Goal: Contribute content: Contribute content

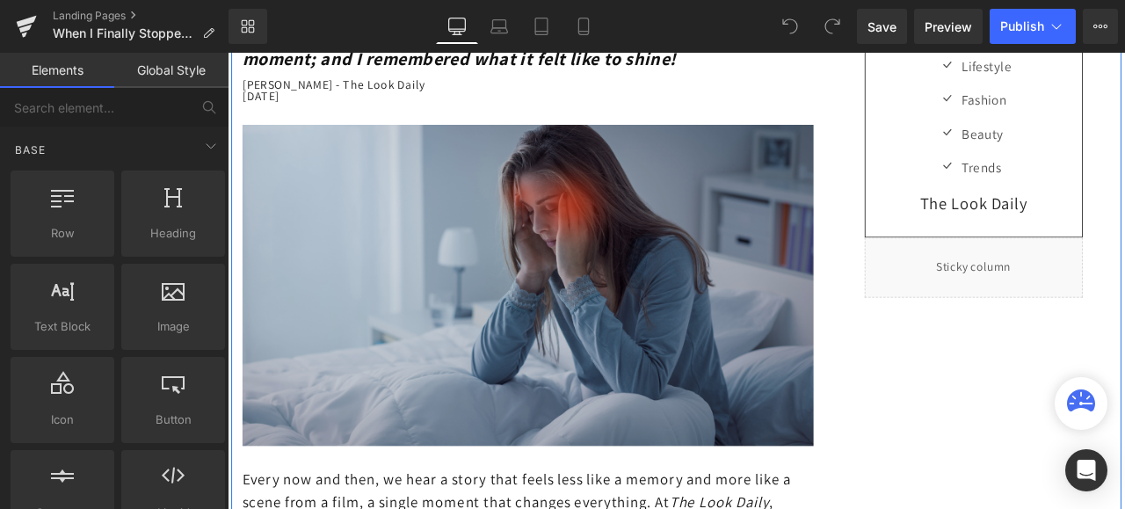
scroll to position [264, 0]
click at [637, 253] on img at bounding box center [583, 328] width 677 height 380
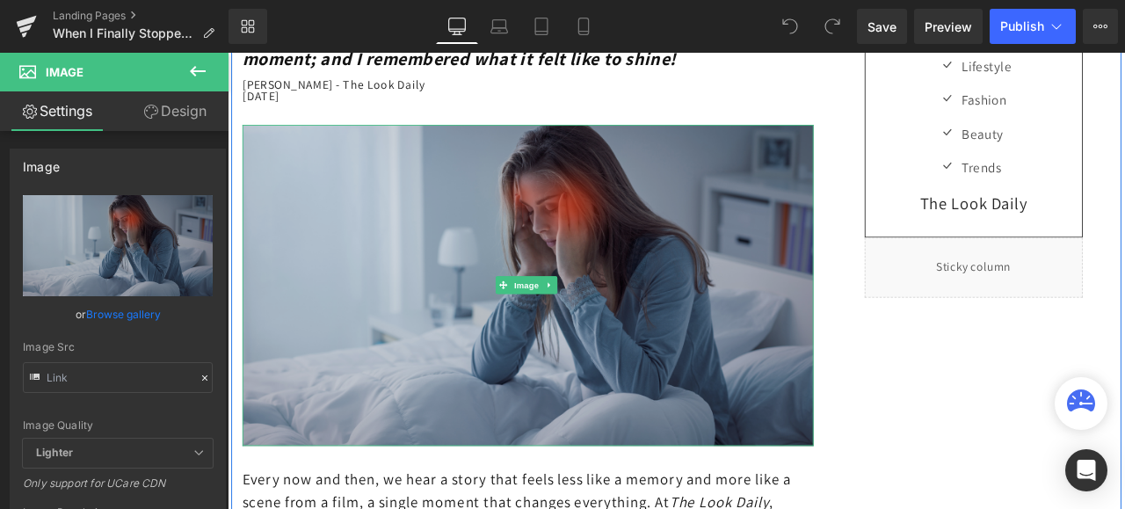
type input "//[DOMAIN_NAME][URL]"
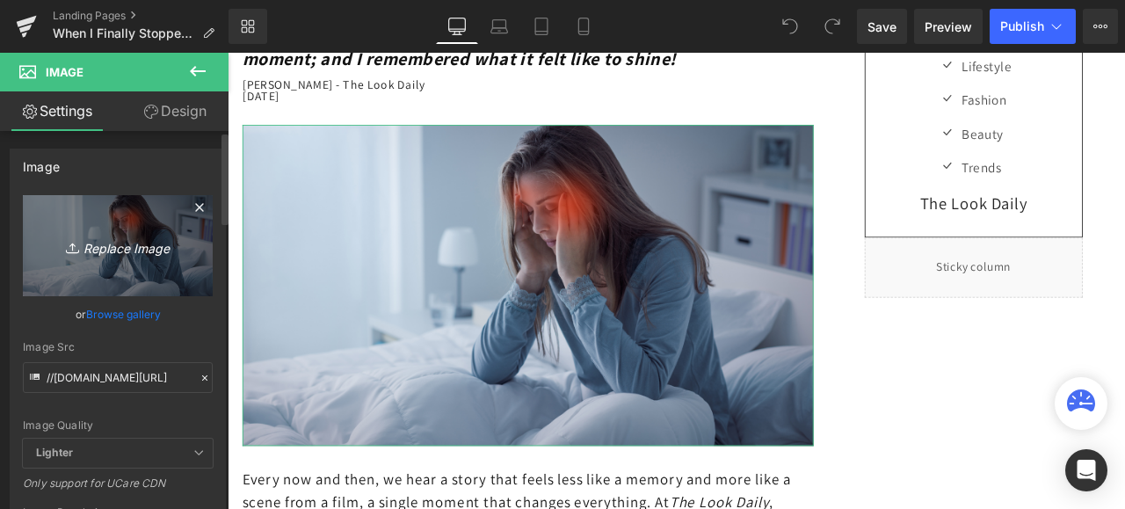
click at [125, 239] on icon "Replace Image" at bounding box center [117, 246] width 141 height 22
type input "C:\fakepath\istockphoto-1027241604-1024x1024.jpg"
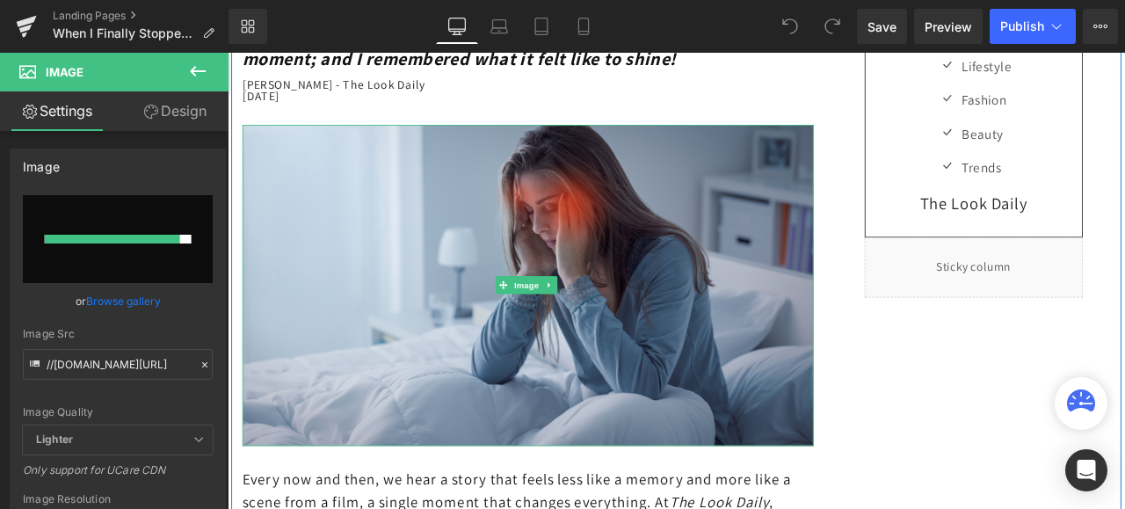
type input "[URL][DOMAIN_NAME]"
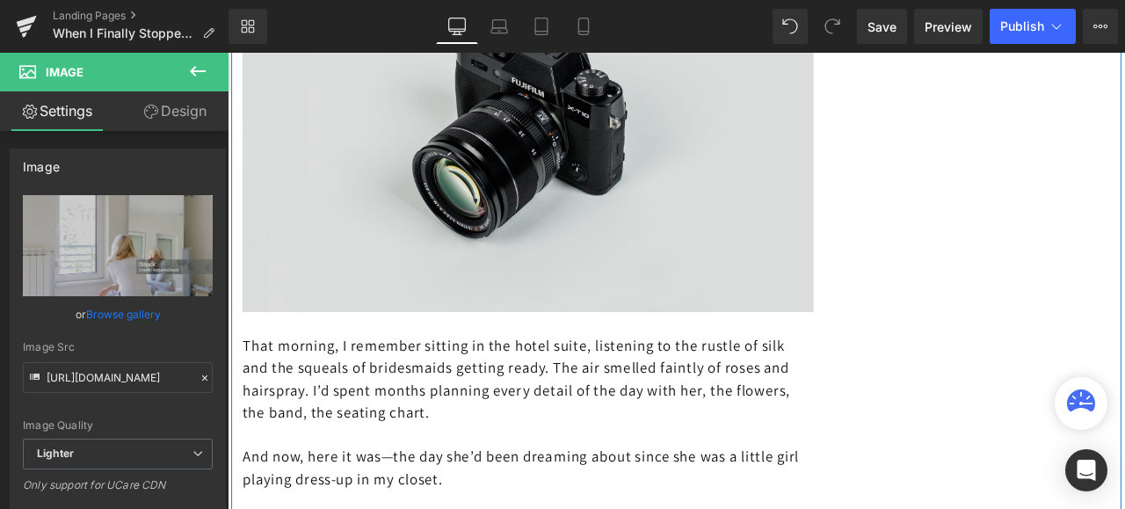
scroll to position [1406, 0]
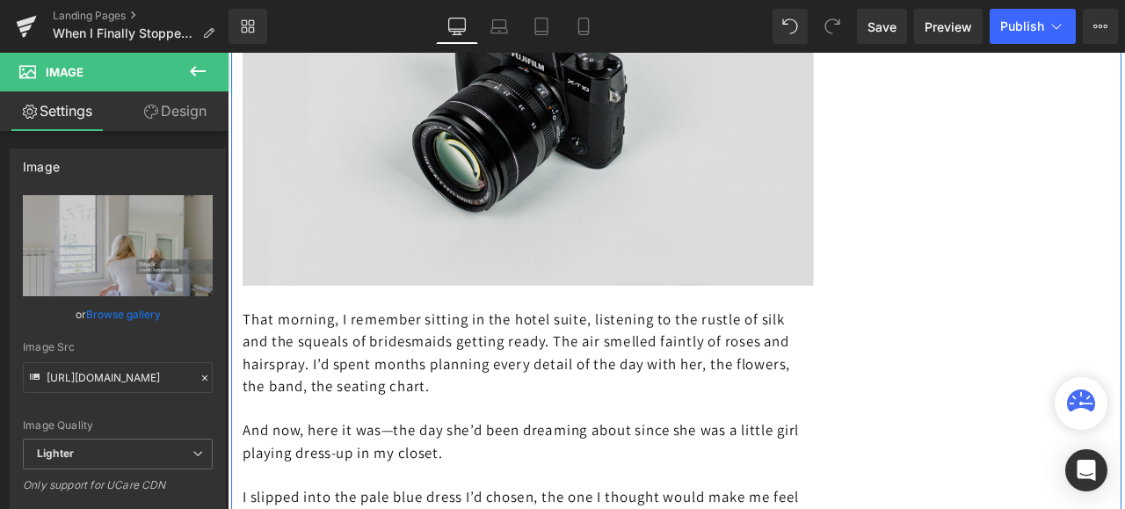
click at [554, 222] on img at bounding box center [583, 105] width 677 height 448
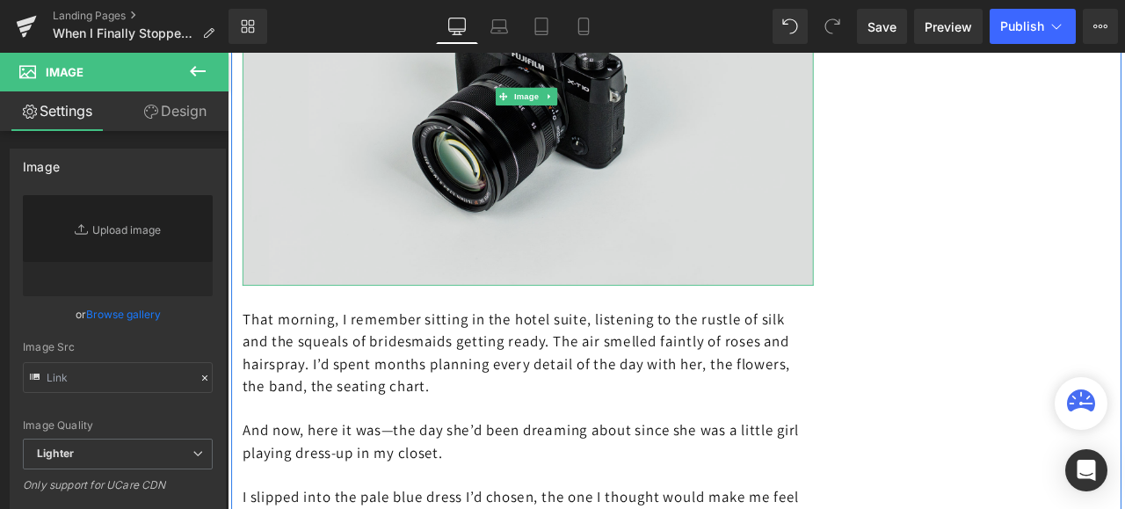
type input "//[DOMAIN_NAME][URL]"
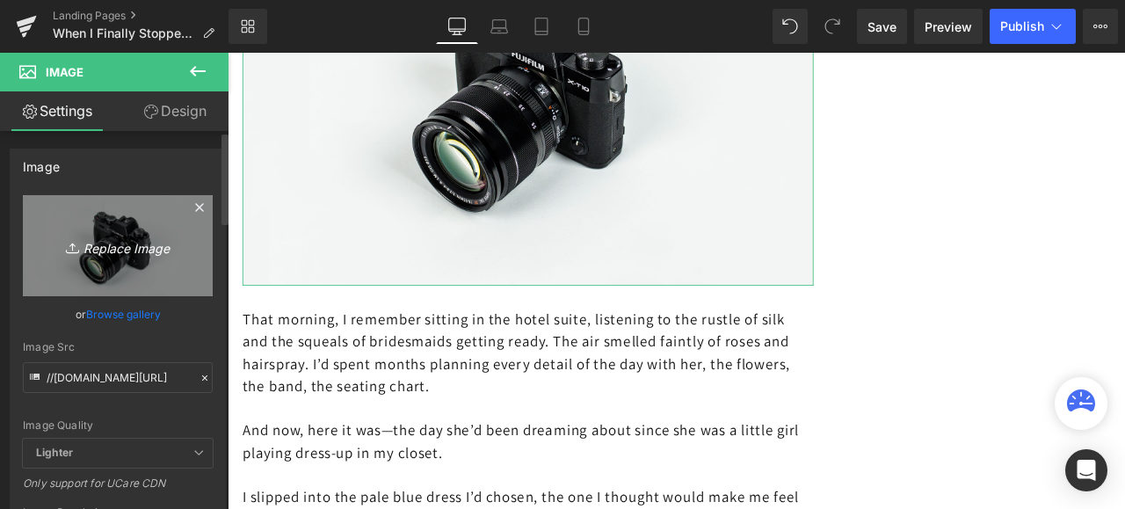
click at [130, 247] on icon "Replace Image" at bounding box center [117, 246] width 141 height 22
type input "C:\fakepath\istockphoto-2072078048-612x612.jpg"
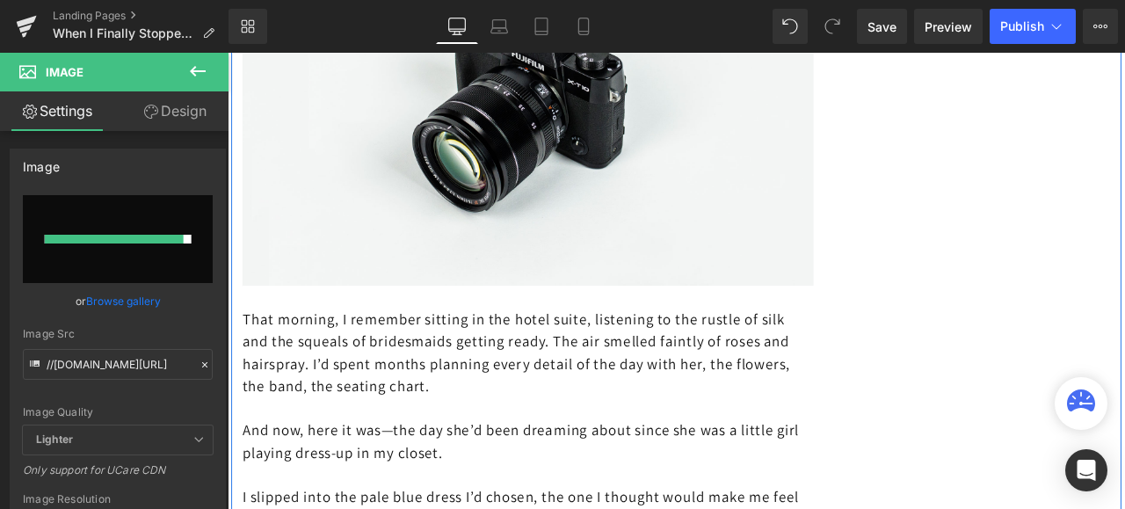
type input "[URL][DOMAIN_NAME]"
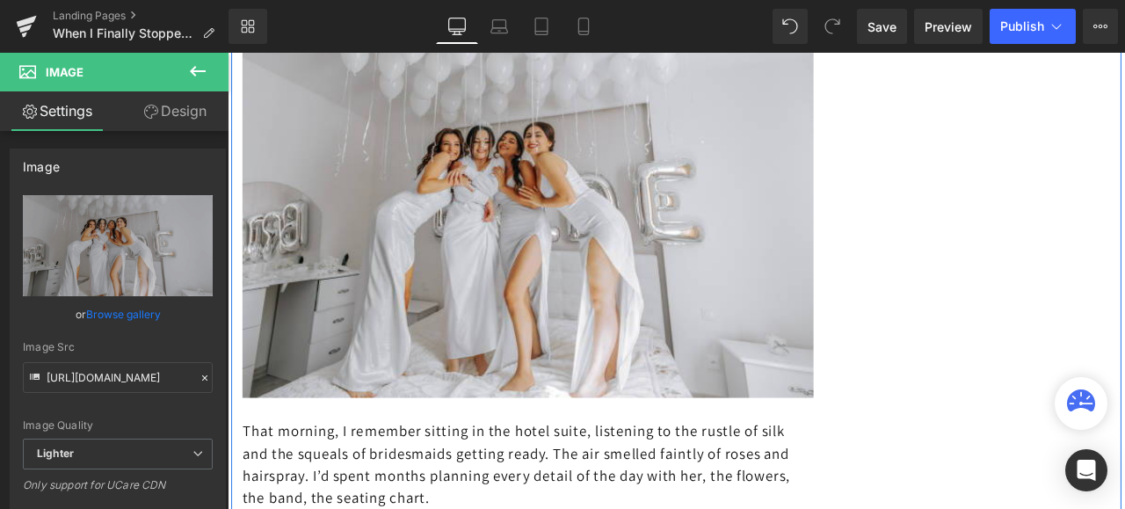
scroll to position [1318, 0]
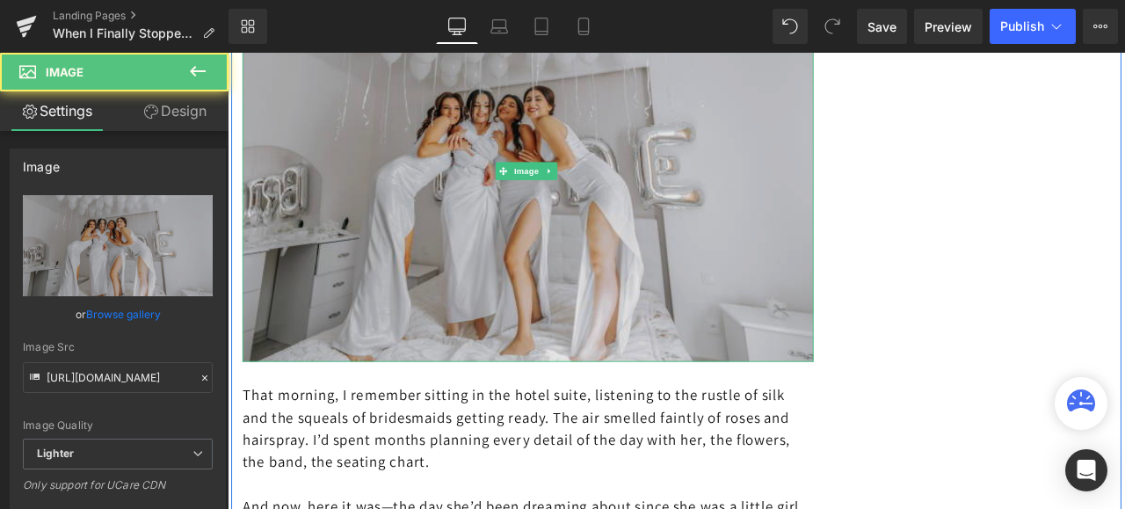
click at [524, 252] on img at bounding box center [583, 193] width 677 height 451
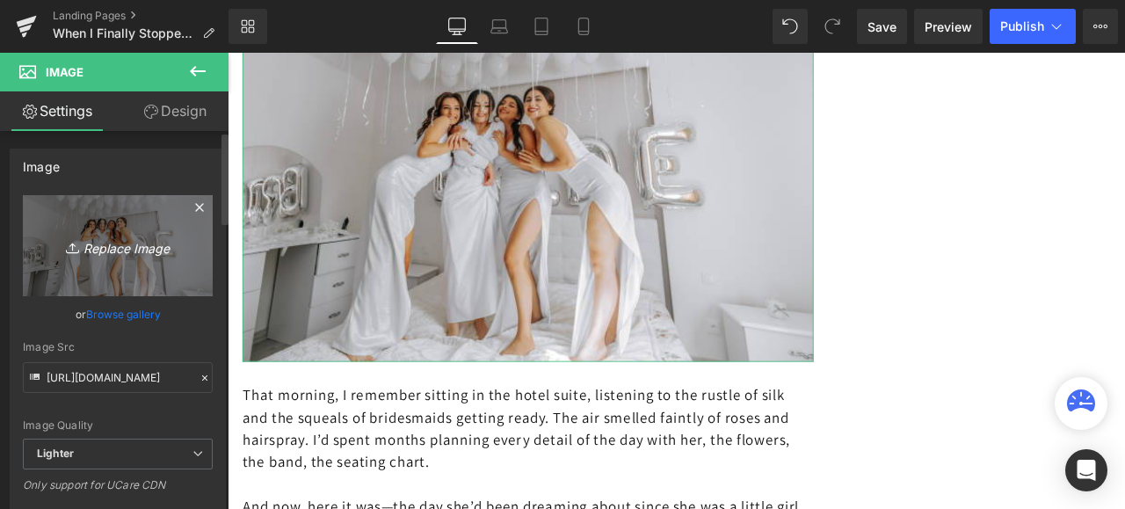
click at [152, 242] on icon "Replace Image" at bounding box center [117, 246] width 141 height 22
type input "C:\fakepath\istockphoto-2148117949-612x612.jpg"
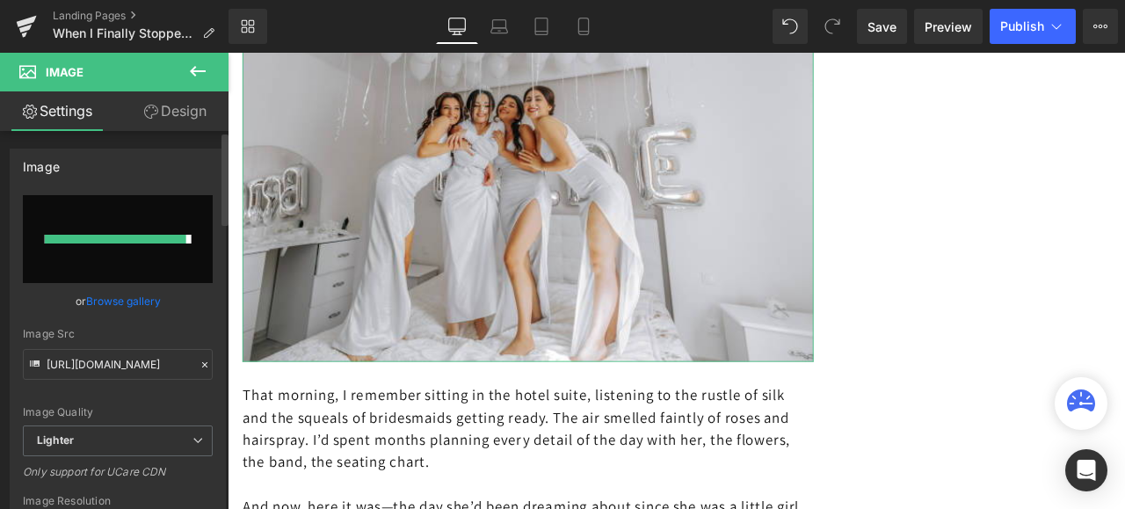
type input "[URL][DOMAIN_NAME]"
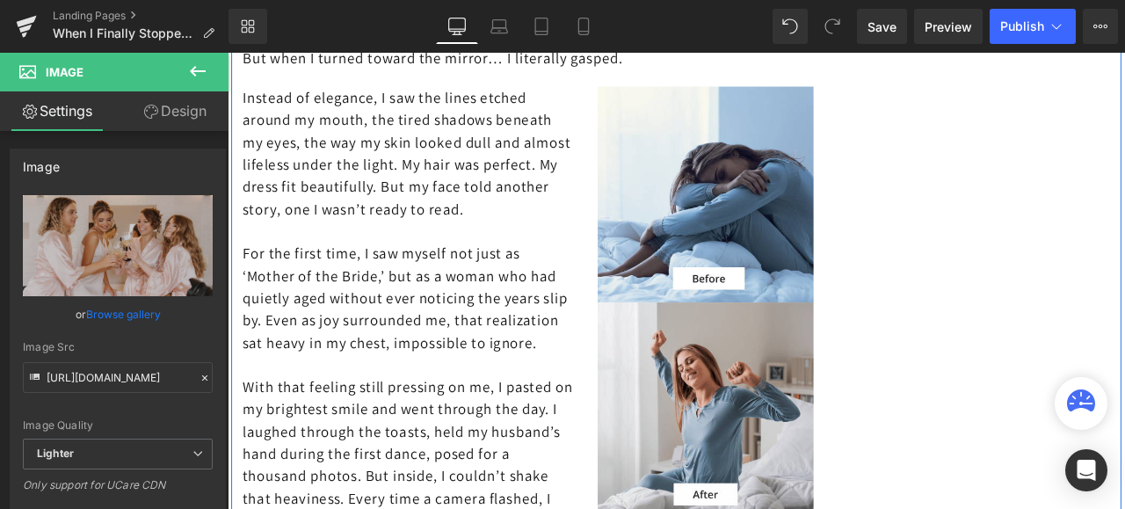
scroll to position [2109, 0]
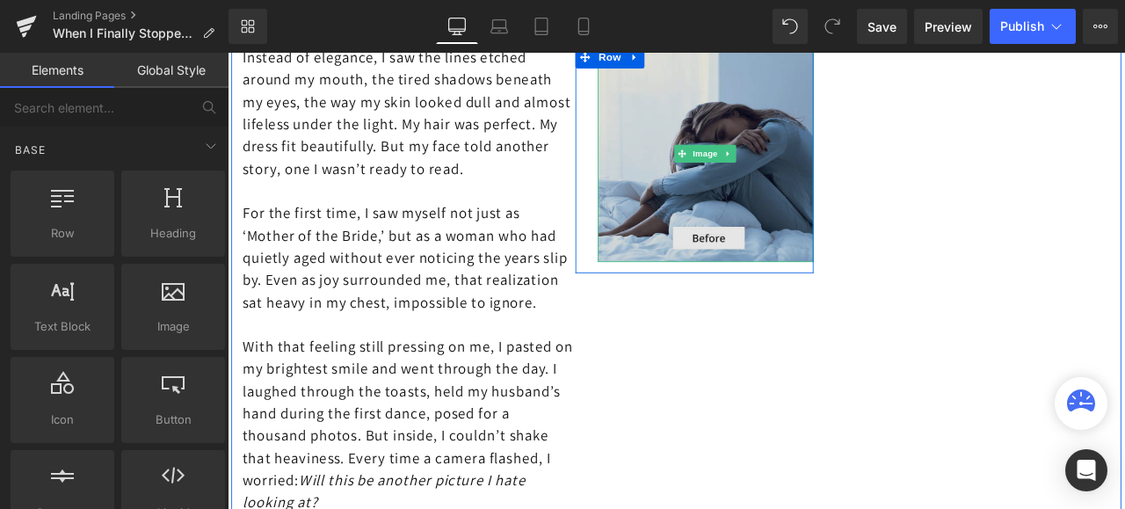
click at [759, 125] on img at bounding box center [794, 173] width 256 height 256
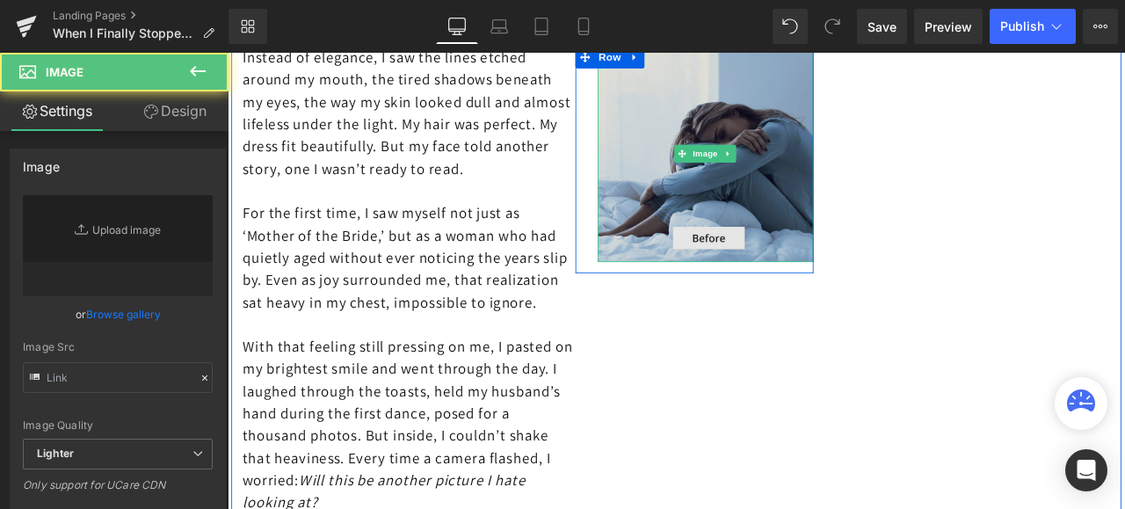
type input "[URL][DOMAIN_NAME]"
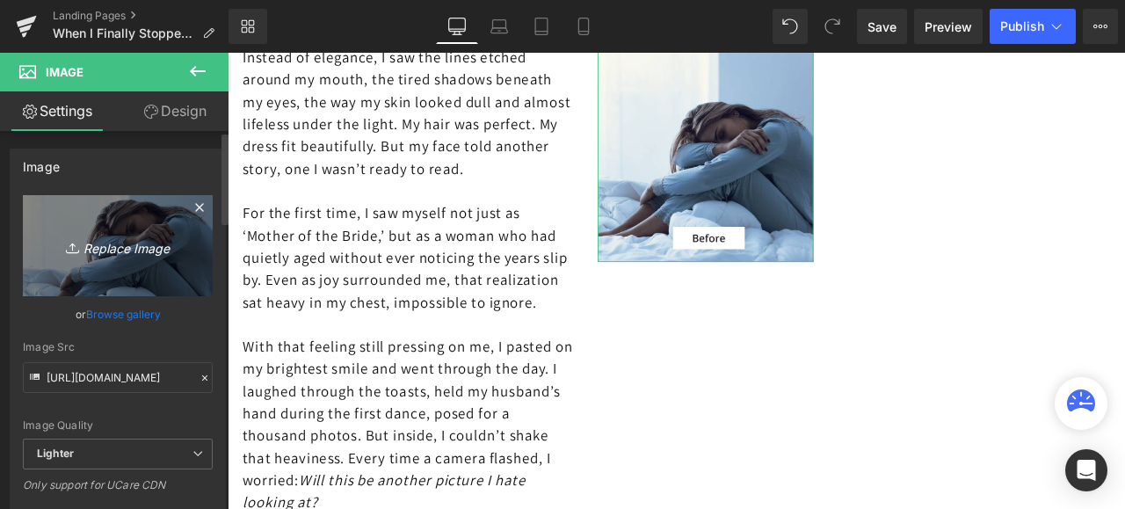
click at [135, 232] on link "Replace Image" at bounding box center [118, 245] width 190 height 101
type input "C:\fakepath\istockphoto-2162834580-1024x1024.jpg"
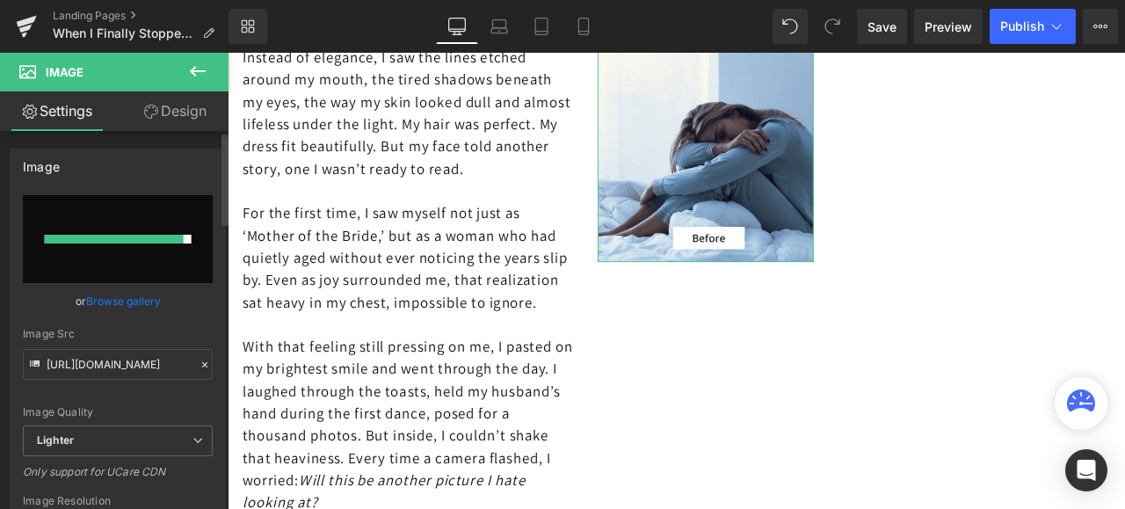
type input "[URL][DOMAIN_NAME]"
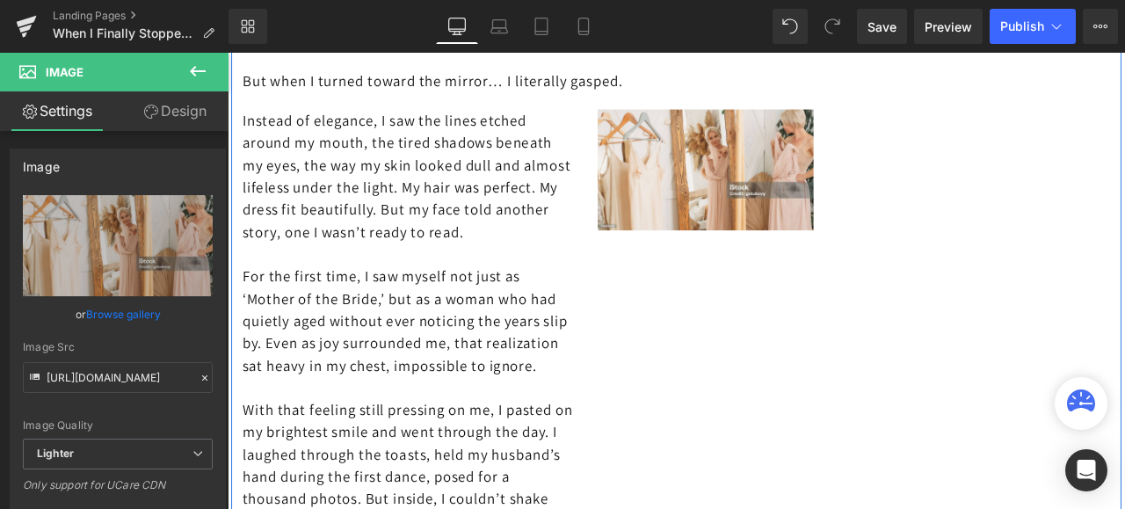
scroll to position [1933, 0]
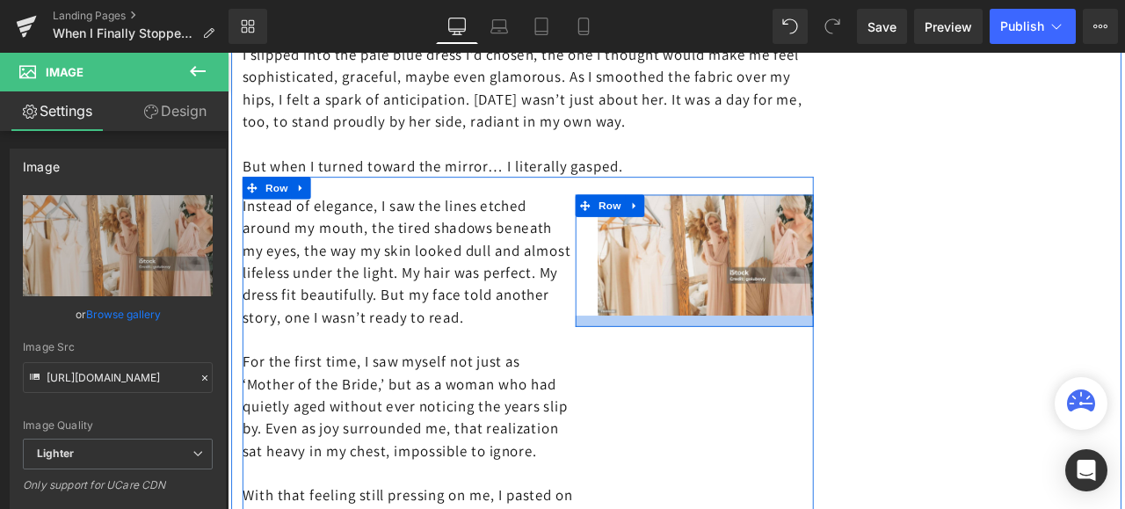
click at [749, 384] on div "Instead of elegance, I saw the lines etched around my mouth, the tired shadows …" at bounding box center [583, 499] width 677 height 601
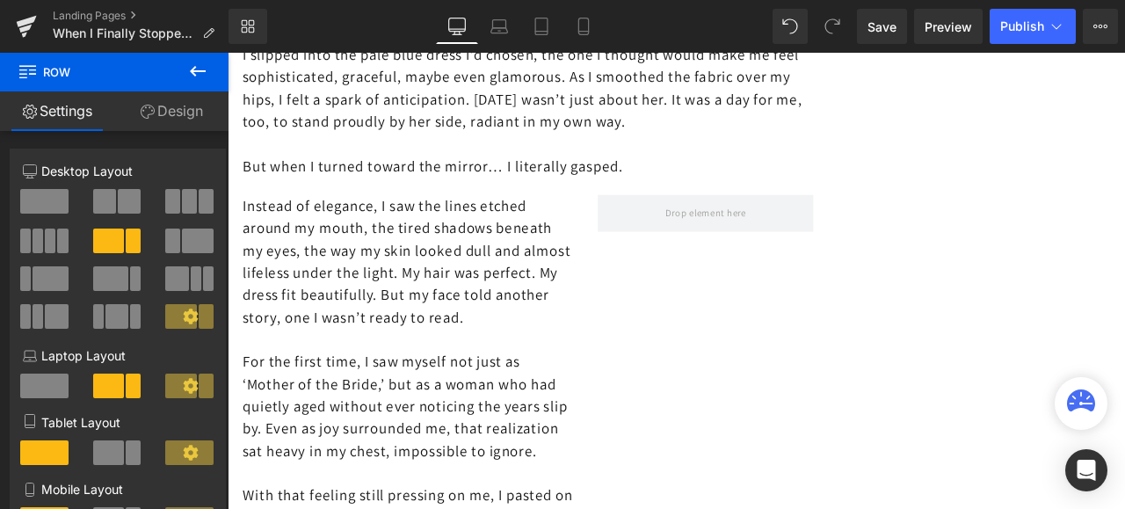
click at [193, 72] on icon at bounding box center [198, 71] width 16 height 11
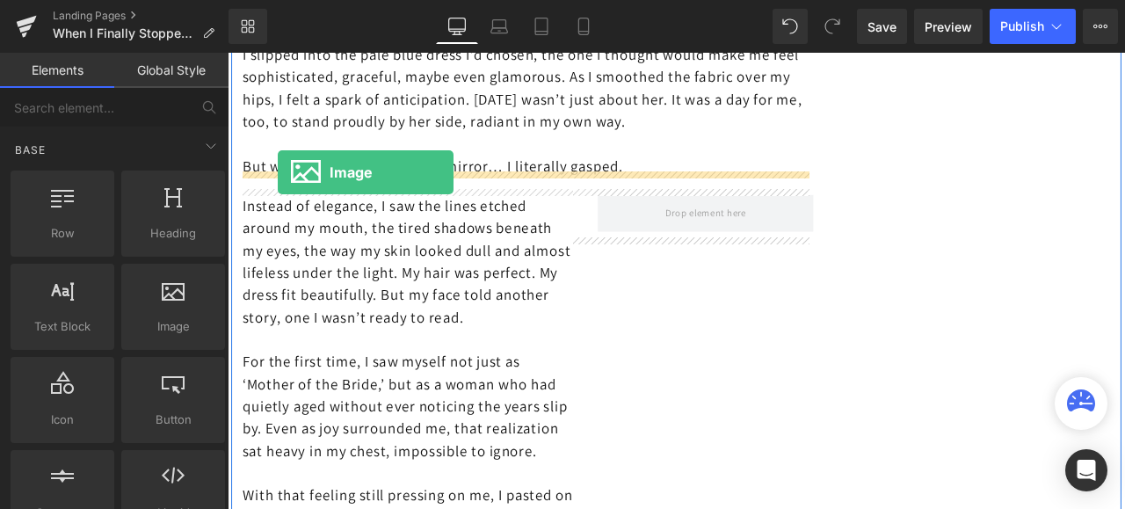
drag, startPoint x: 402, startPoint y: 356, endPoint x: 286, endPoint y: 194, distance: 199.0
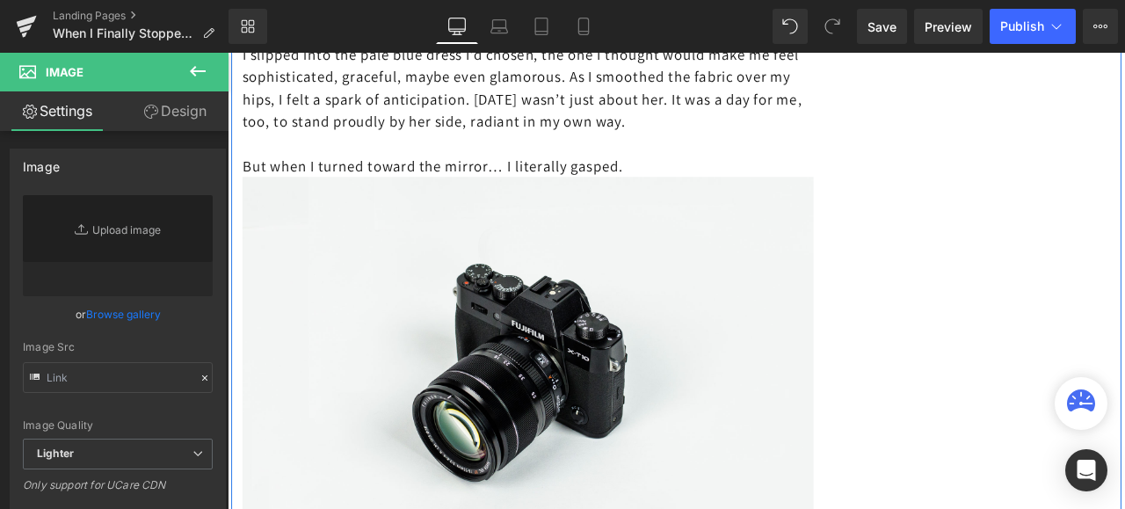
type input "//[DOMAIN_NAME][URL]"
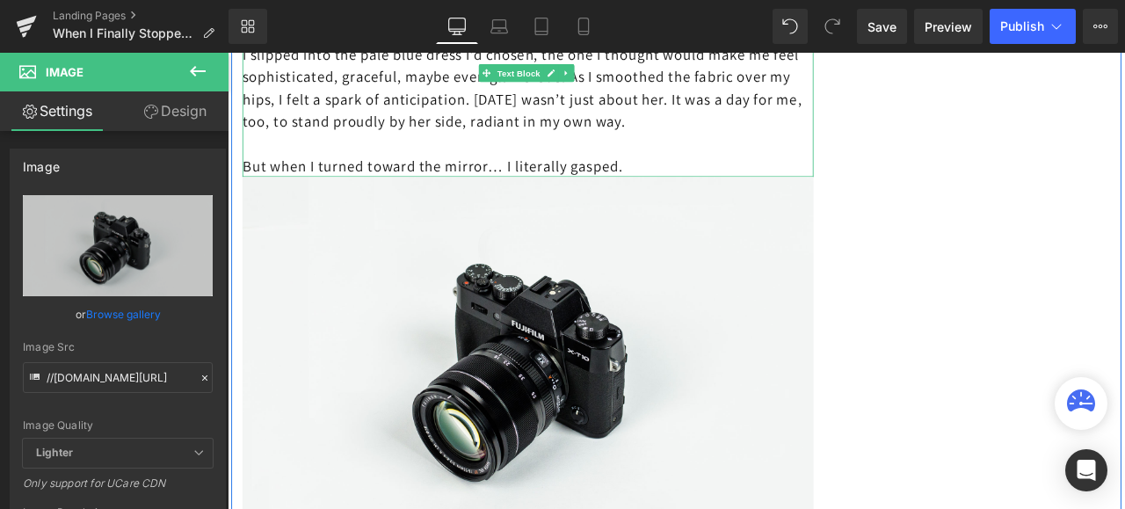
click at [720, 175] on p "But when I turned toward the mirror… I literally gasped." at bounding box center [583, 186] width 677 height 26
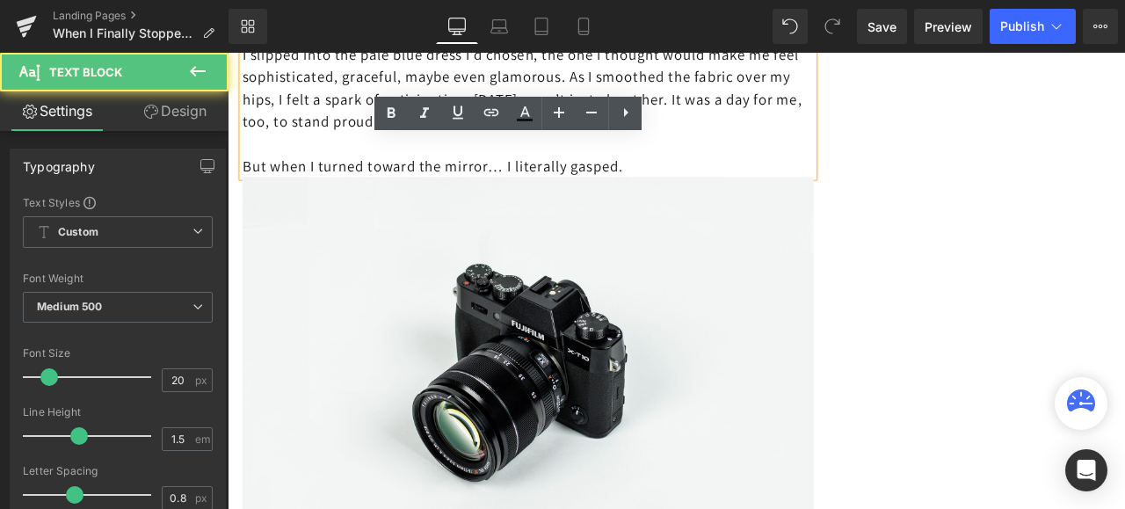
click at [719, 178] on p "But when I turned toward the mirror… I literally gasped." at bounding box center [583, 186] width 677 height 26
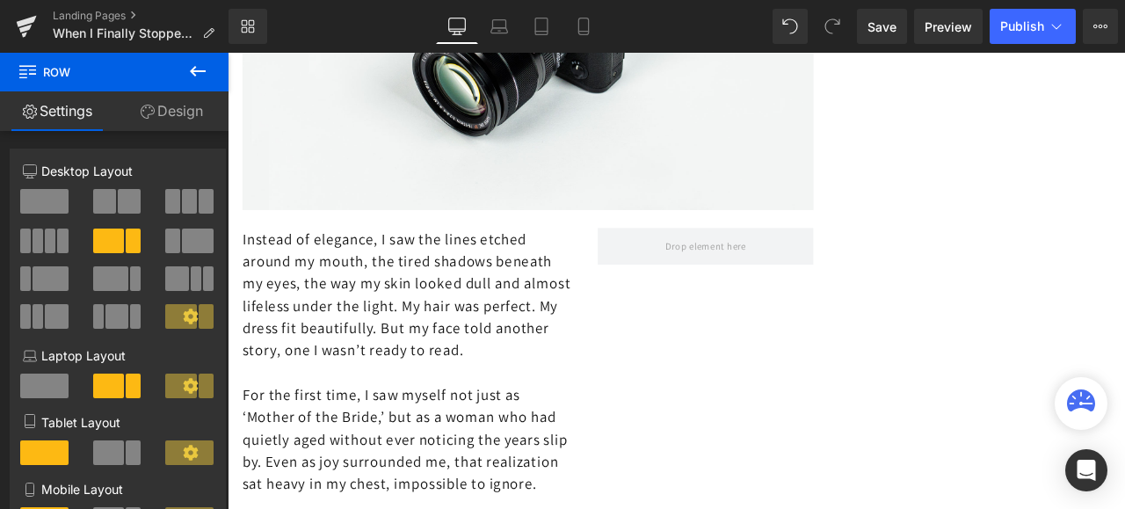
scroll to position [2460, 0]
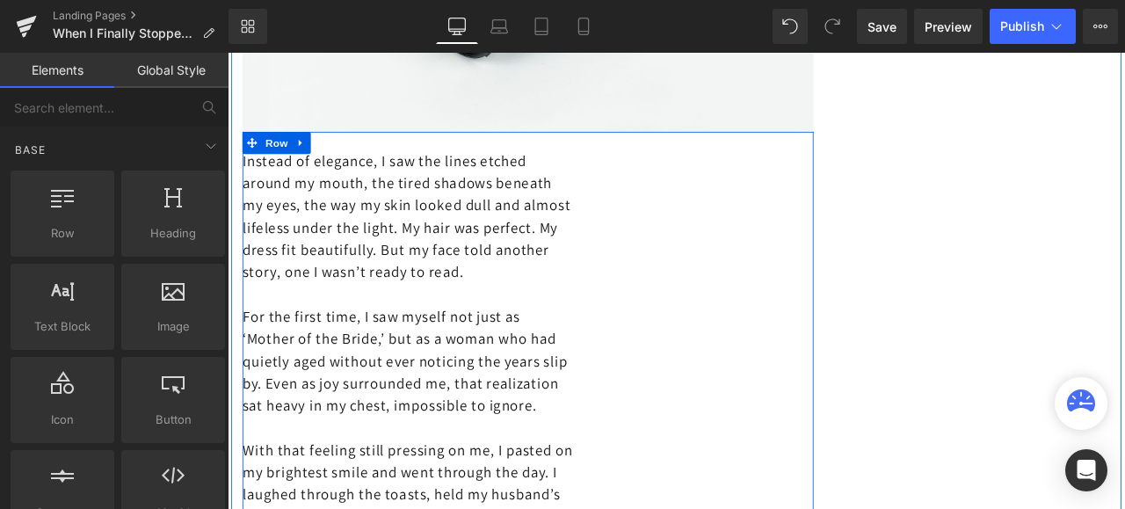
click at [814, 243] on div "Instead of elegance, I saw the lines etched around my mouth, the tired shadows …" at bounding box center [583, 447] width 677 height 601
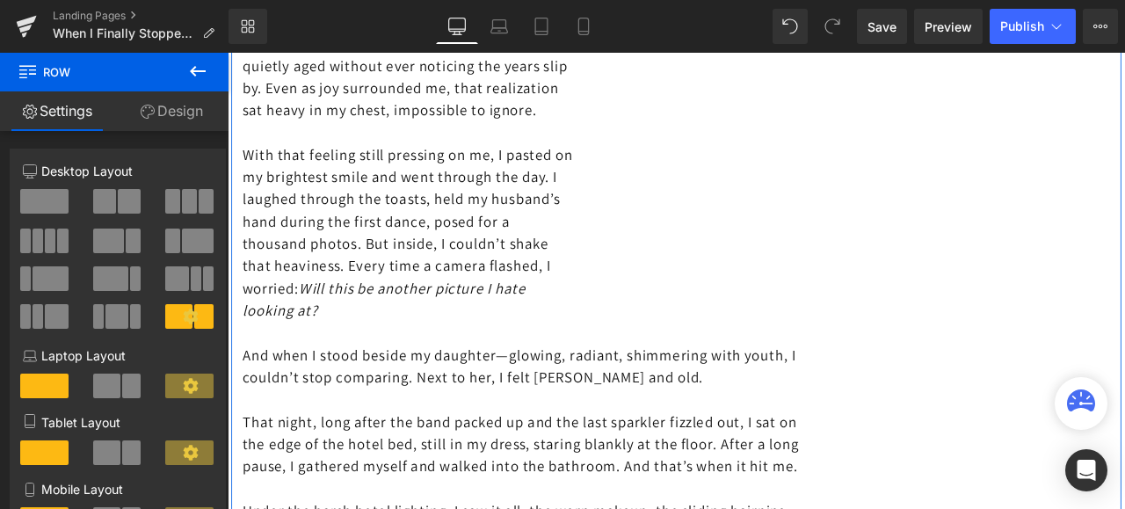
scroll to position [2812, 0]
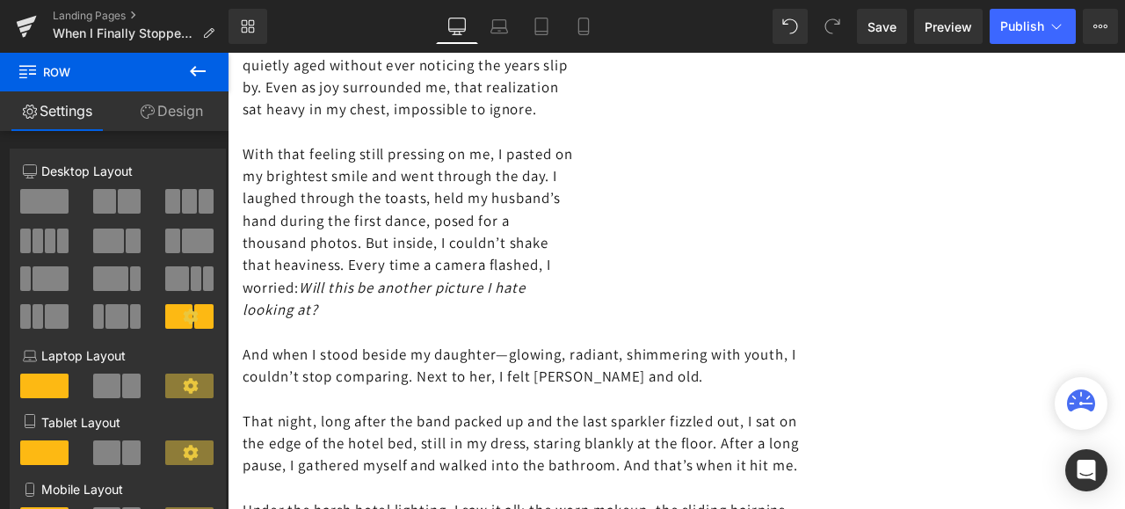
click at [199, 72] on icon at bounding box center [198, 71] width 16 height 11
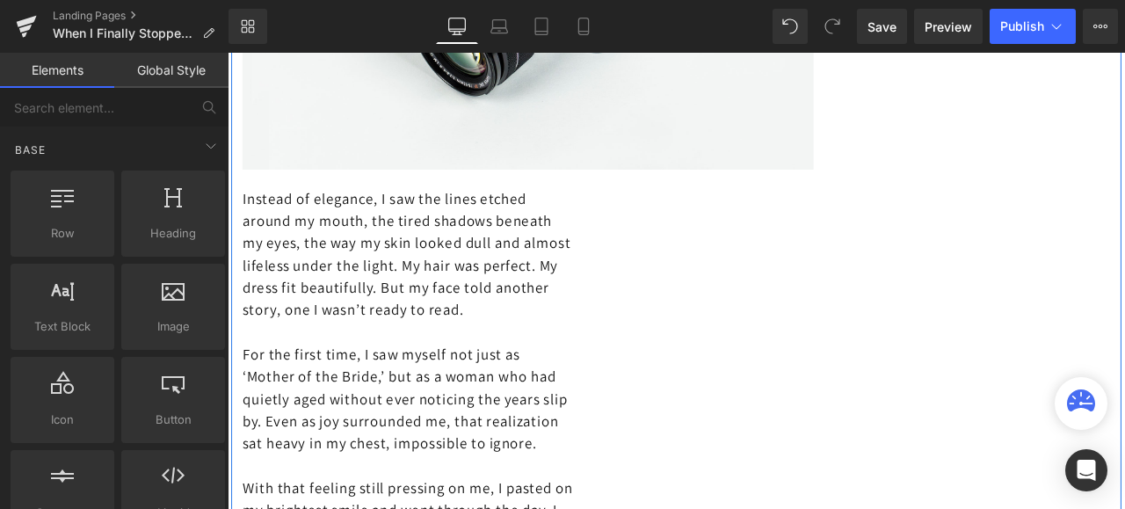
scroll to position [2372, 0]
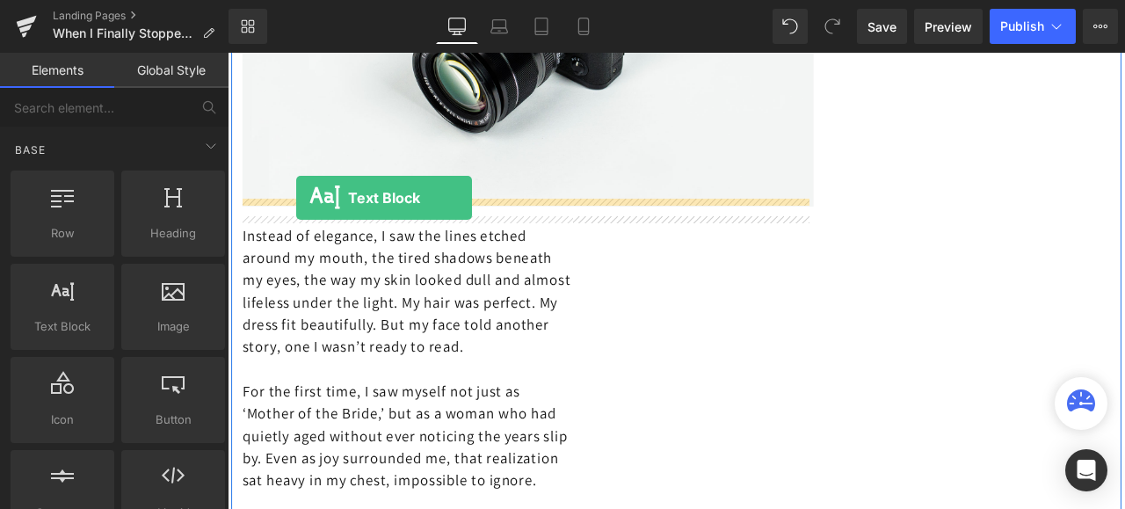
drag, startPoint x: 287, startPoint y: 354, endPoint x: 308, endPoint y: 225, distance: 130.9
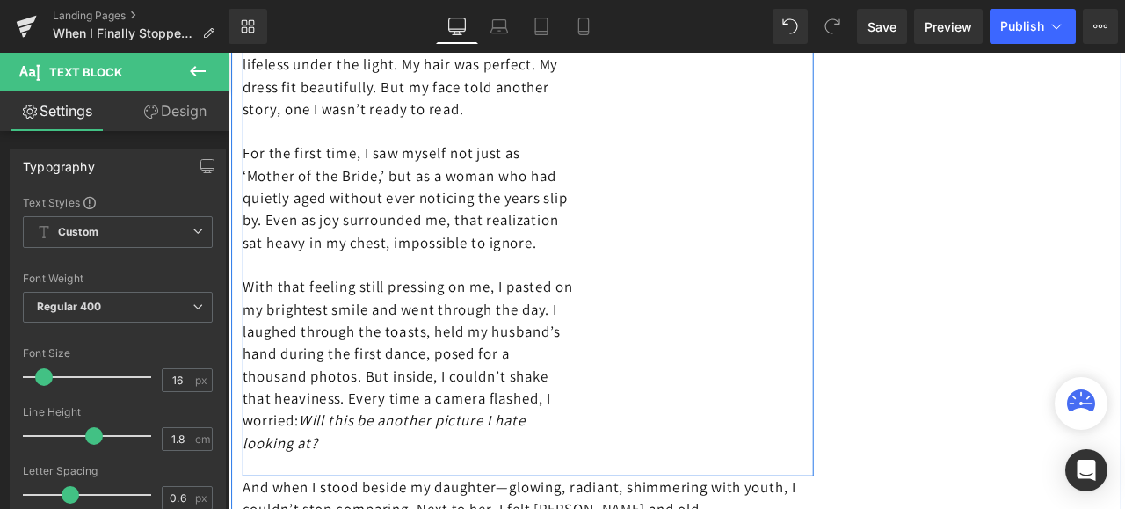
scroll to position [2899, 0]
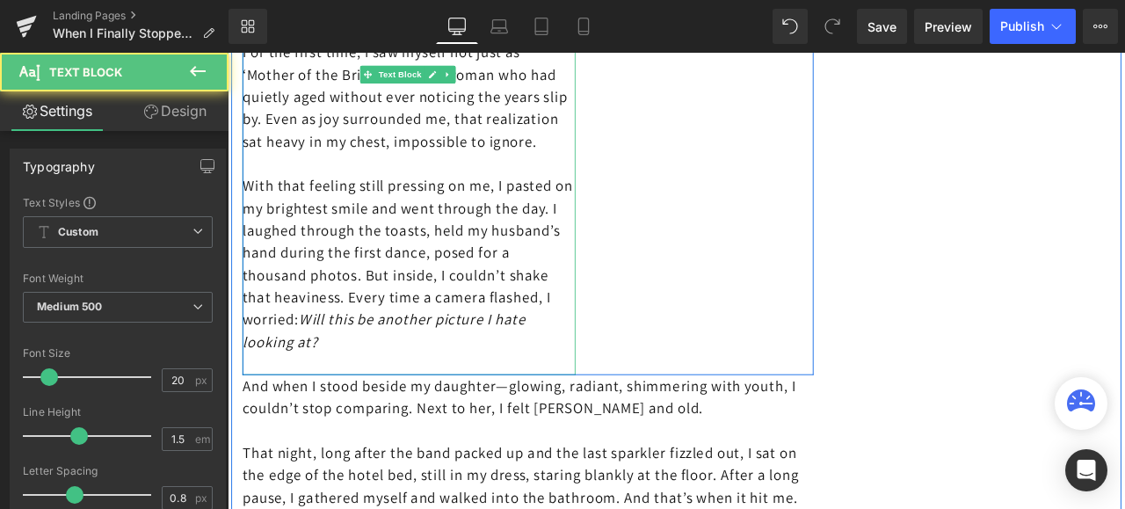
drag, startPoint x: 391, startPoint y: 411, endPoint x: 264, endPoint y: 282, distance: 181.4
click at [264, 282] on p "With that feeling still pressing on me, I pasted on my brightest smile and went…" at bounding box center [442, 303] width 394 height 211
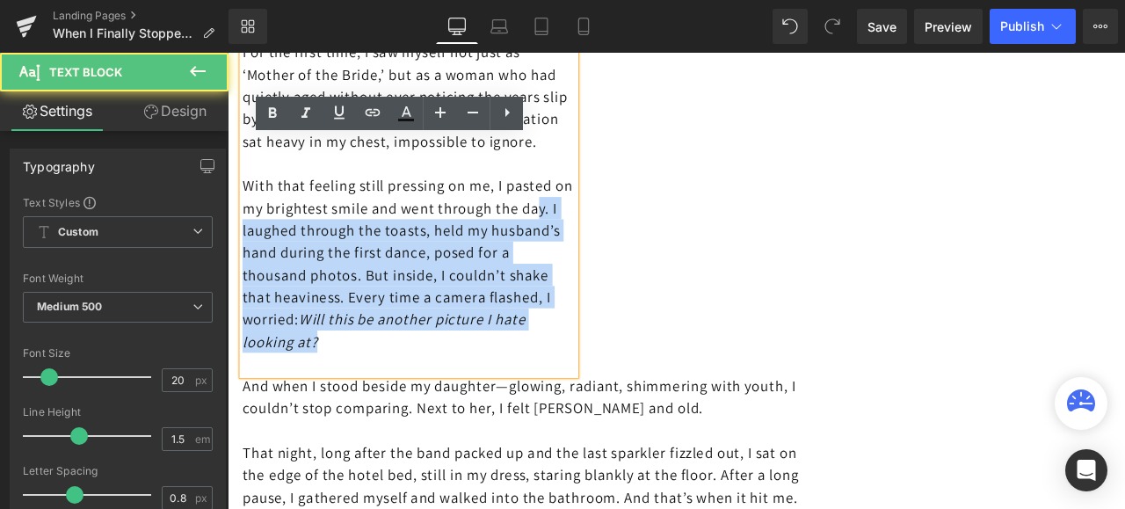
click at [436, 409] on p "With that feeling still pressing on me, I pasted on my brightest smile and went…" at bounding box center [442, 303] width 394 height 211
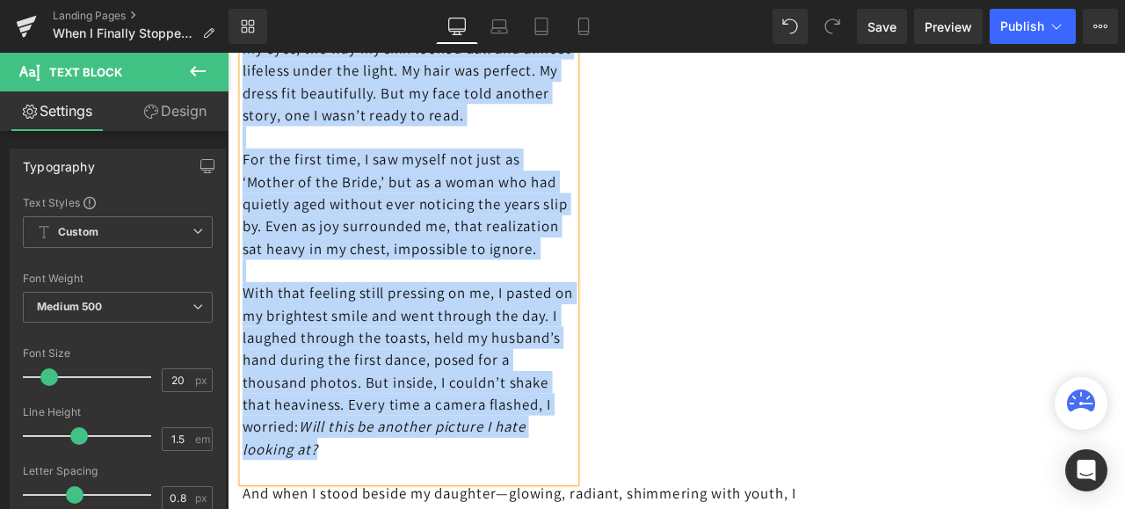
scroll to position [2811, 0]
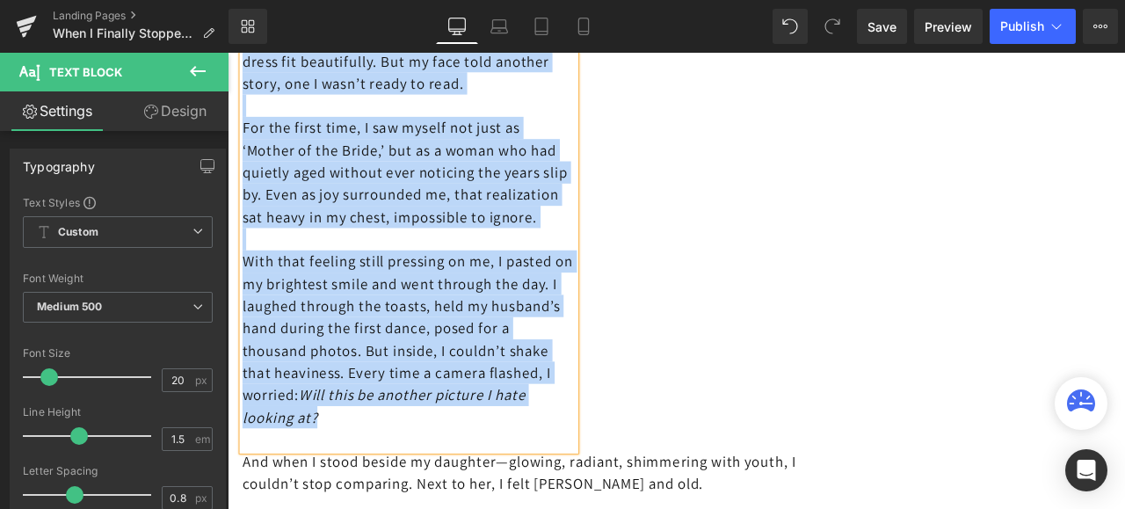
drag, startPoint x: 241, startPoint y: 212, endPoint x: 532, endPoint y: 508, distance: 415.0
click at [532, 508] on div "Instead of elegance, I saw the lines etched around my mouth, the tired shadows …" at bounding box center [442, 234] width 394 height 580
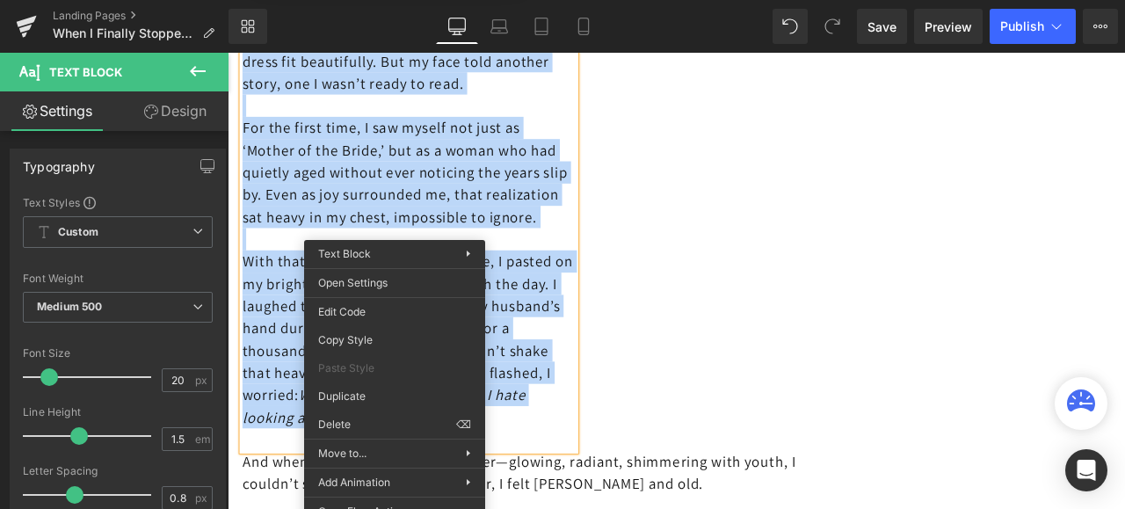
scroll to position [2723, 0]
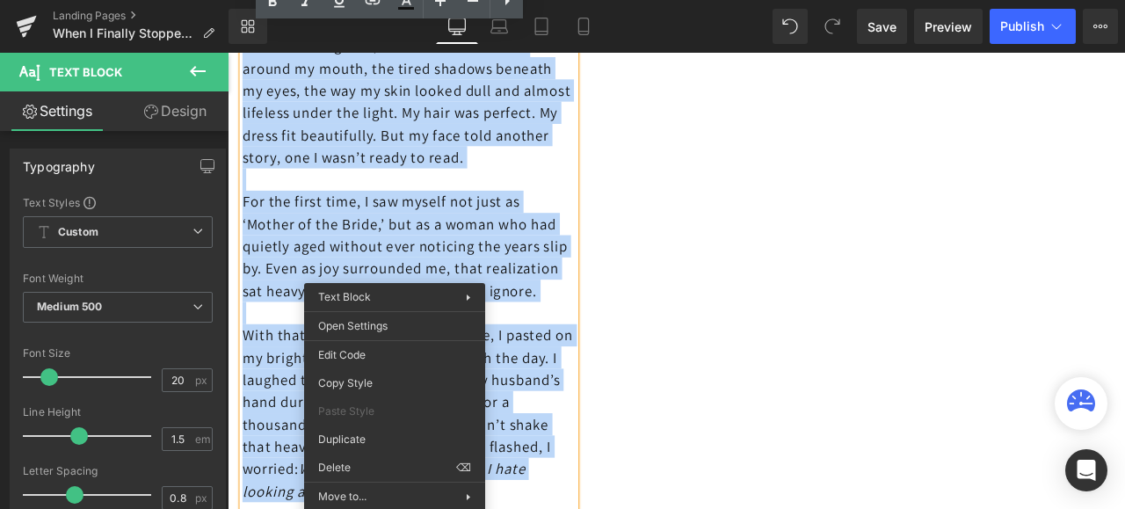
click at [700, 285] on div "Instead of elegance, I saw the lines etched around my mouth, the tired shadows …" at bounding box center [583, 311] width 677 height 601
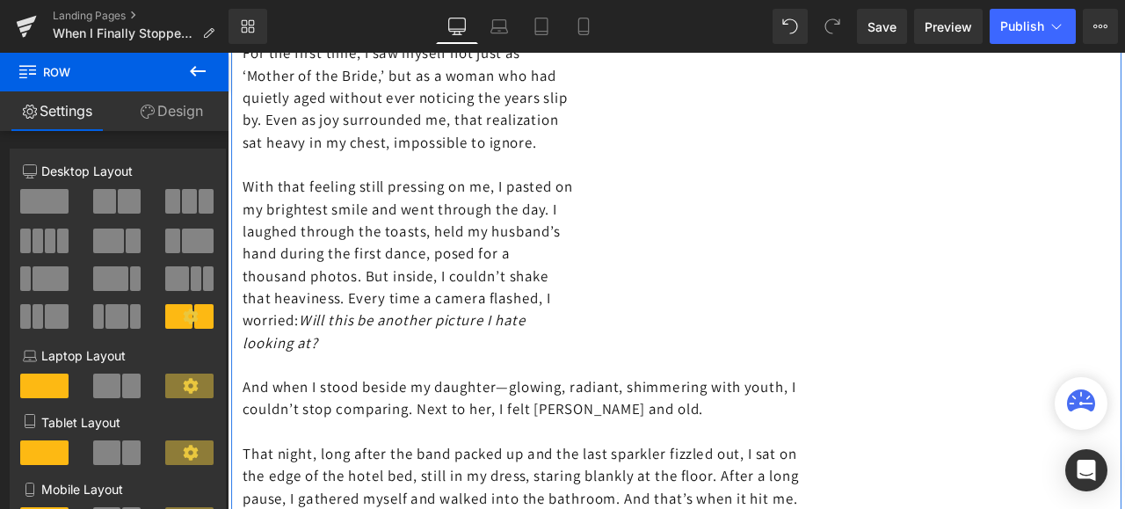
scroll to position [2371, 0]
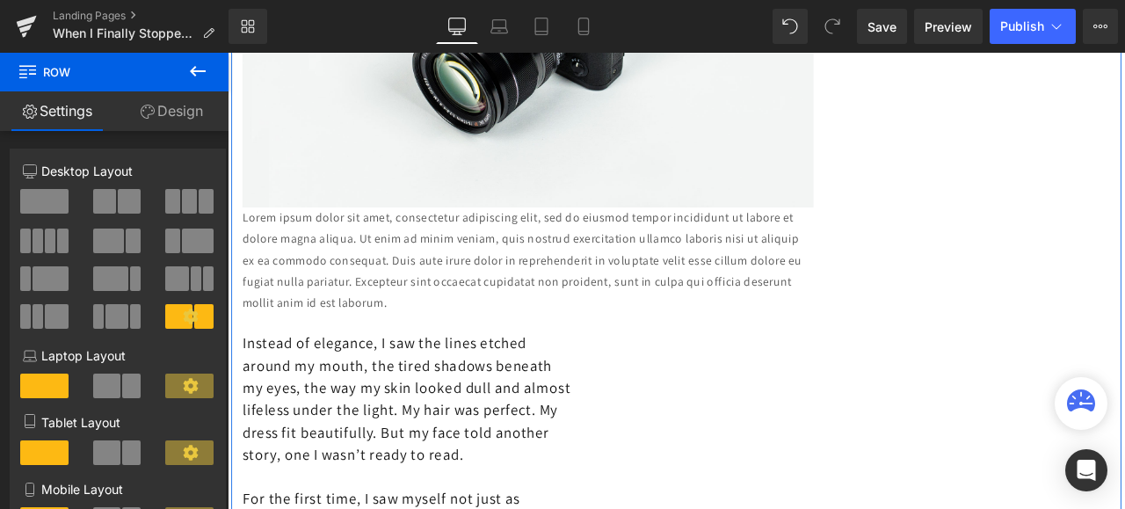
drag, startPoint x: 584, startPoint y: 342, endPoint x: 553, endPoint y: 351, distance: 33.1
click at [407, 315] on p "Lorem ipsum dolor sit amet, consectetur adipiscing elit, sed do eiusmod tempor …" at bounding box center [583, 298] width 677 height 127
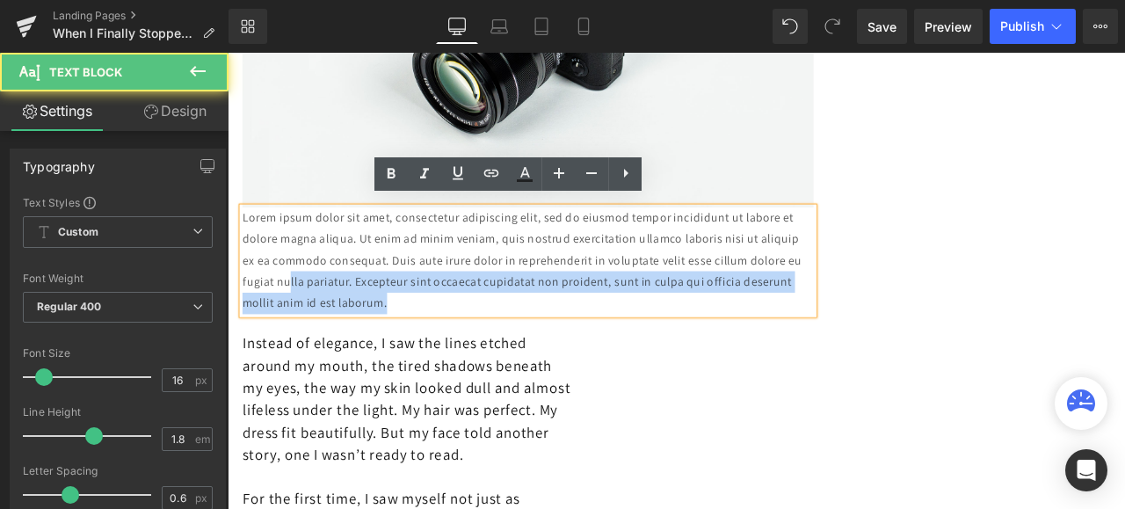
click at [555, 350] on p "Lorem ipsum dolor sit amet, consectetur adipiscing elit, sed do eiusmod tempor …" at bounding box center [583, 298] width 677 height 127
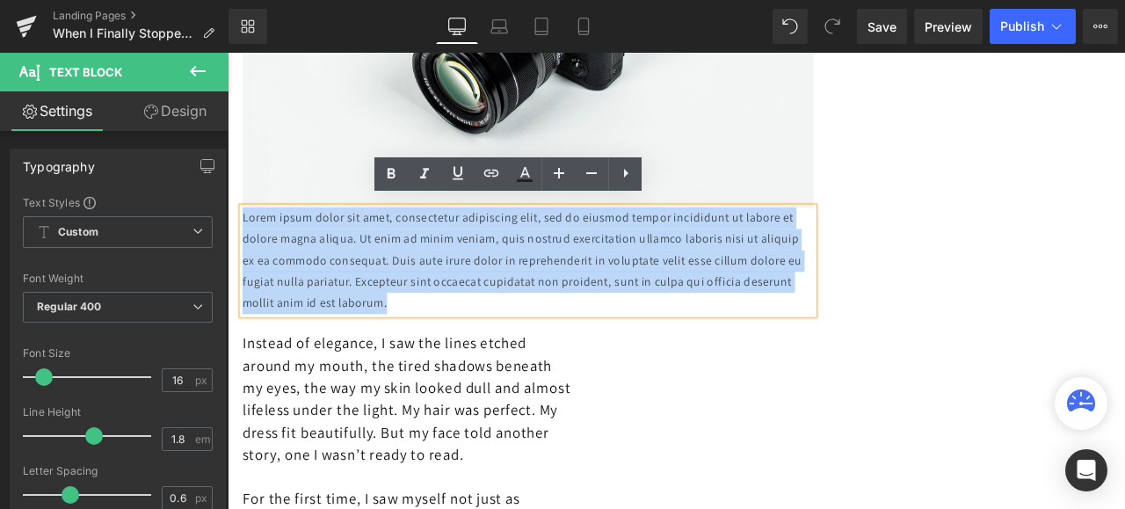
drag, startPoint x: 555, startPoint y: 350, endPoint x: 242, endPoint y: 234, distance: 334.4
click at [245, 235] on p "Lorem ipsum dolor sit amet, consectetur adipiscing elit, sed do eiusmod tempor …" at bounding box center [583, 298] width 677 height 127
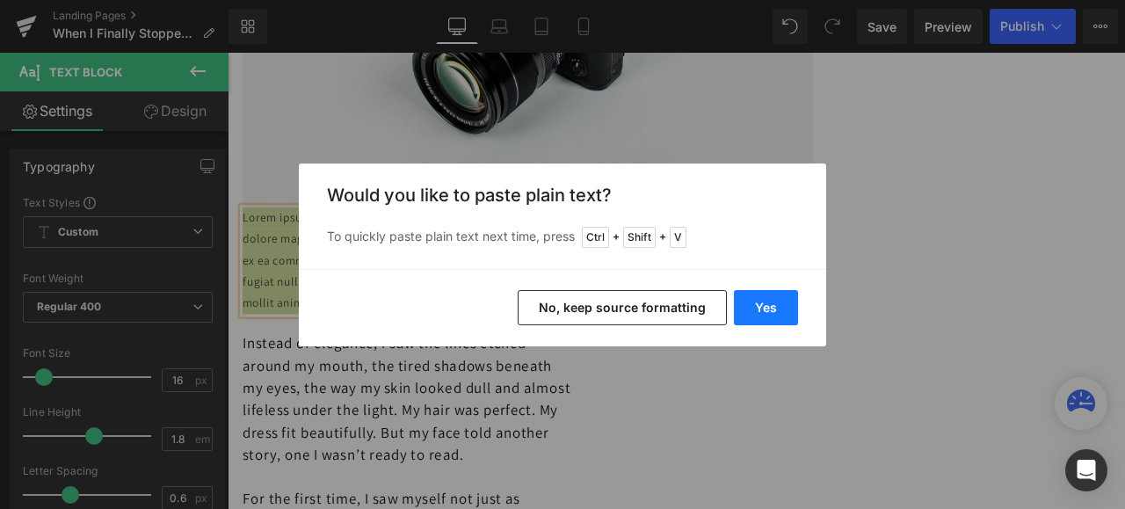
click at [749, 306] on button "Yes" at bounding box center [766, 307] width 64 height 35
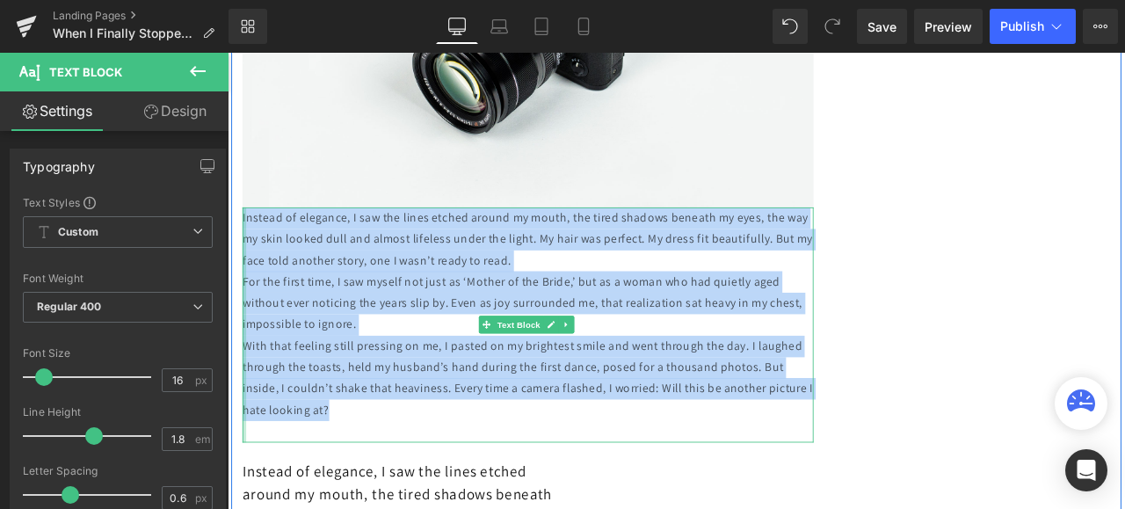
drag, startPoint x: 536, startPoint y: 461, endPoint x: 240, endPoint y: 237, distance: 371.3
click at [245, 237] on div "Instead of elegance, I saw the lines etched around my mouth, the tired shadows …" at bounding box center [583, 374] width 677 height 279
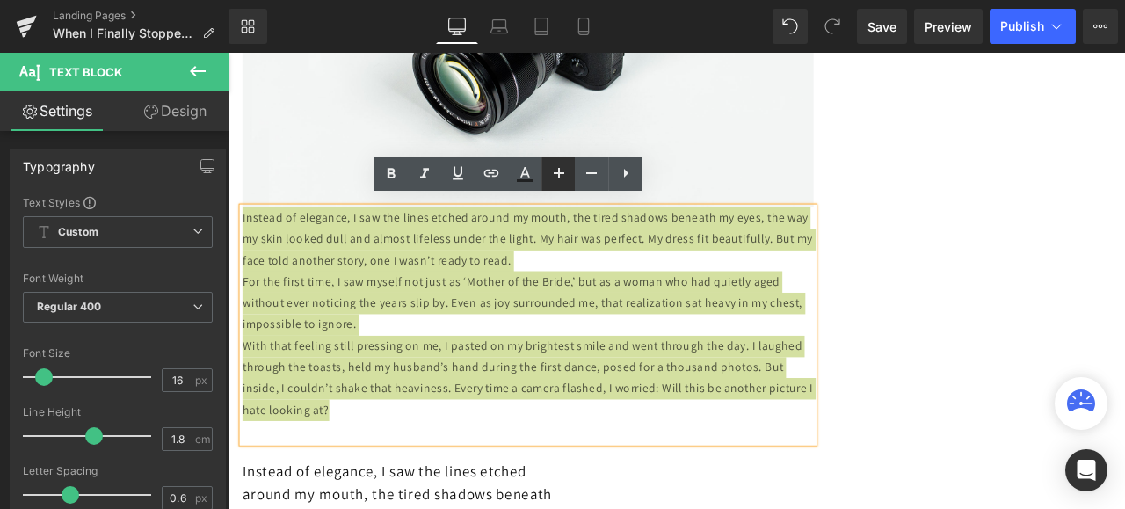
click at [556, 174] on icon at bounding box center [559, 173] width 11 height 11
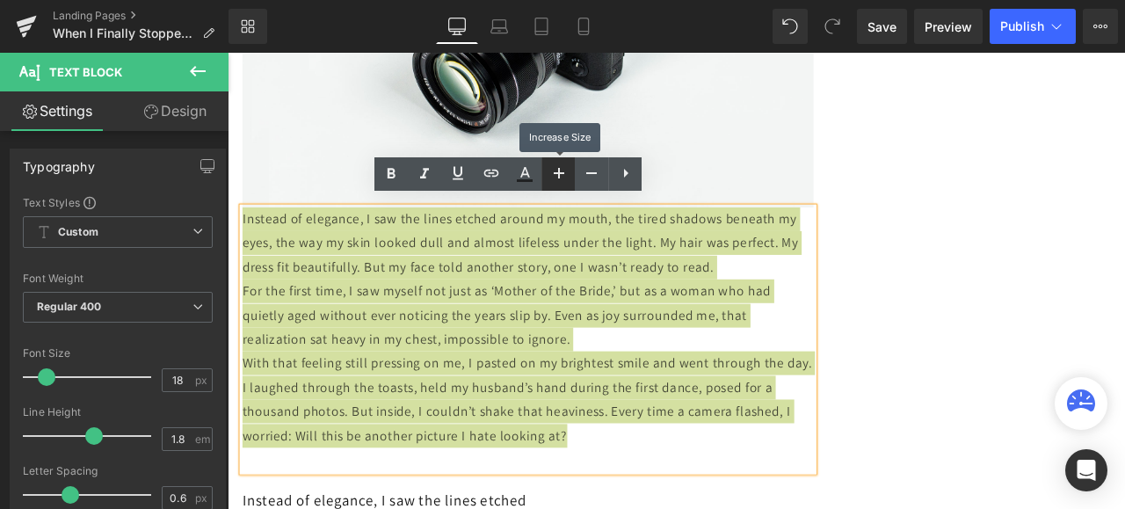
click at [556, 174] on icon at bounding box center [559, 173] width 11 height 11
type input "20"
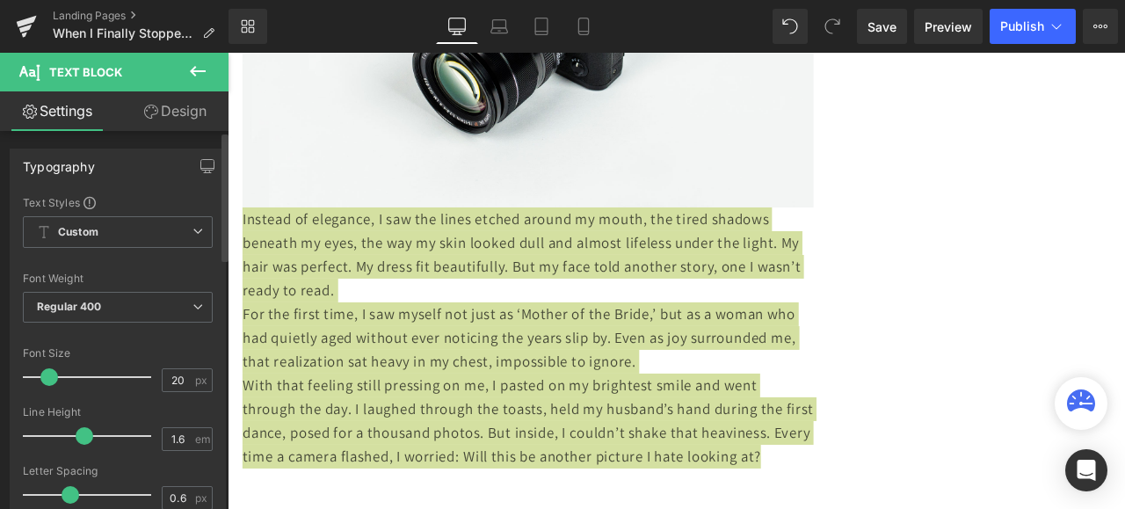
type input "1.5"
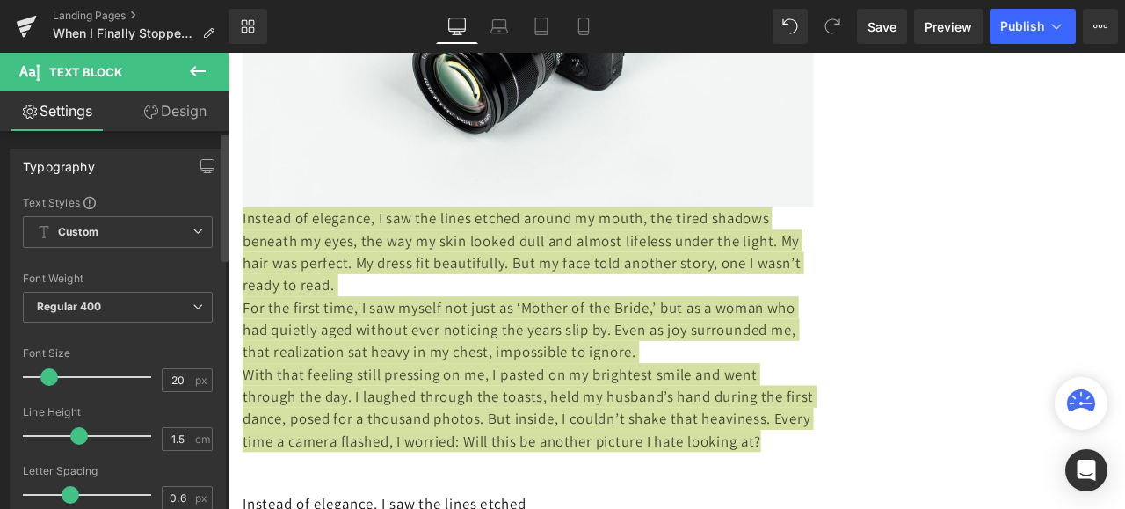
drag, startPoint x: 94, startPoint y: 433, endPoint x: 83, endPoint y: 433, distance: 11.4
click at [83, 433] on span at bounding box center [79, 436] width 18 height 18
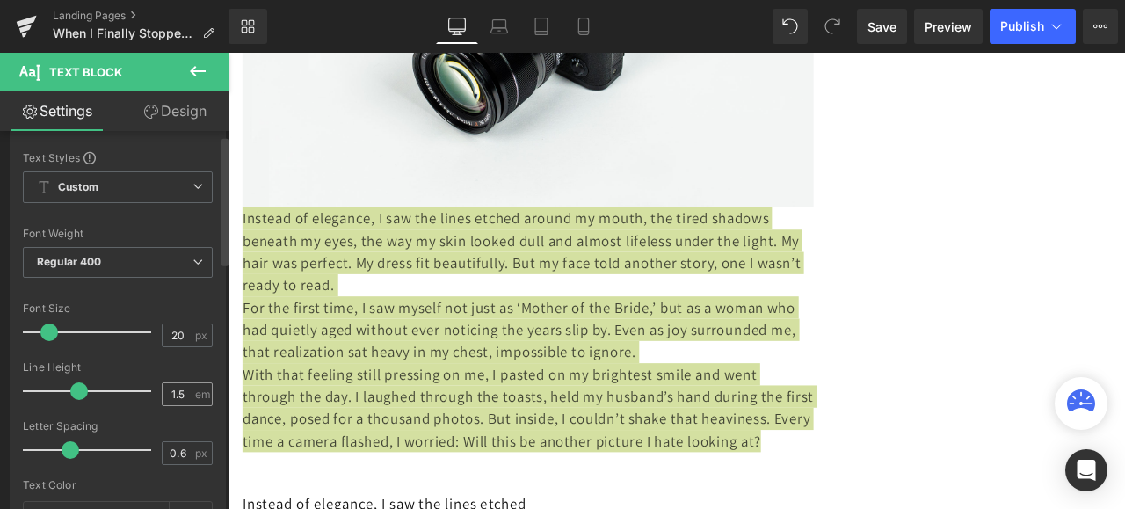
scroll to position [88, 0]
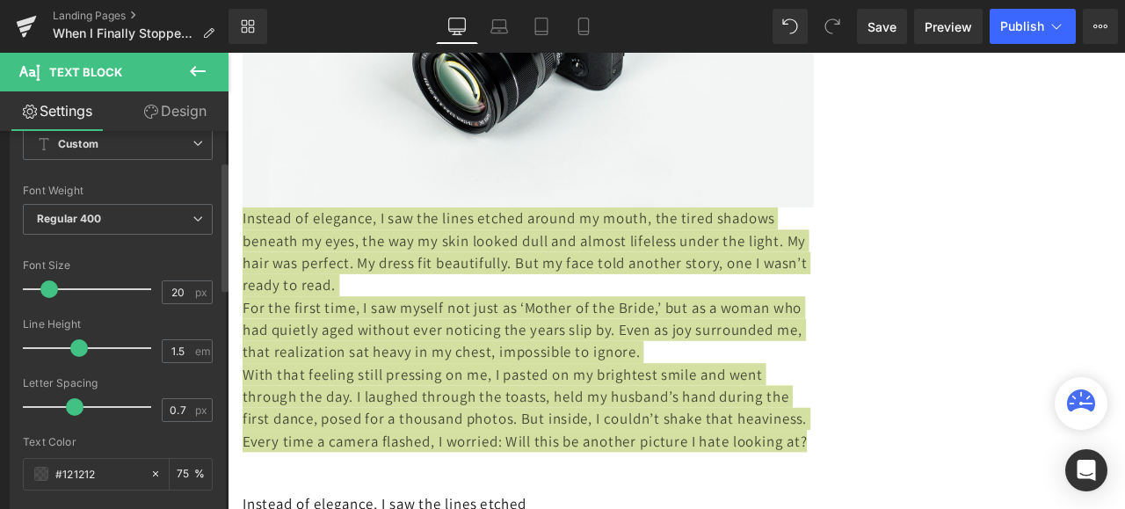
type input "0.8"
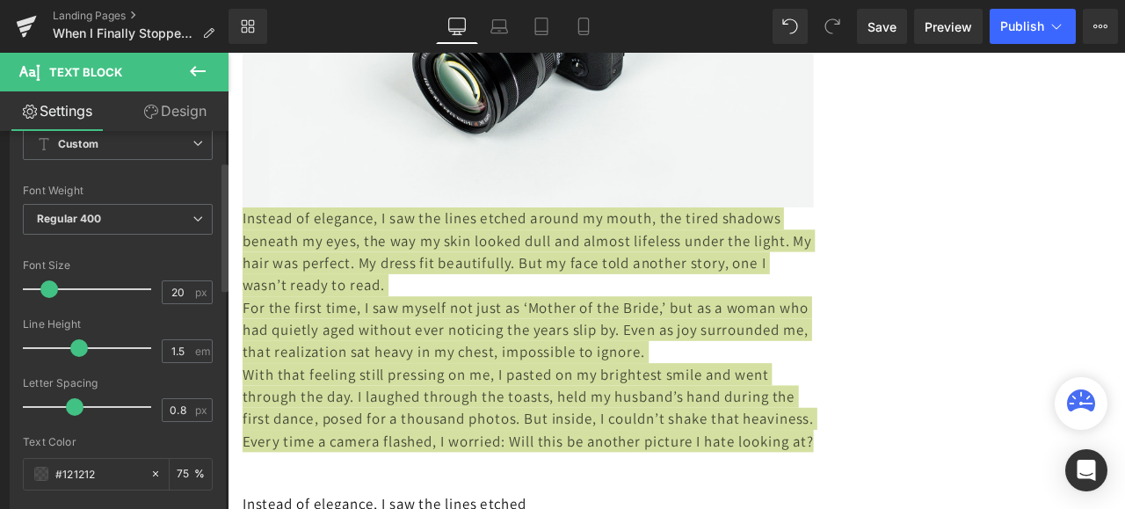
click at [74, 402] on span at bounding box center [75, 407] width 18 height 18
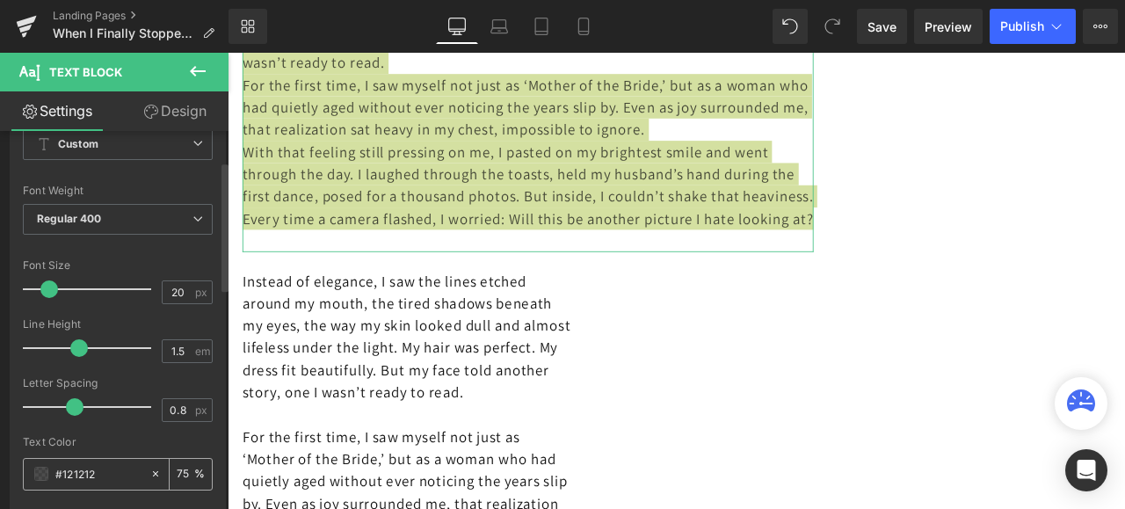
scroll to position [2635, 0]
click at [177, 473] on input "75" at bounding box center [186, 473] width 18 height 19
drag, startPoint x: 184, startPoint y: 473, endPoint x: 156, endPoint y: 473, distance: 27.2
click at [156, 473] on div "75 %" at bounding box center [180, 474] width 62 height 31
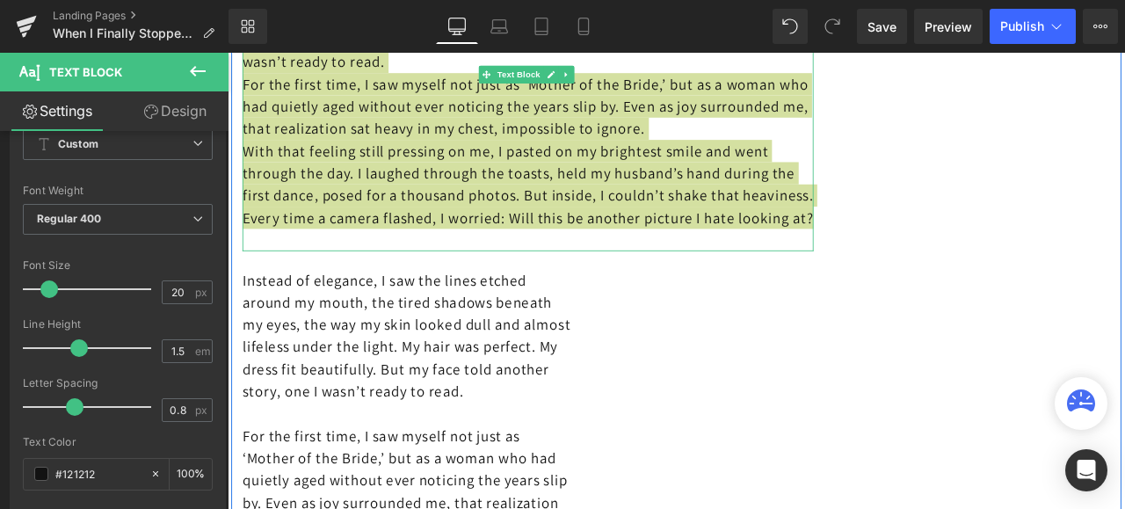
type input "100"
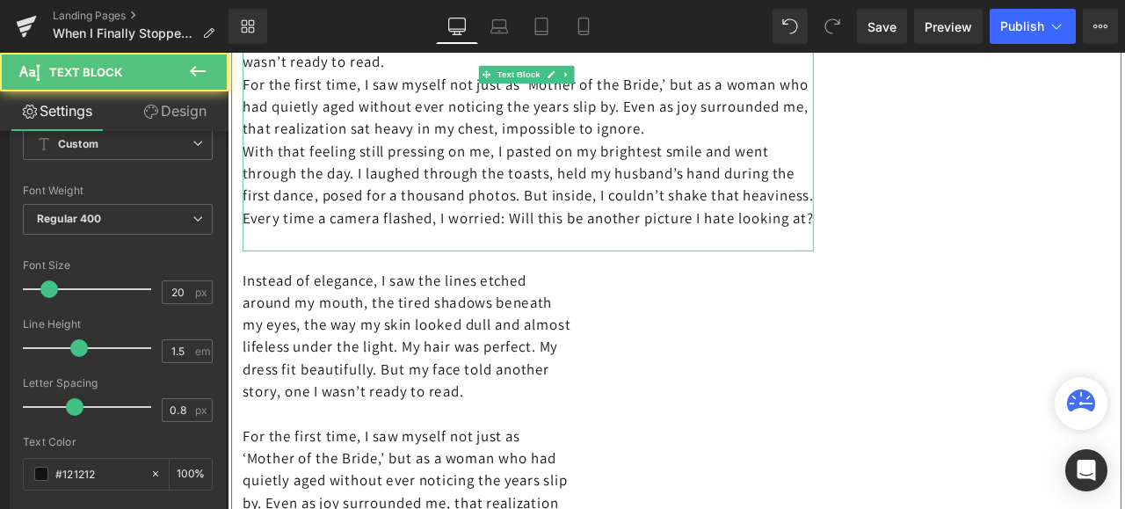
click at [580, 279] on p at bounding box center [583, 275] width 677 height 26
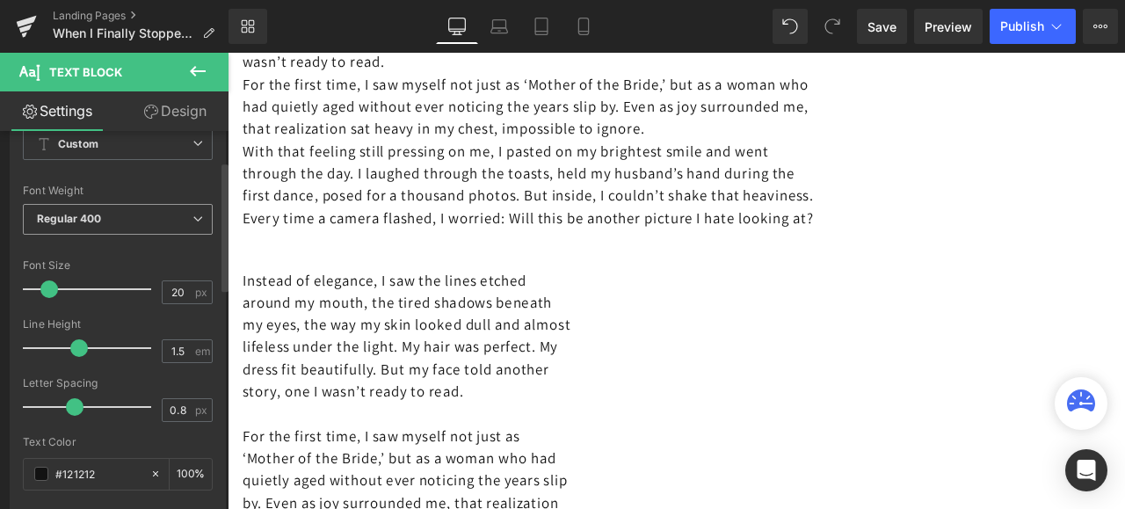
click at [192, 219] on icon at bounding box center [197, 219] width 11 height 11
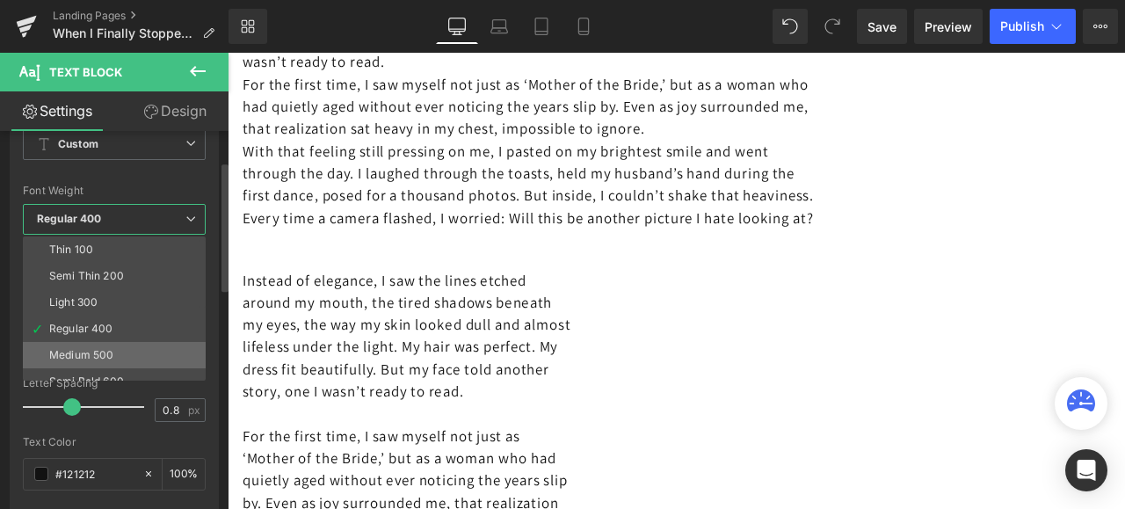
click at [112, 357] on li "Medium 500" at bounding box center [118, 355] width 191 height 26
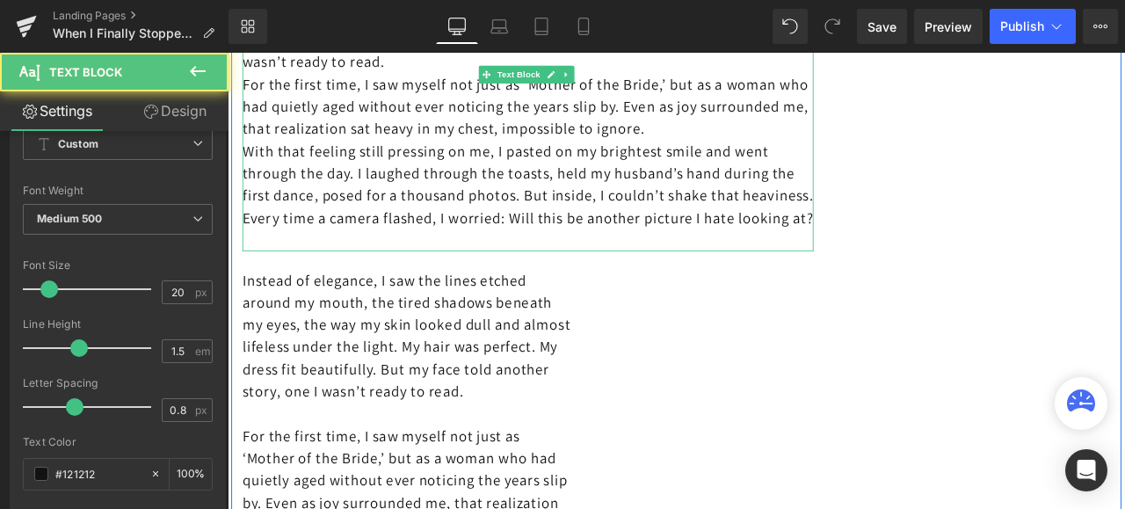
click at [696, 262] on p "With that feeling still pressing on me, I pasted on my brightest smile and went…" at bounding box center [583, 208] width 677 height 105
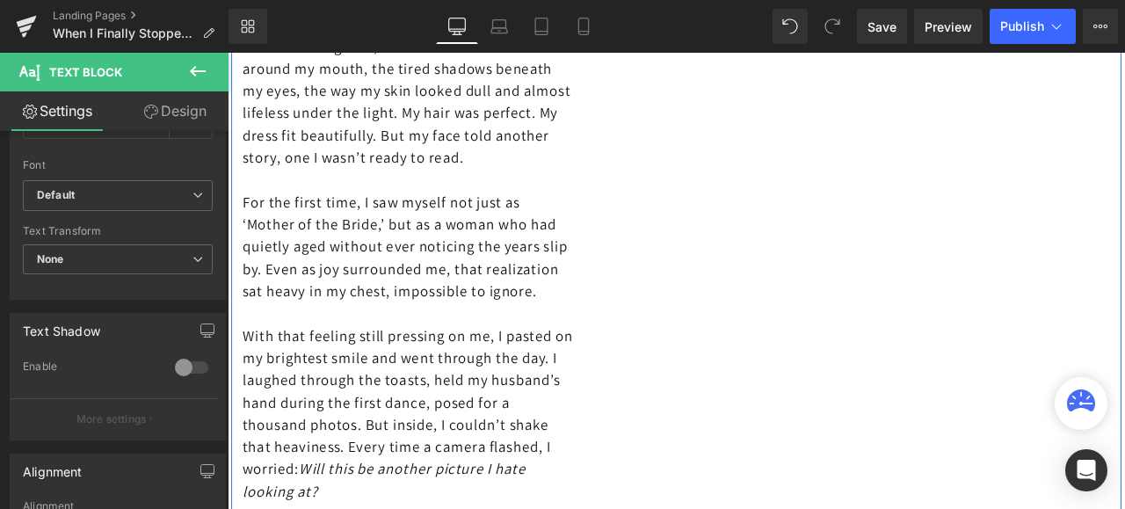
scroll to position [2723, 0]
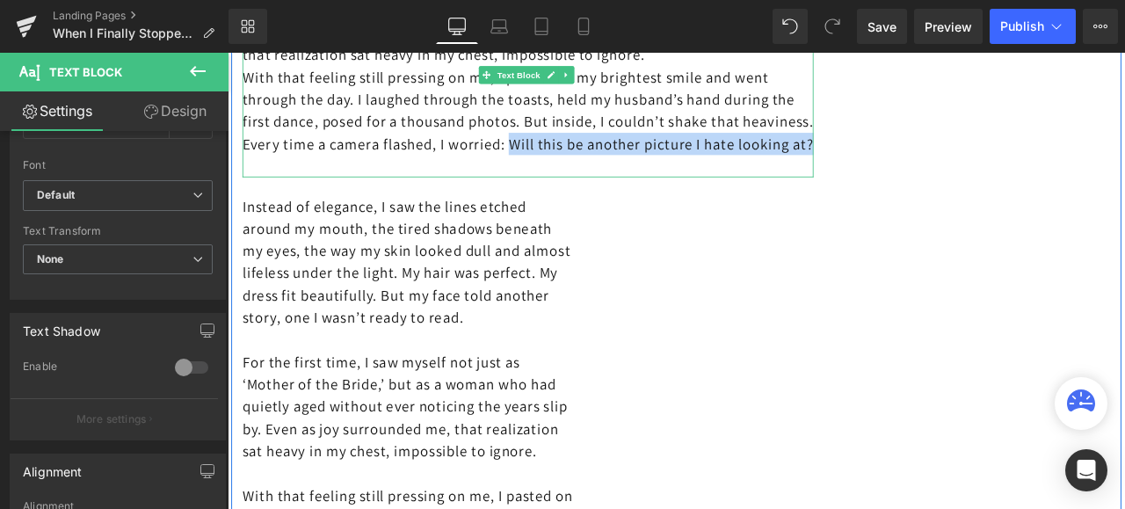
drag, startPoint x: 675, startPoint y: 152, endPoint x: 689, endPoint y: 167, distance: 20.5
click at [689, 167] on p "With that feeling still pressing on me, I pasted on my brightest smile and went…" at bounding box center [583, 121] width 677 height 105
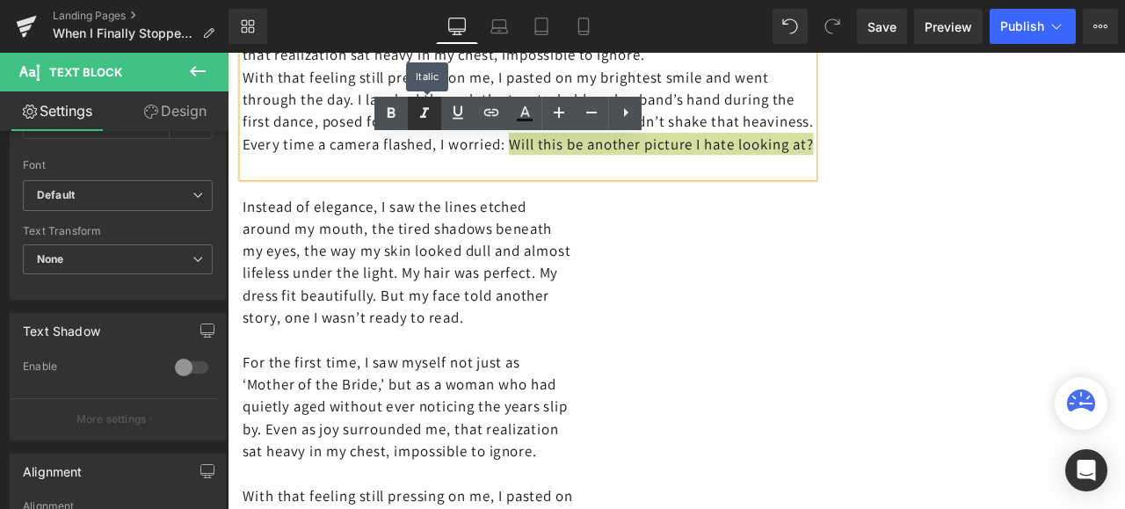
click at [422, 110] on icon at bounding box center [424, 113] width 21 height 21
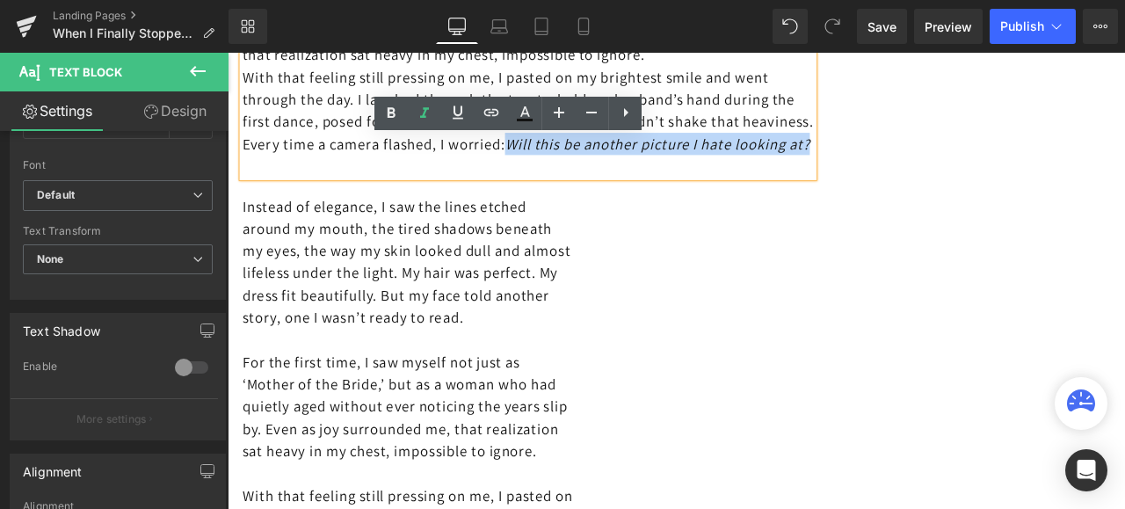
click at [597, 174] on p "With that feeling still pressing on me, I pasted on my brightest smile and went…" at bounding box center [583, 121] width 677 height 105
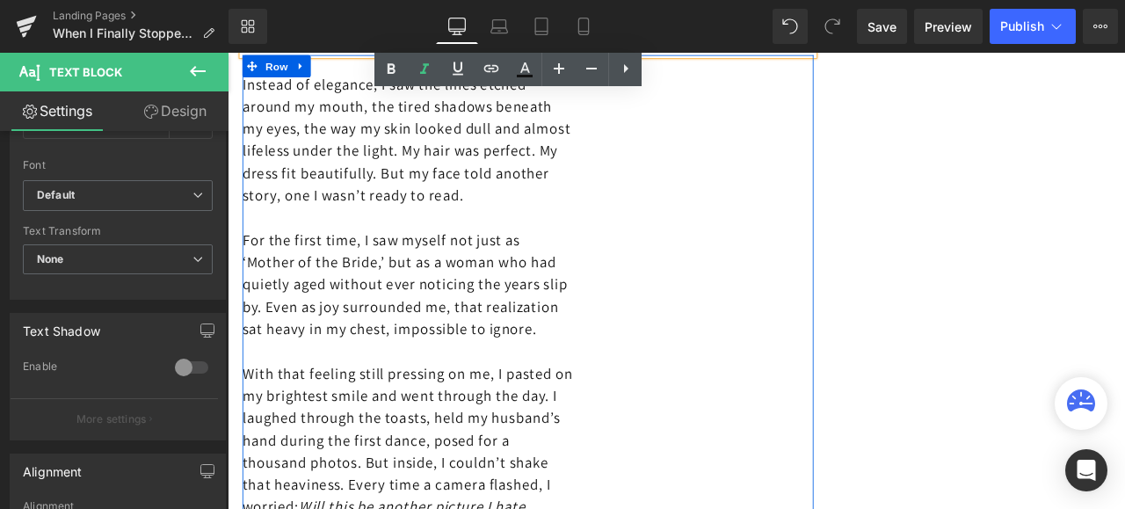
scroll to position [2811, 0]
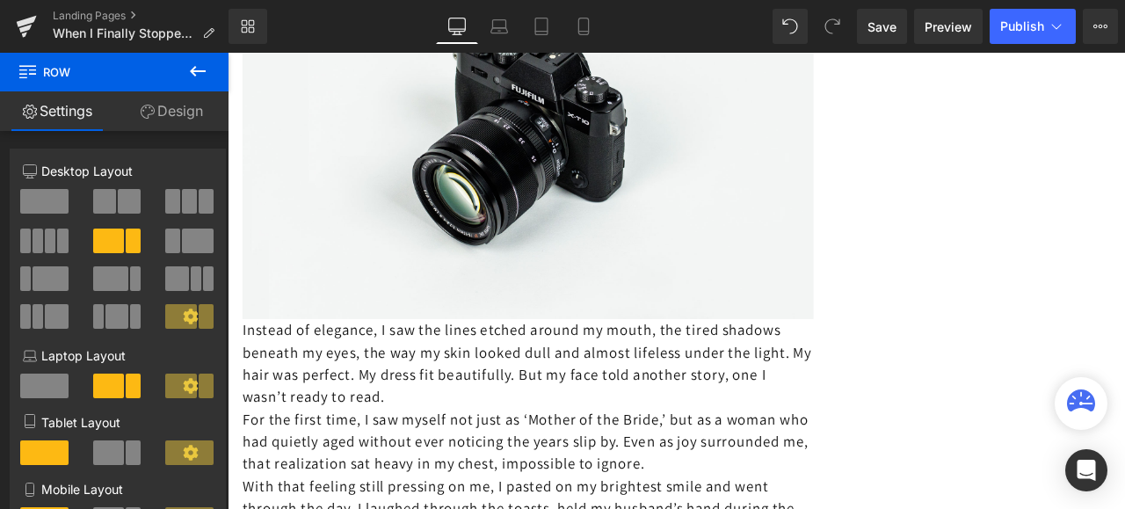
scroll to position [2196, 0]
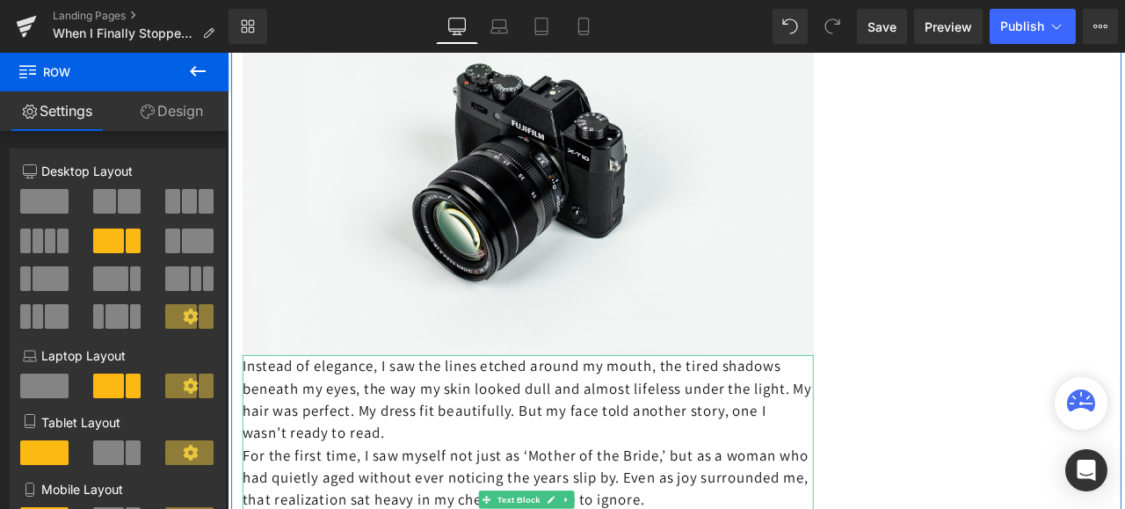
click at [247, 415] on p "Instead of elegance, I saw the lines etched around my mouth, the tired shadows …" at bounding box center [583, 463] width 677 height 105
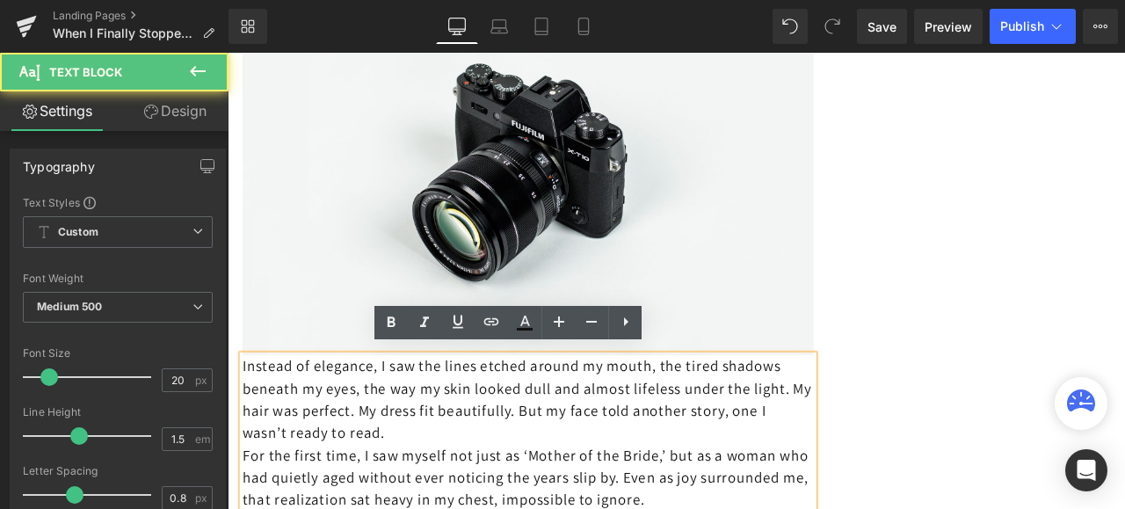
click at [245, 417] on p "Instead of elegance, I saw the lines etched around my mouth, the tired shadows …" at bounding box center [583, 463] width 677 height 105
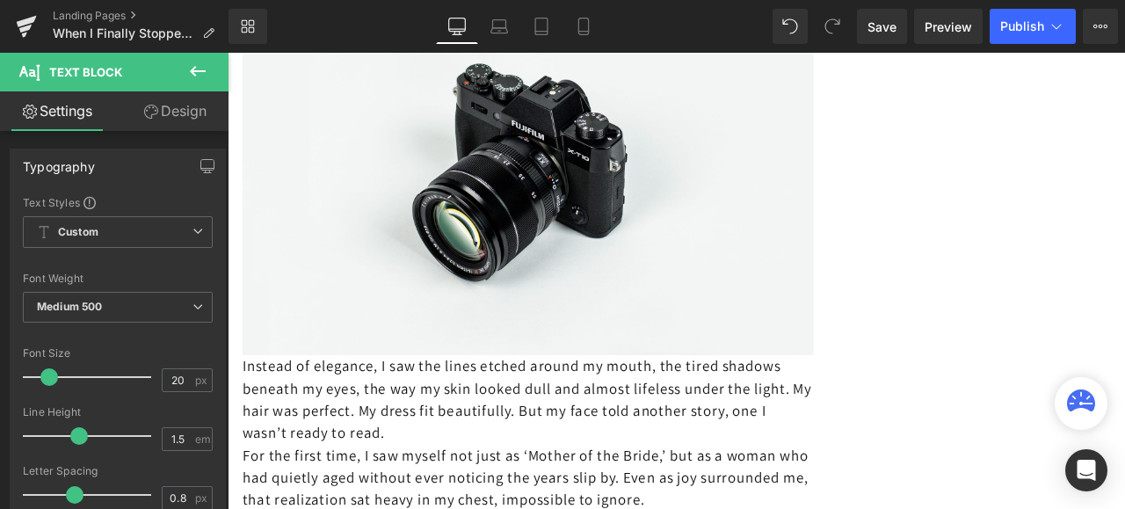
click at [167, 113] on link "Design" at bounding box center [175, 111] width 114 height 40
click at [0, 0] on div "Spacing" at bounding box center [0, 0] width 0 height 0
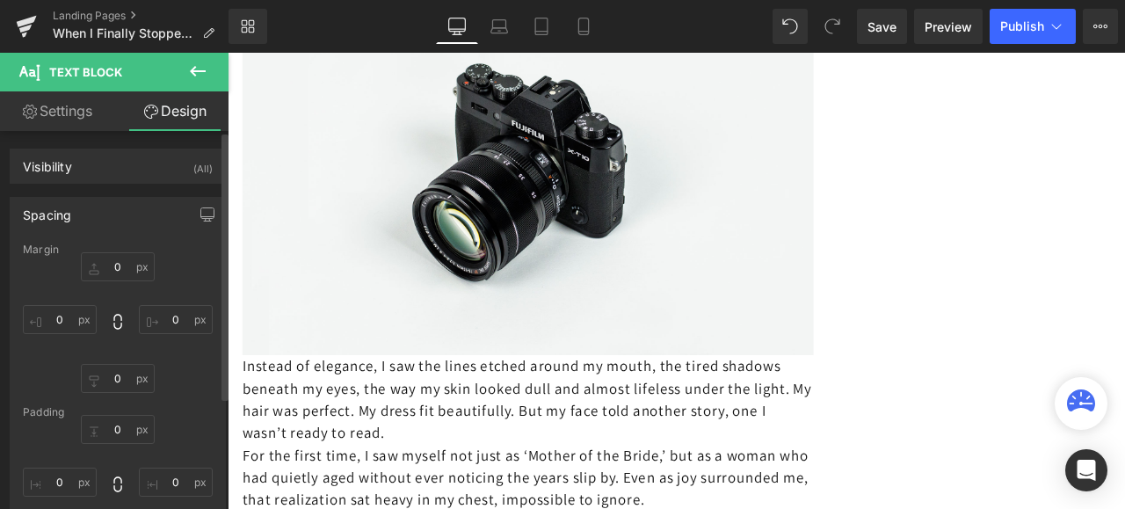
type input "0"
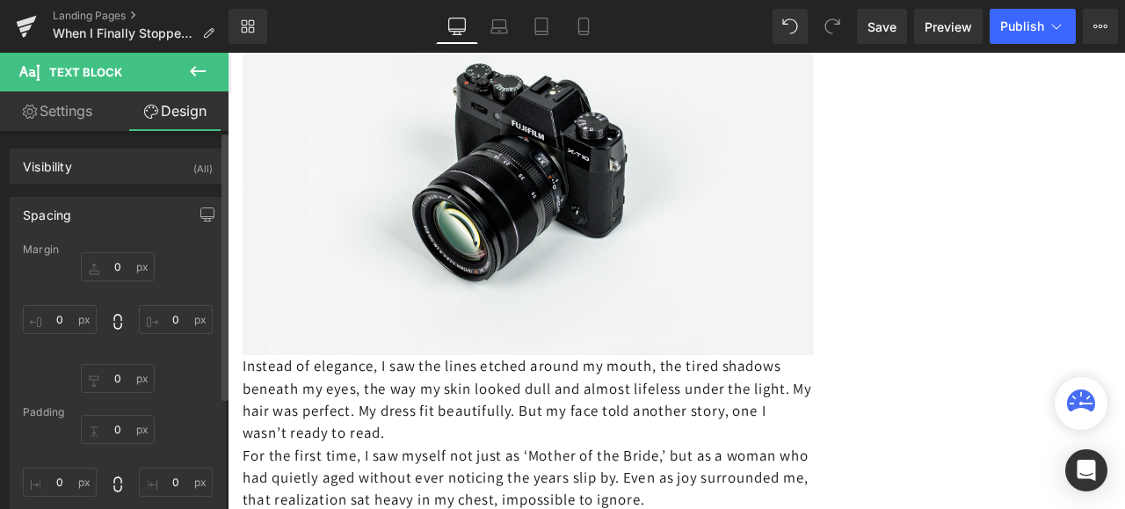
type input "0"
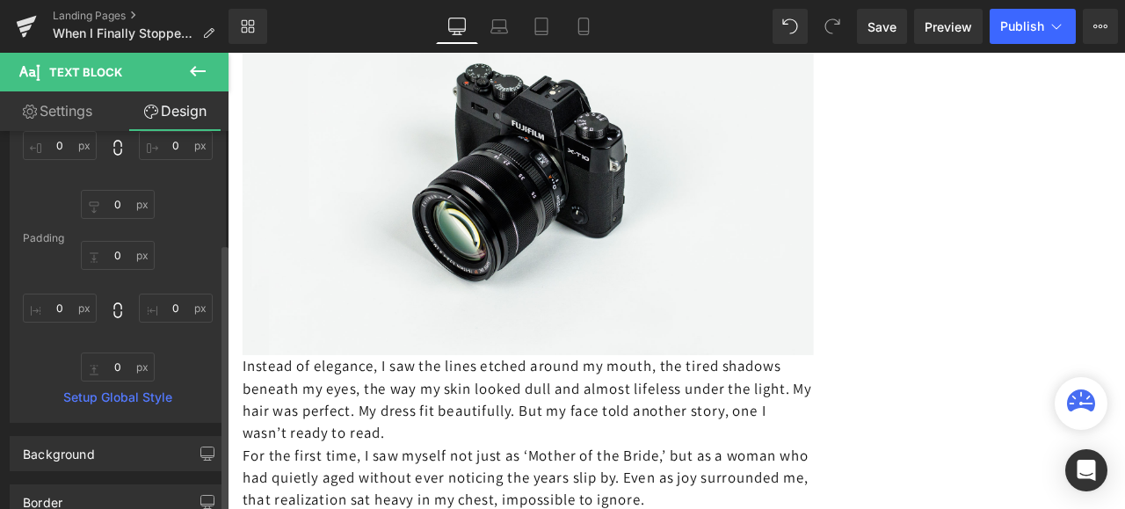
scroll to position [176, 0]
click at [112, 254] on input "0" at bounding box center [118, 253] width 74 height 29
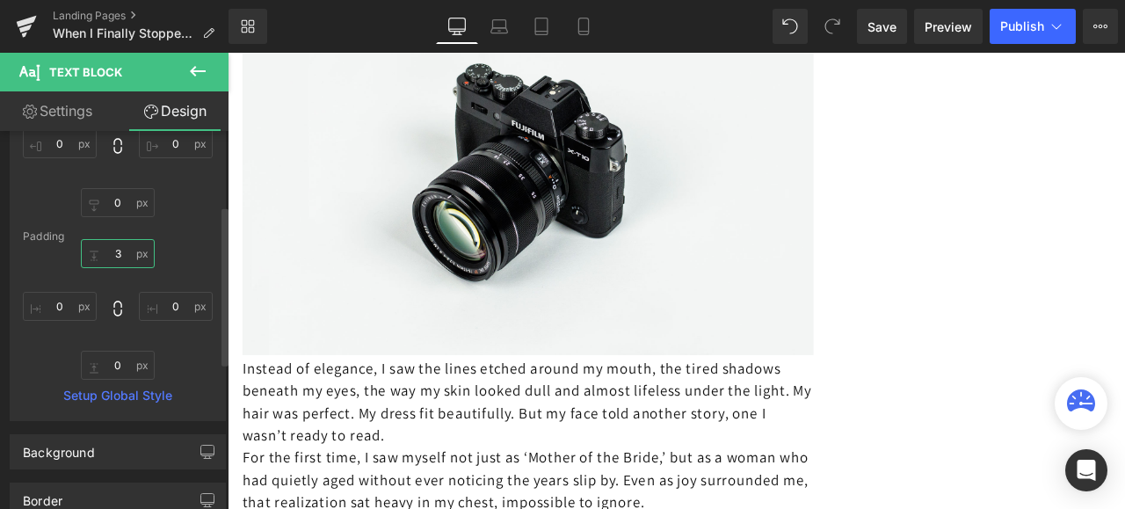
type input "30"
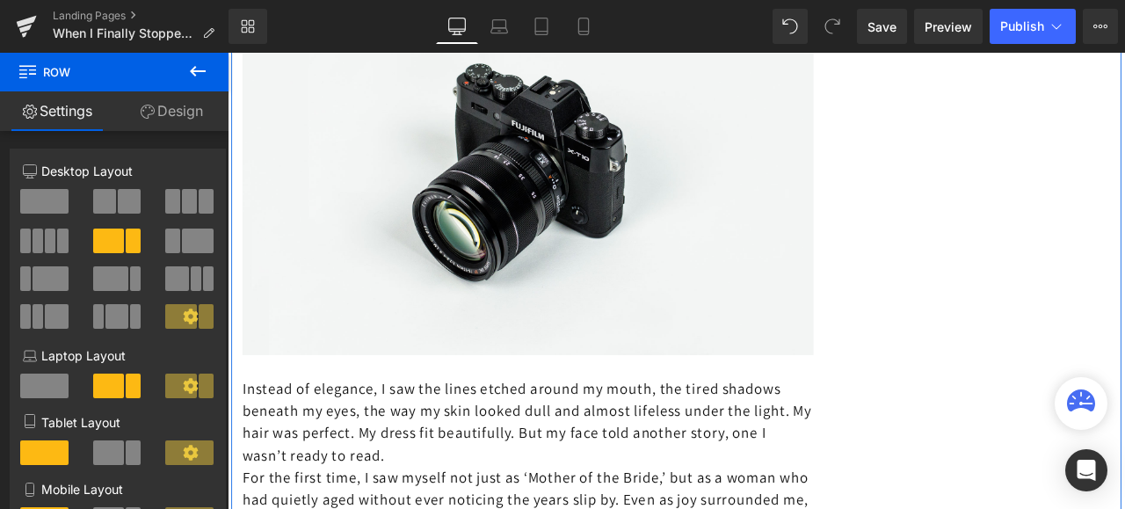
scroll to position [1405, 0]
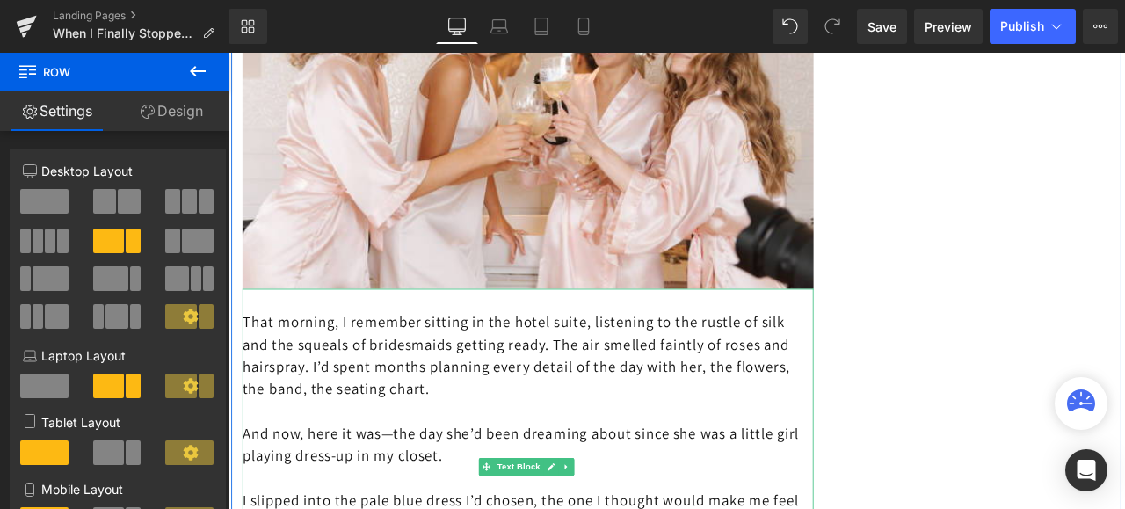
click at [262, 363] on p "That morning, I remember sitting in the hotel suite, listening to the rustle of…" at bounding box center [583, 410] width 677 height 105
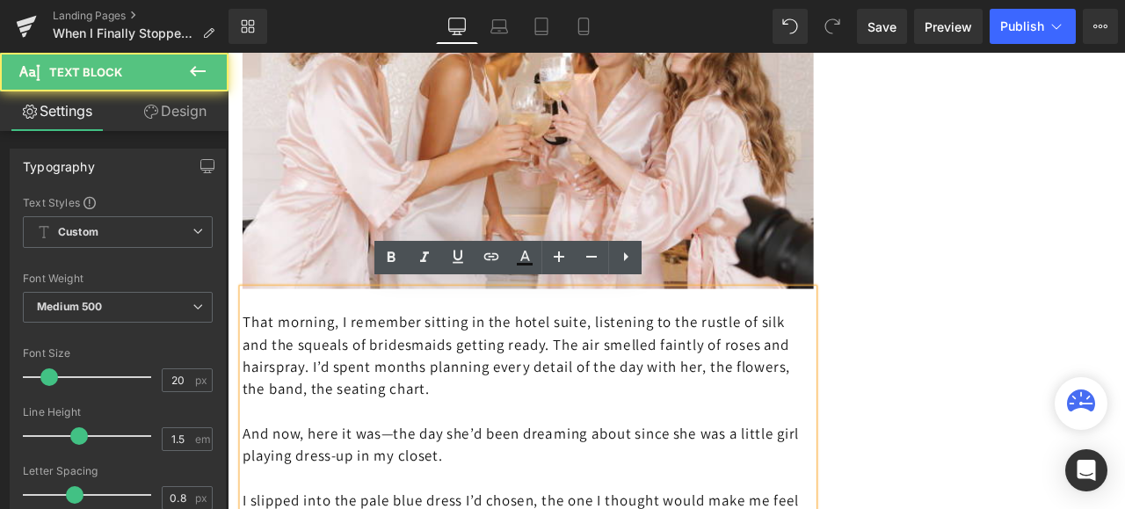
click at [245, 362] on p "That morning, I remember sitting in the hotel suite, listening to the rustle of…" at bounding box center [583, 410] width 677 height 105
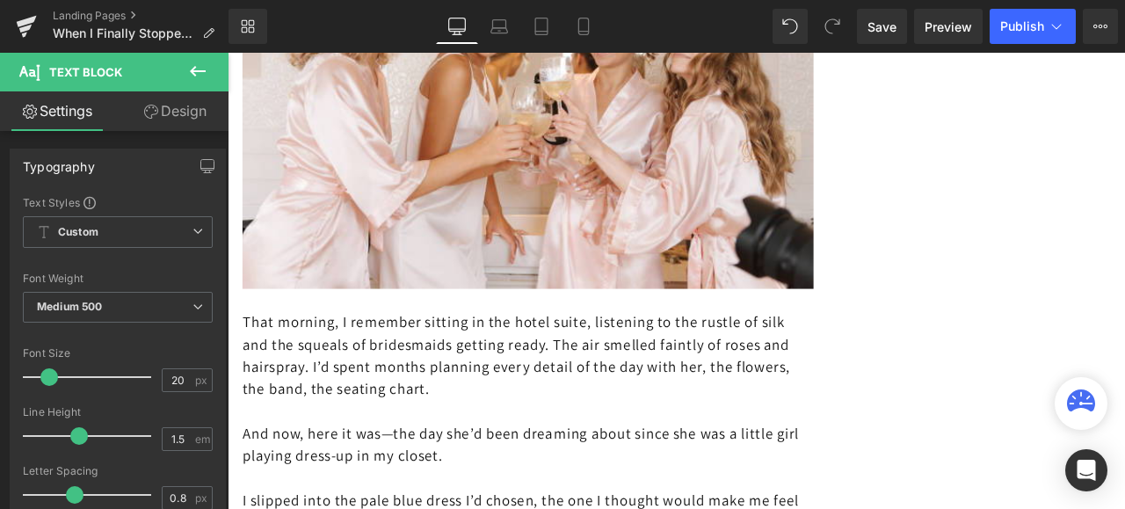
click at [179, 110] on link "Design" at bounding box center [175, 111] width 114 height 40
click at [0, 0] on div "Spacing" at bounding box center [0, 0] width 0 height 0
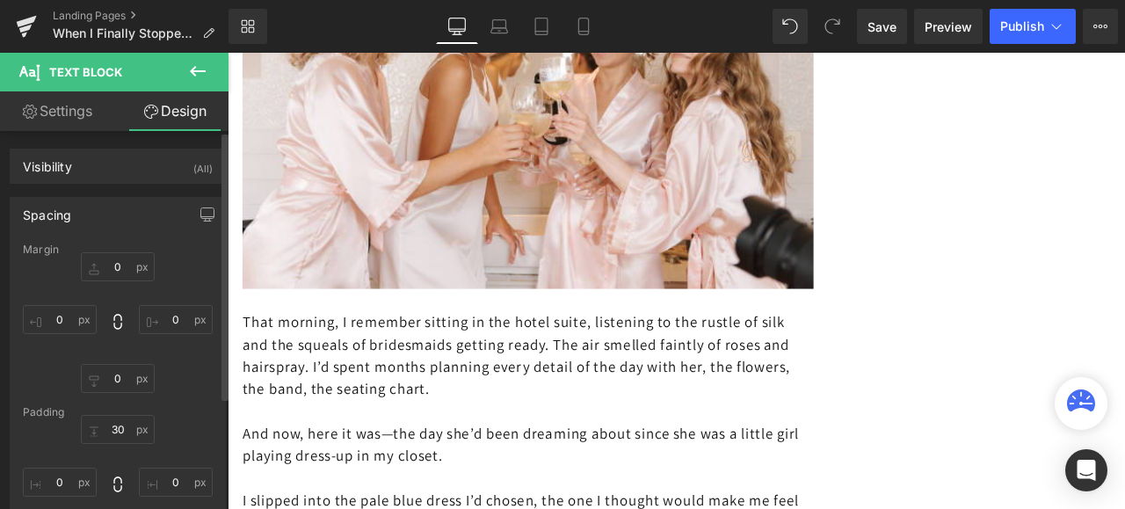
type input "0"
type input "30"
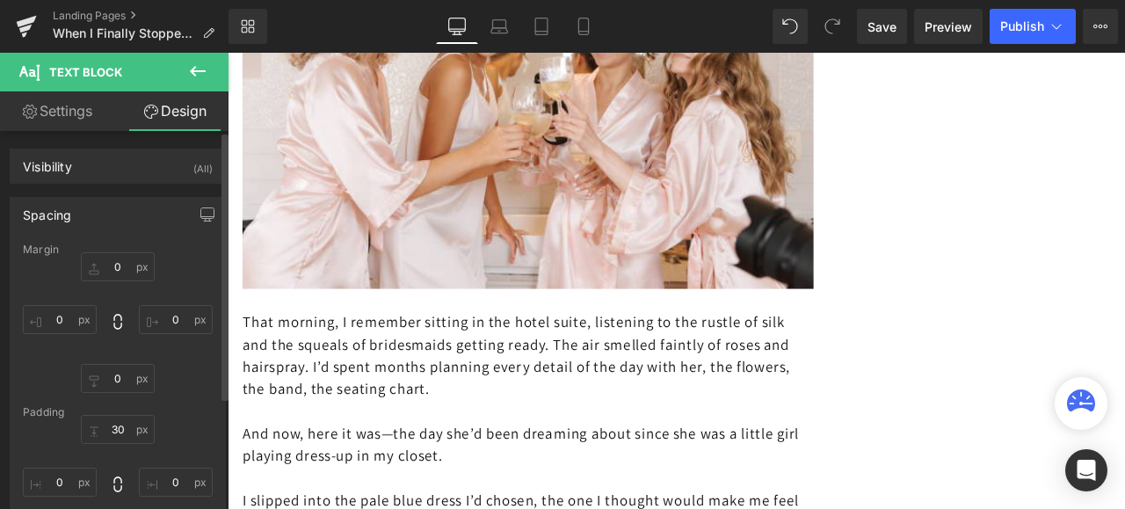
type input "0"
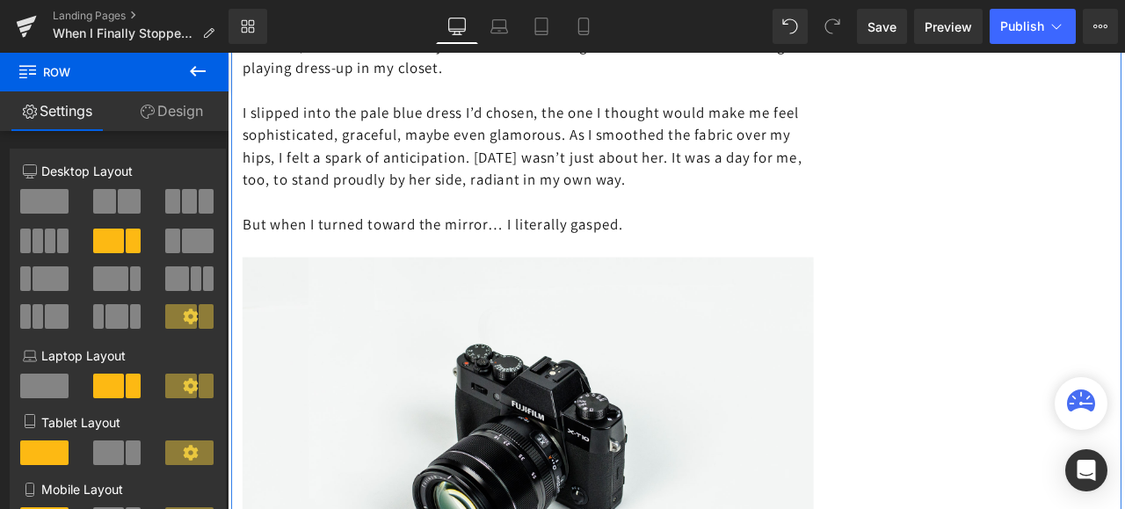
scroll to position [1932, 0]
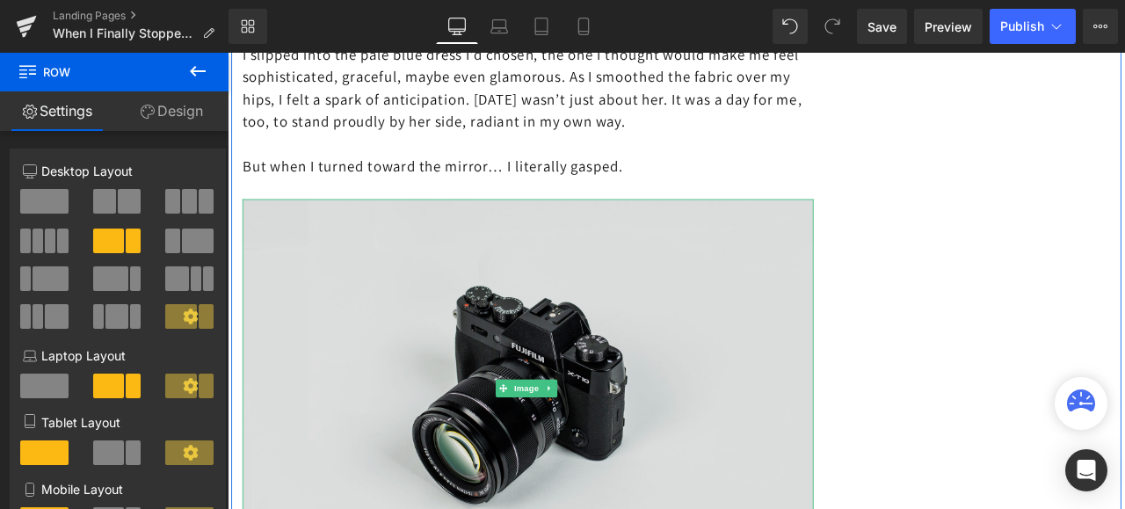
click at [668, 358] on img at bounding box center [583, 451] width 677 height 448
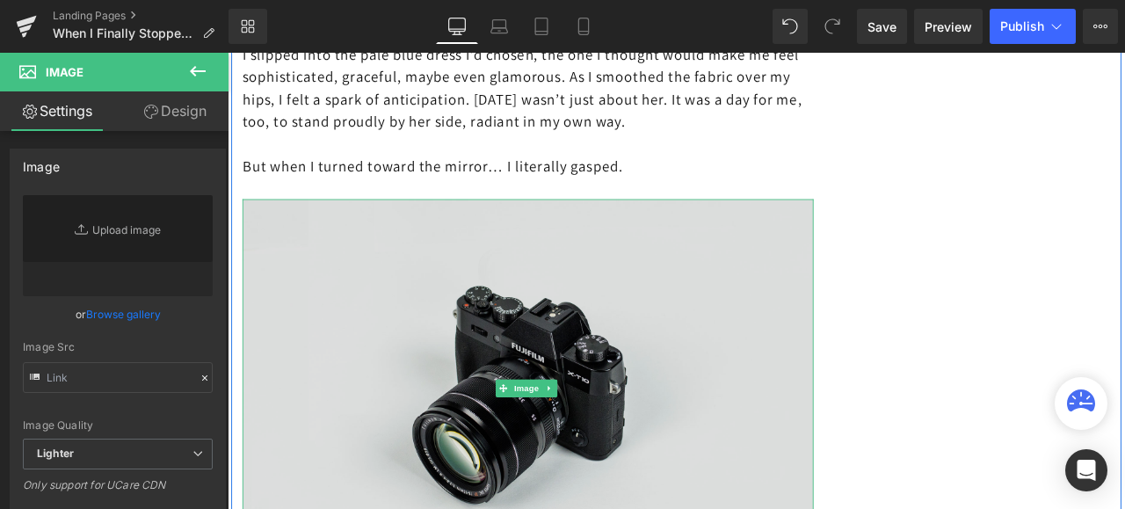
type input "//[DOMAIN_NAME][URL]"
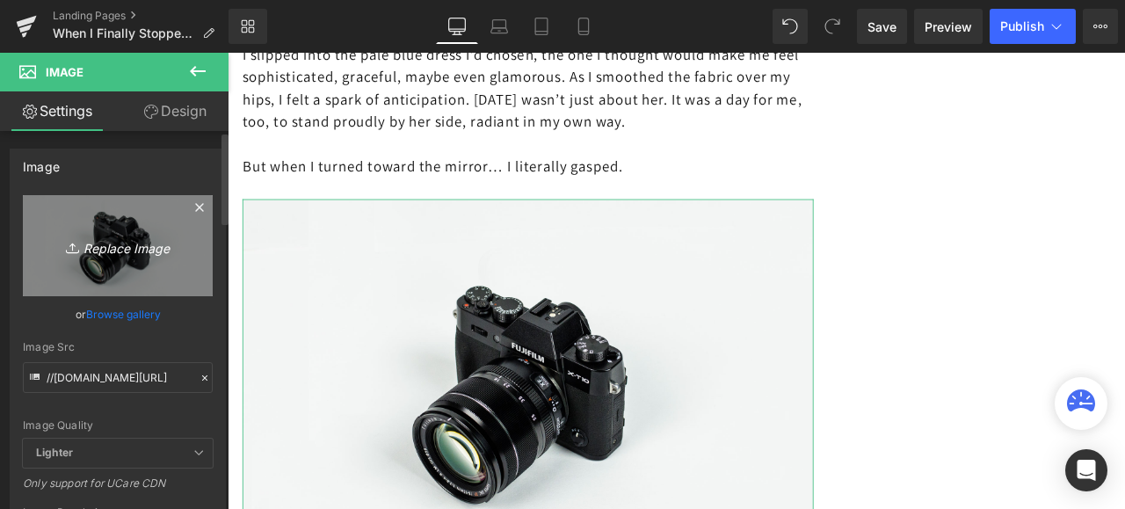
click at [126, 265] on link "Replace Image" at bounding box center [118, 245] width 190 height 101
type input "C:\fakepath\istockphoto-2162834580-1024x1024.jpg"
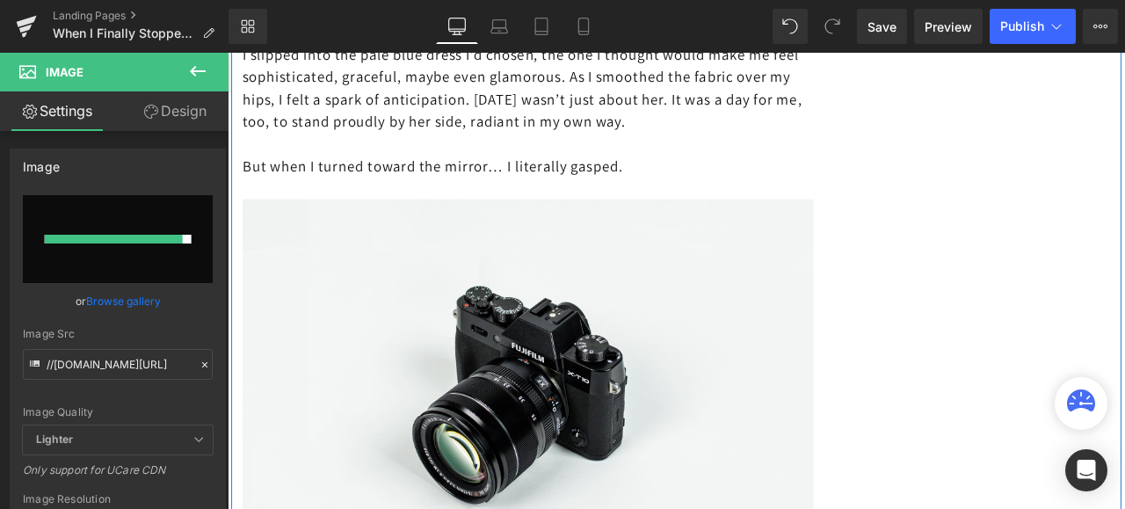
type input "[URL][DOMAIN_NAME]"
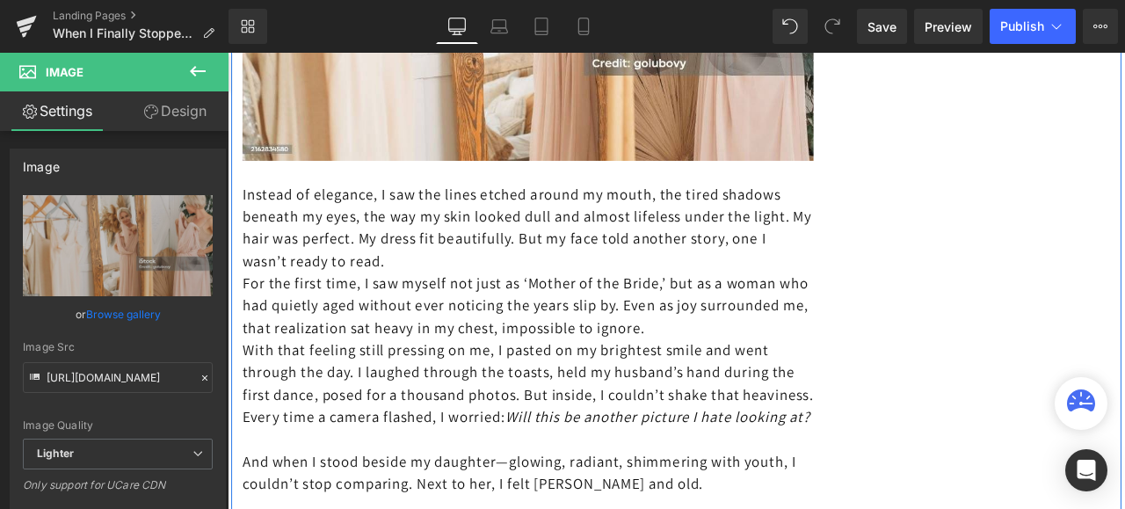
scroll to position [2371, 0]
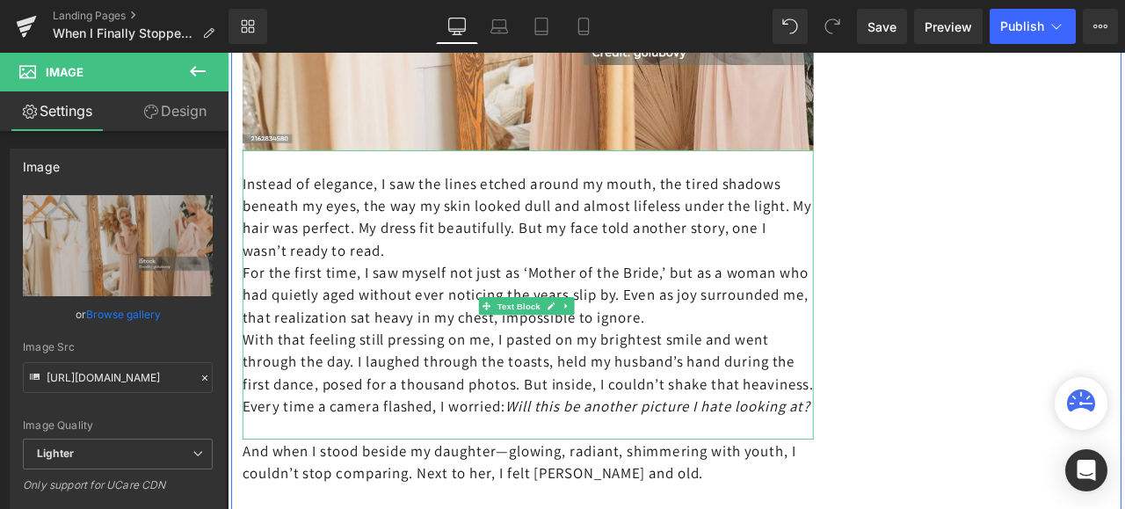
click at [596, 283] on p "Instead of elegance, I saw the lines etched around my mouth, the tired shadows …" at bounding box center [583, 246] width 677 height 105
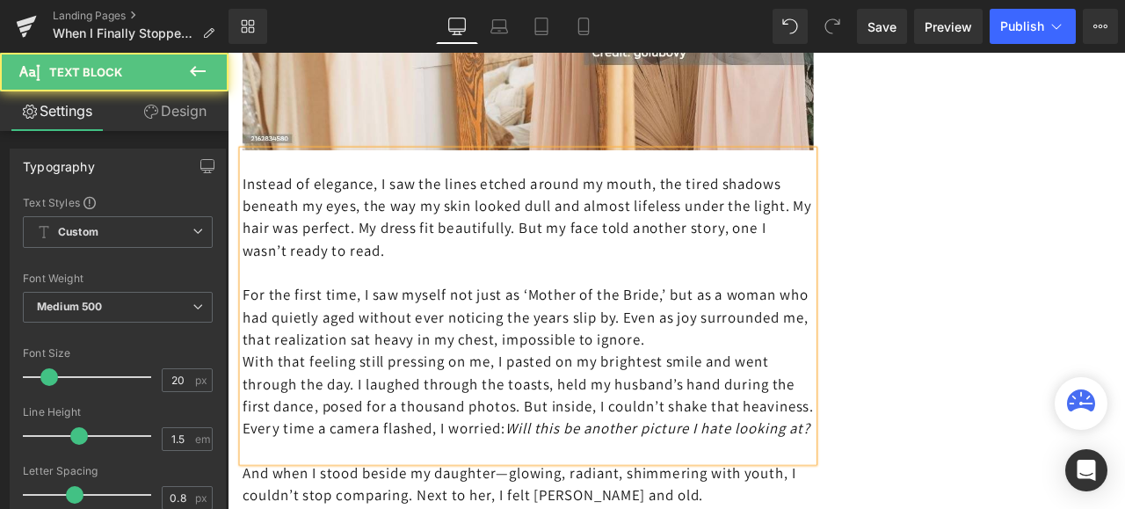
click at [887, 385] on p "For the first time, I saw myself not just as ‘Mother of the Bride,’ but as a wo…" at bounding box center [583, 365] width 677 height 79
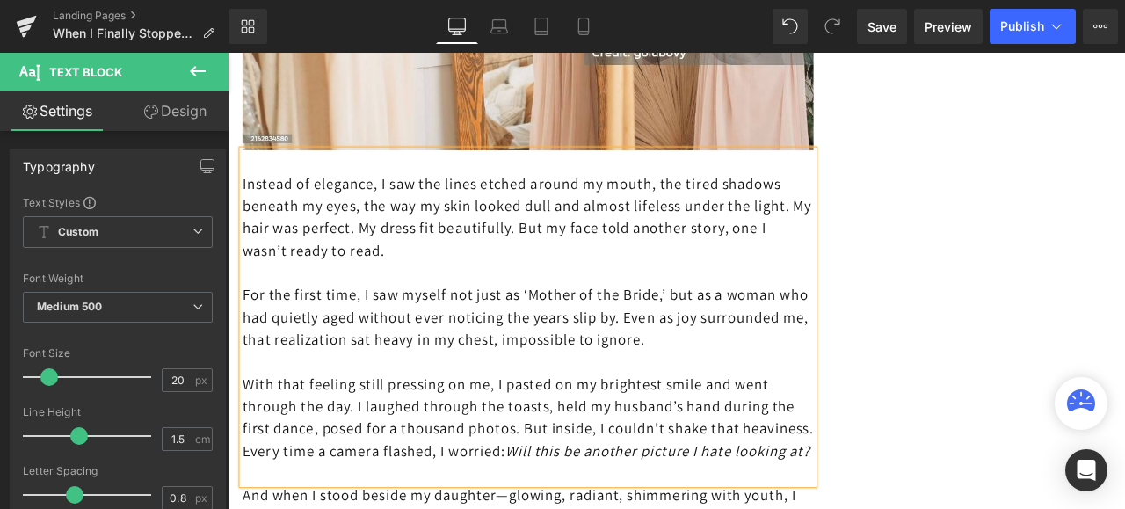
scroll to position [2547, 0]
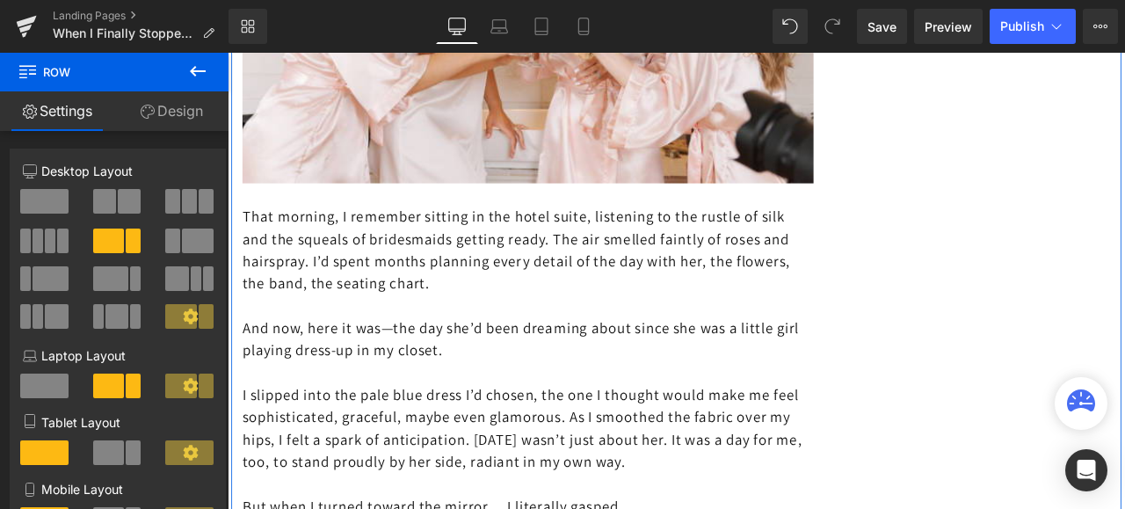
scroll to position [1493, 0]
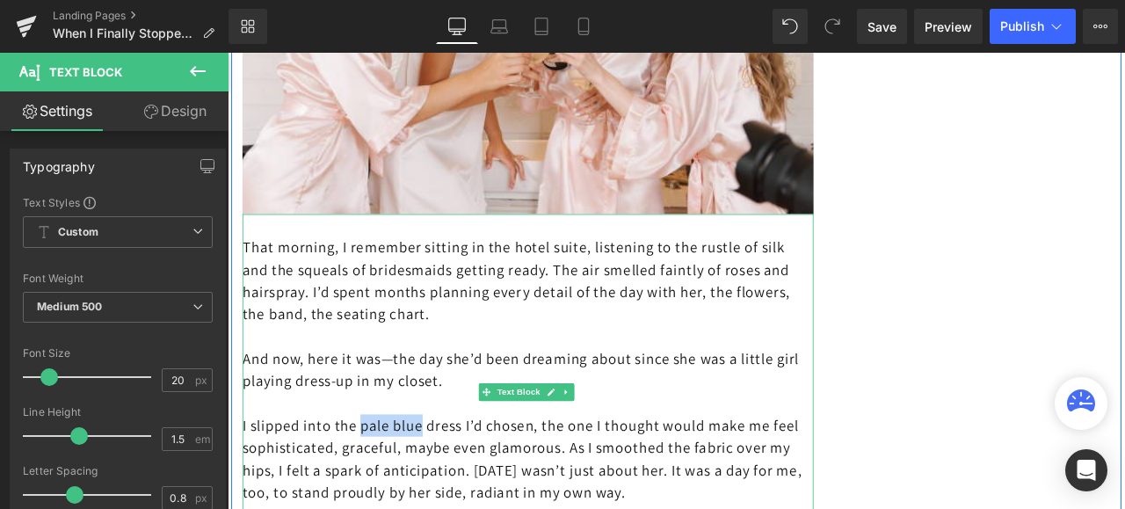
drag, startPoint x: 462, startPoint y: 485, endPoint x: 385, endPoint y: 494, distance: 77.8
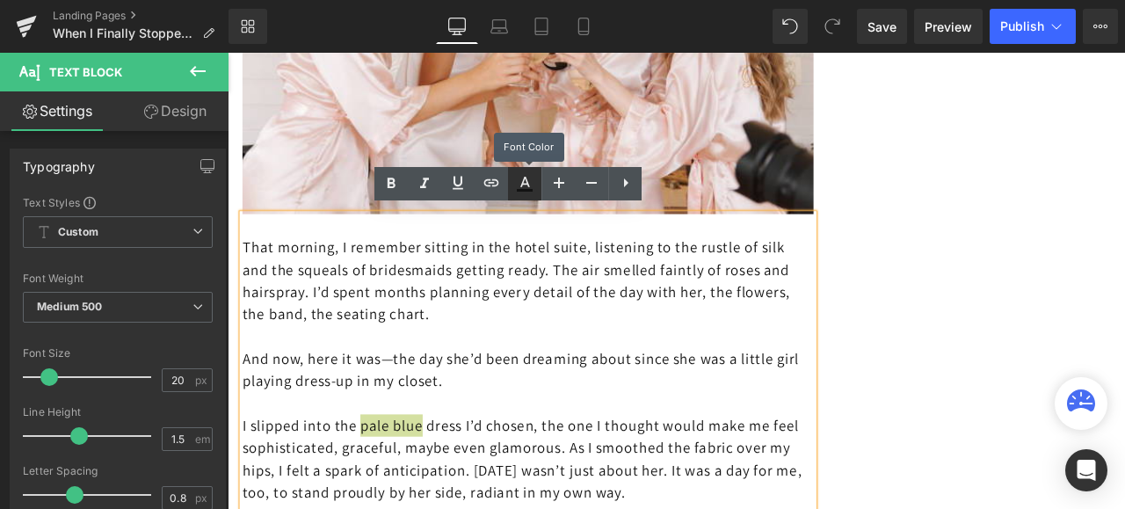
click at [527, 181] on icon at bounding box center [525, 182] width 10 height 11
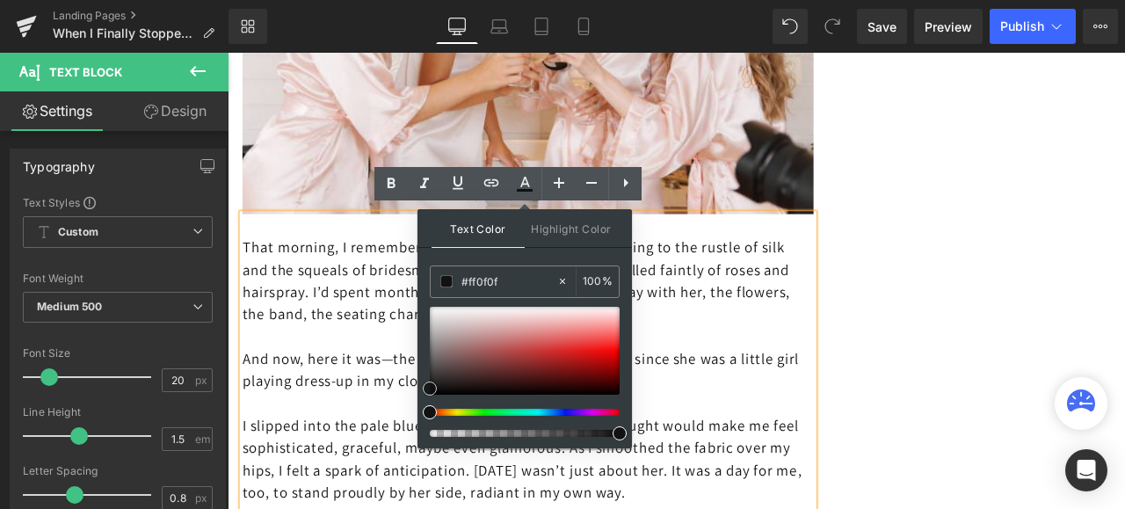
click at [612, 347] on div at bounding box center [525, 351] width 190 height 88
click at [848, 438] on p "And now, here it was—the day she’d been dreaming about since she was a little g…" at bounding box center [583, 428] width 677 height 53
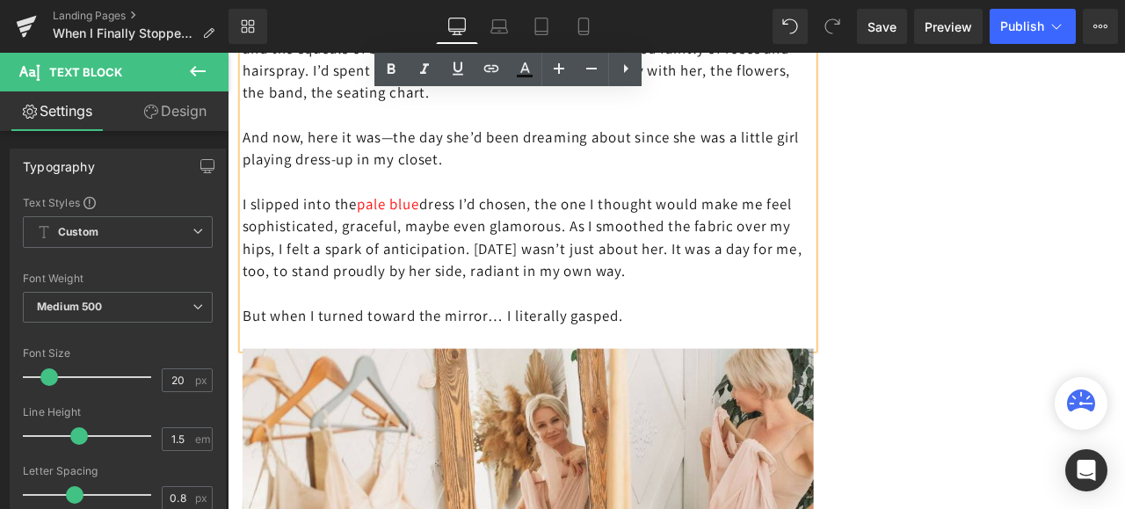
scroll to position [1756, 0]
drag, startPoint x: 347, startPoint y: 221, endPoint x: 255, endPoint y: 220, distance: 92.3
click at [255, 220] on p "I slipped into the pale blue dress I’d chosen, the one I thought would make me …" at bounding box center [583, 270] width 677 height 105
click at [524, 65] on icon at bounding box center [525, 67] width 10 height 11
type input "#121212"
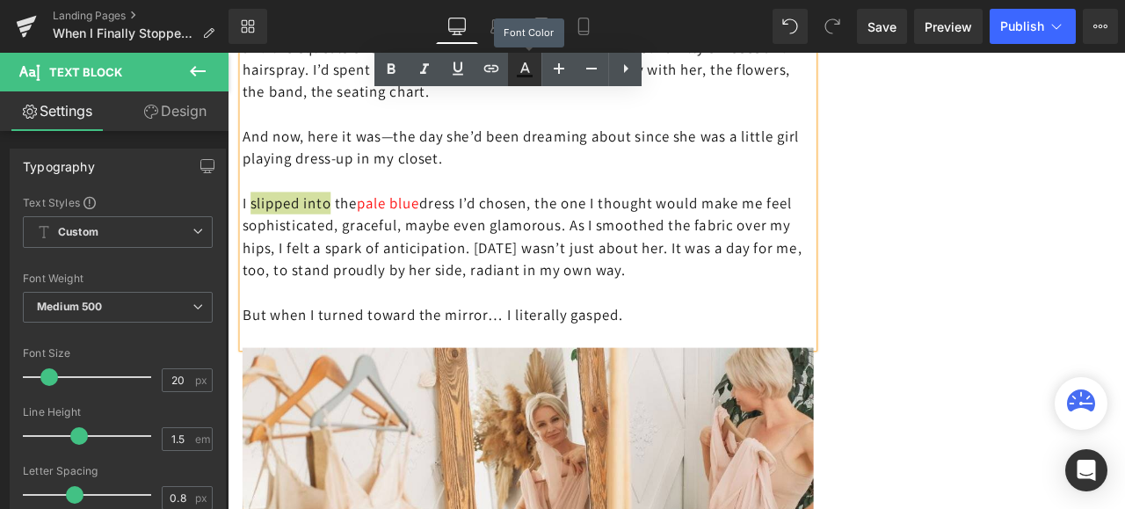
type input "100"
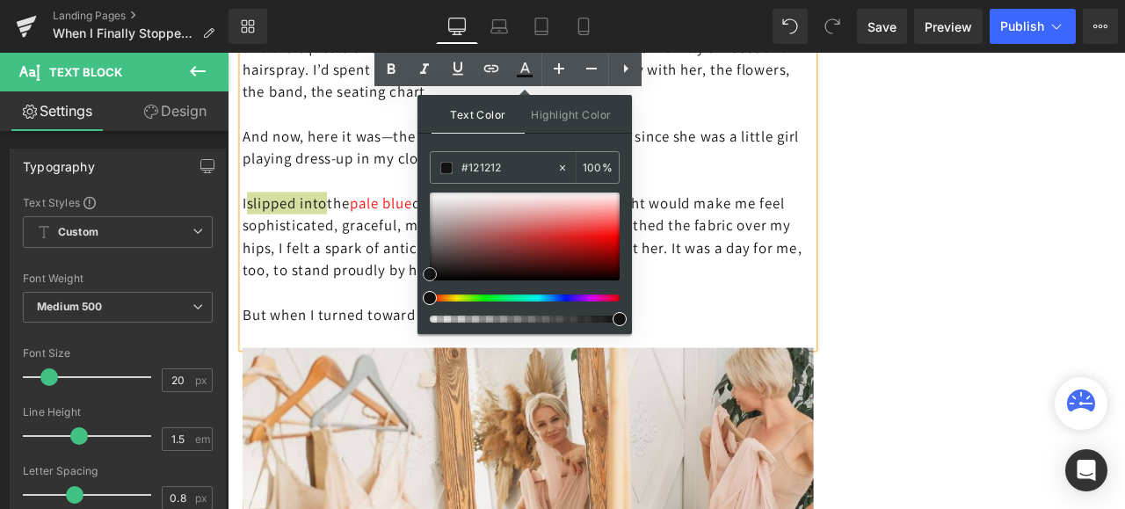
type input "#e32a2a"
click at [569, 233] on div at bounding box center [525, 236] width 190 height 88
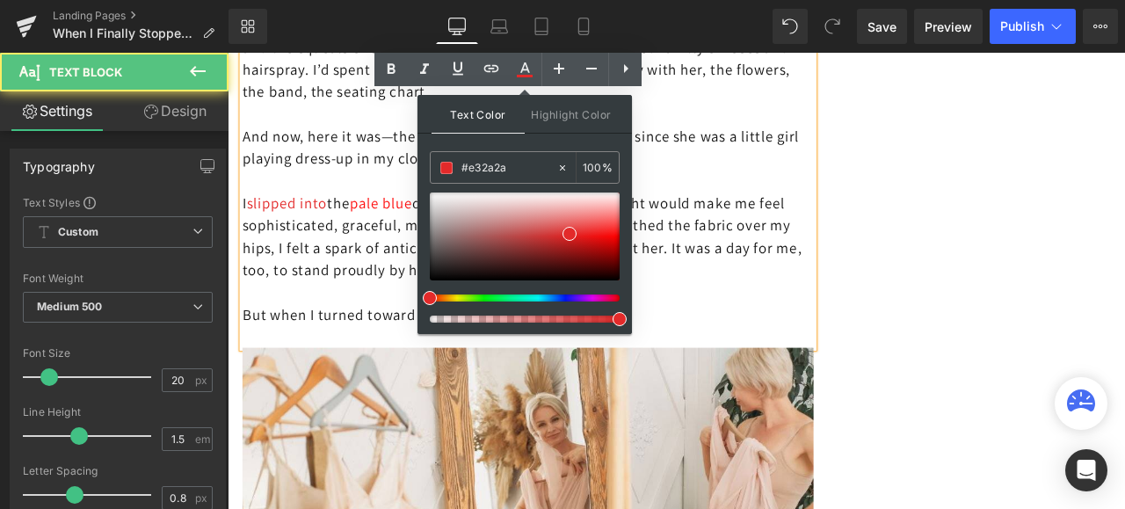
click at [823, 192] on p at bounding box center [583, 205] width 677 height 26
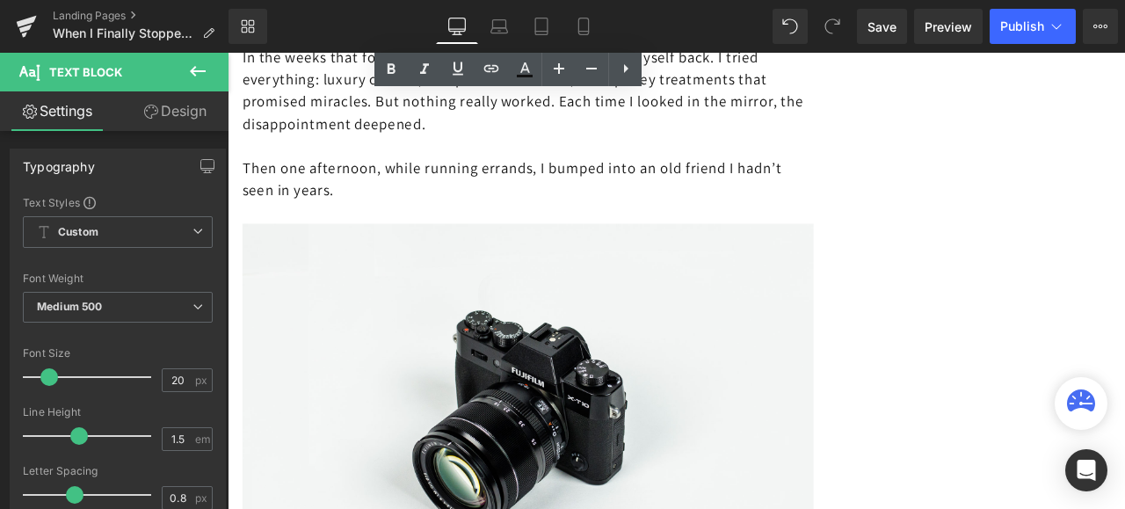
scroll to position [3601, 0]
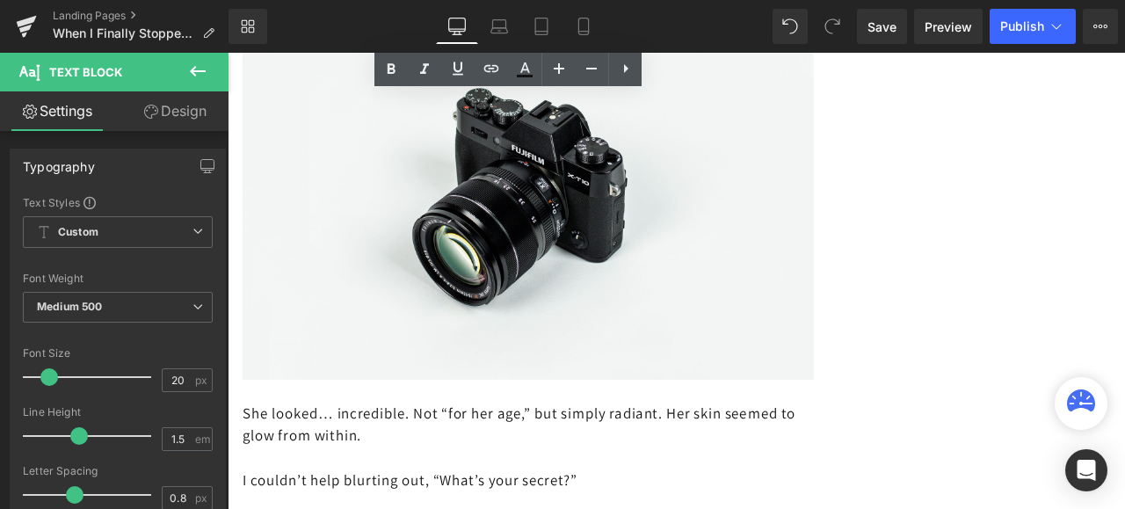
click at [1031, 321] on div "When I Finally Stopped Hiding… Heading Years of self-doubt melted away in one o…" at bounding box center [759, 471] width 1054 height 7819
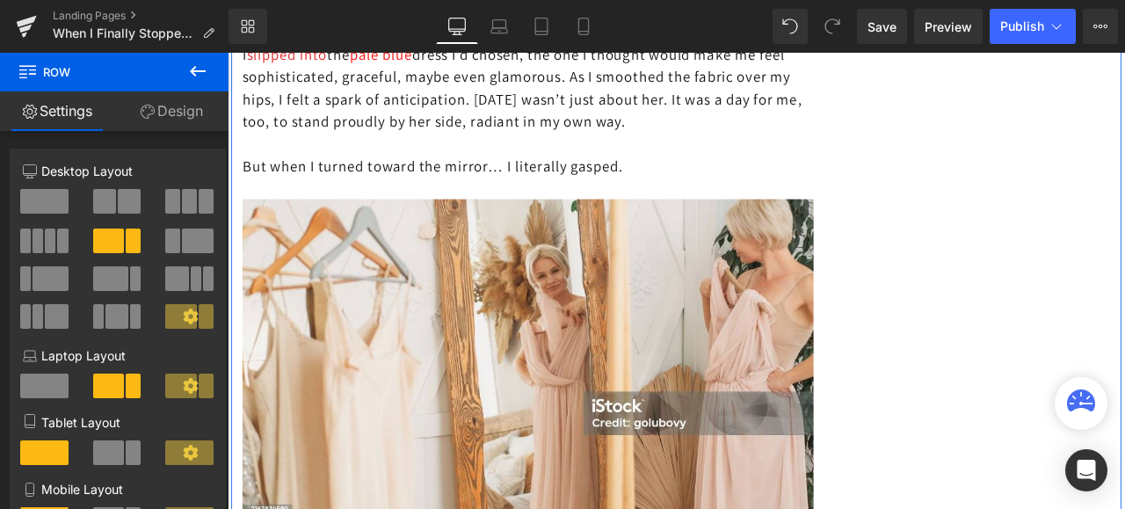
scroll to position [2020, 0]
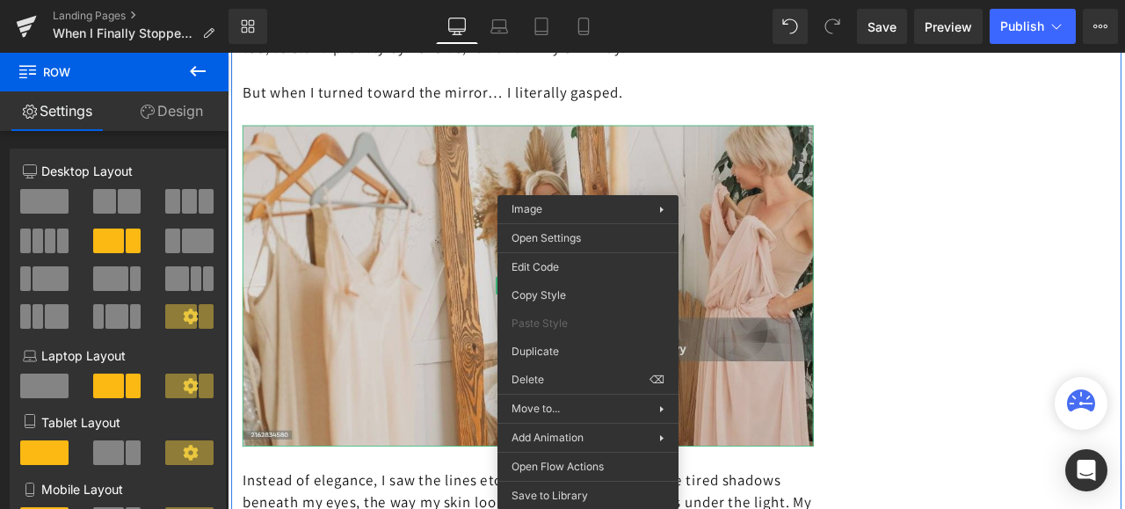
click at [801, 317] on img at bounding box center [583, 329] width 677 height 380
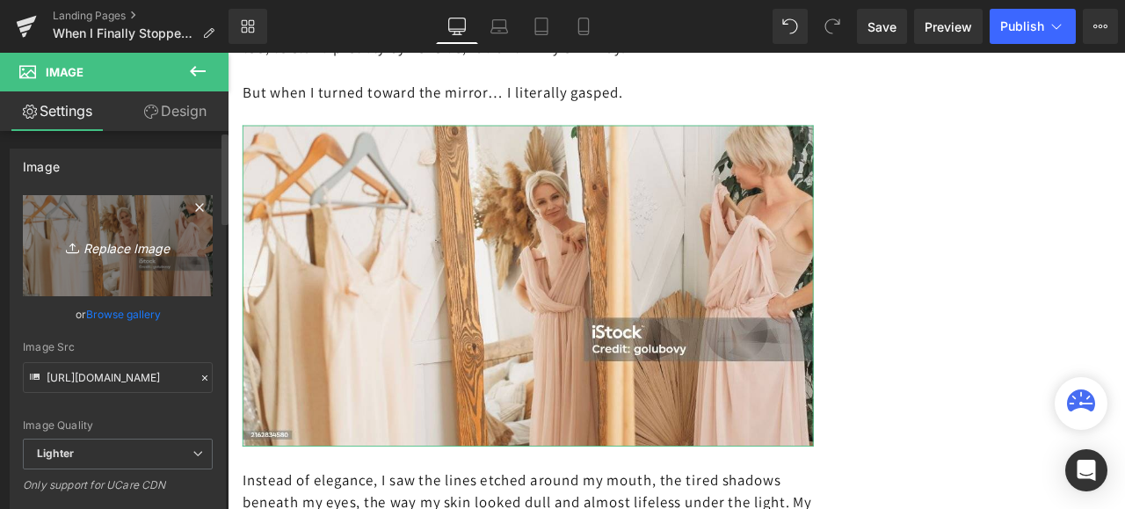
click at [88, 243] on icon "Replace Image" at bounding box center [117, 246] width 141 height 22
type input "C:\fakepath\istockphoto-2162834580-1024x1024-CROPPED.jpg"
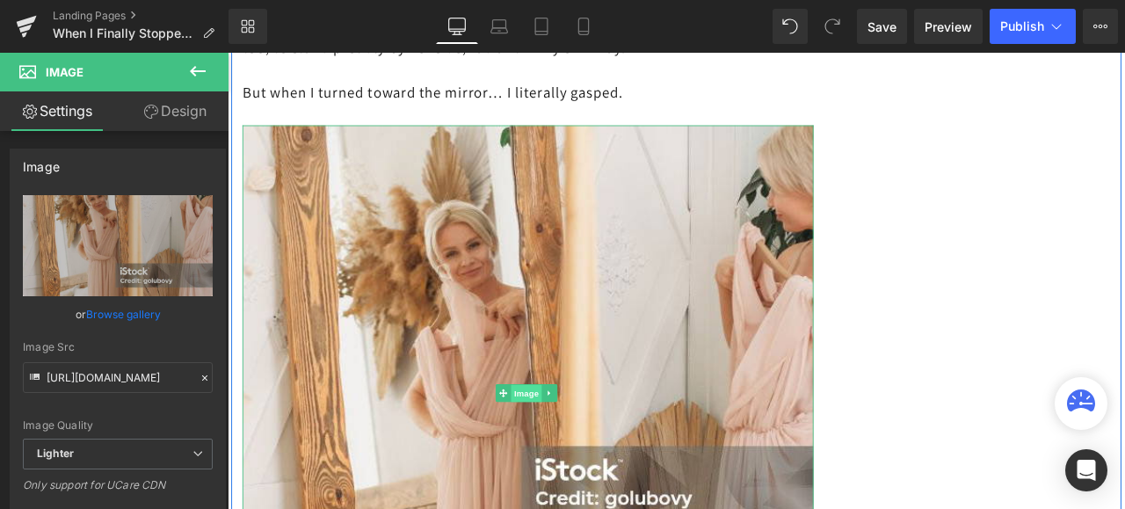
click at [569, 449] on span "Image" at bounding box center [581, 456] width 37 height 21
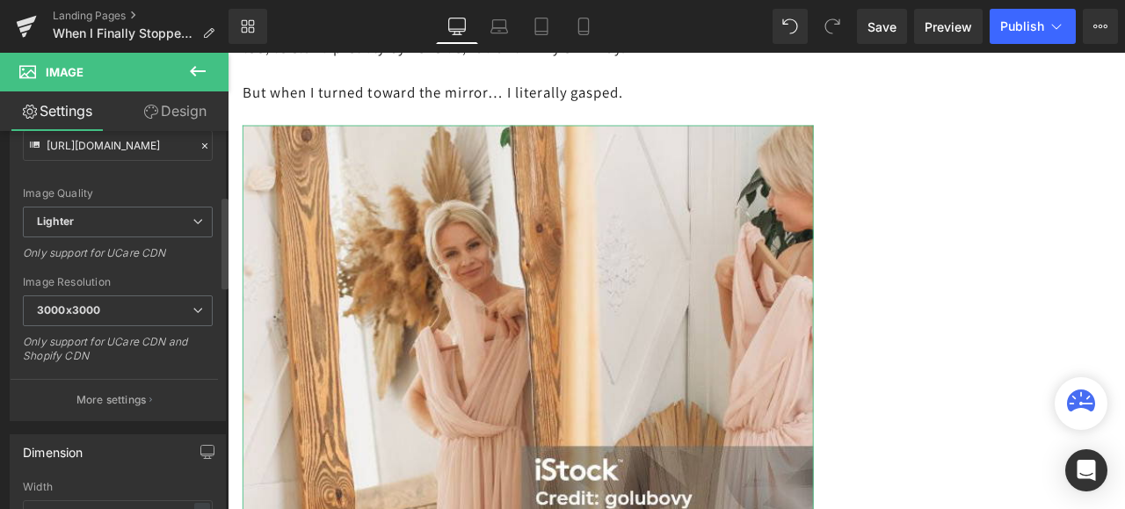
scroll to position [264, 0]
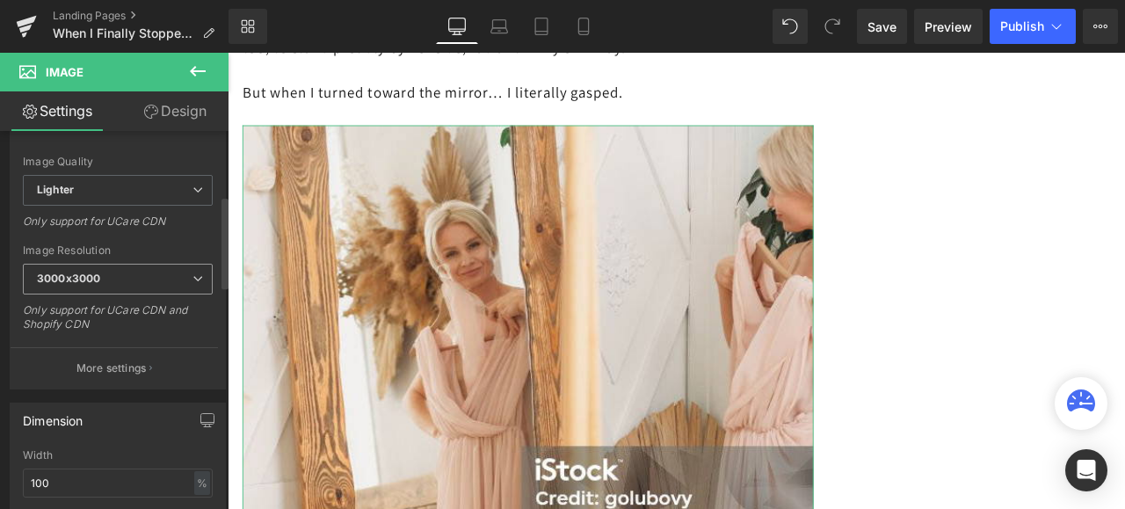
click at [193, 283] on span "3000x3000" at bounding box center [118, 279] width 190 height 31
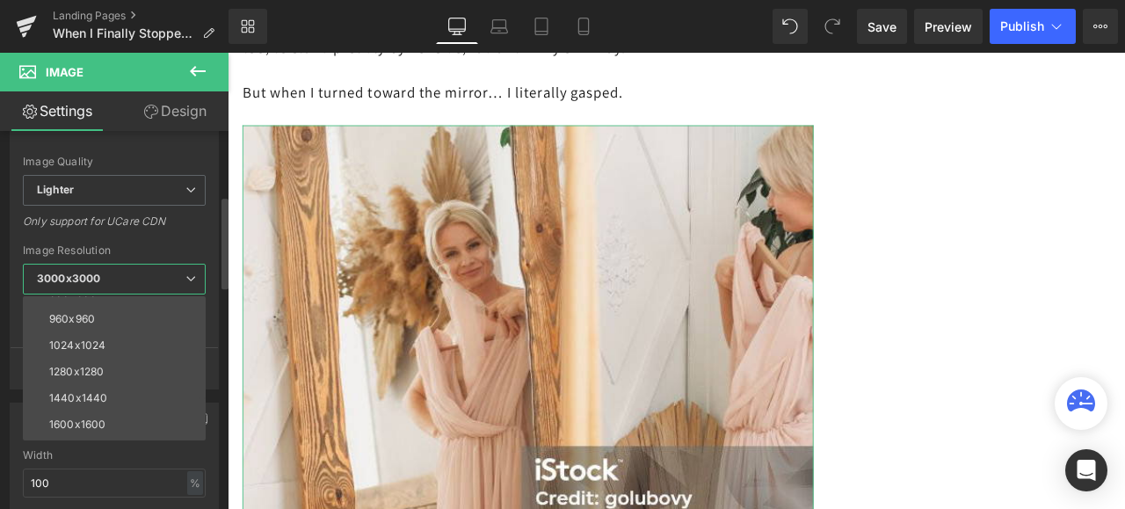
scroll to position [176, 0]
click at [69, 417] on div "1600x1600" at bounding box center [77, 423] width 56 height 12
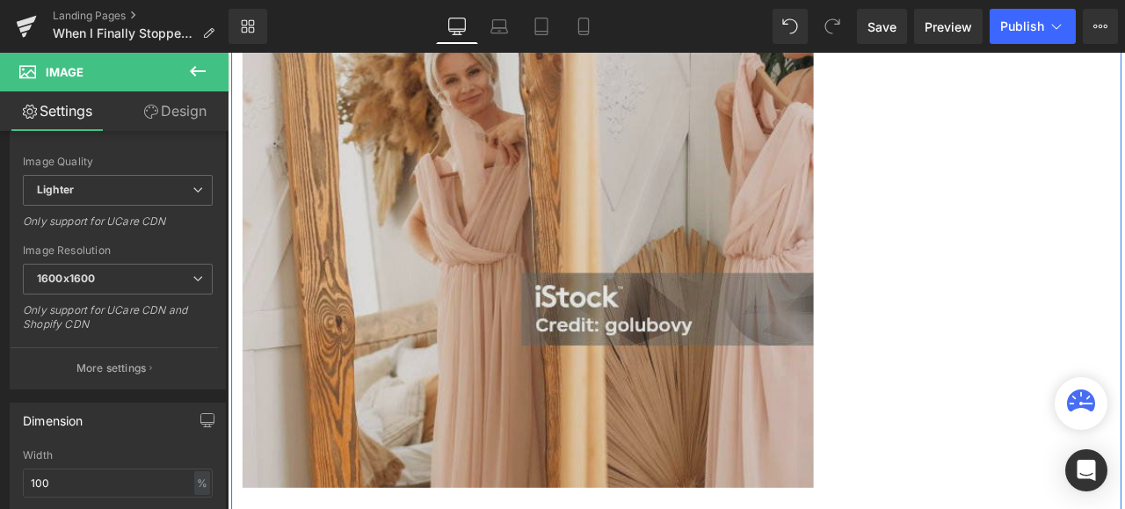
scroll to position [2196, 0]
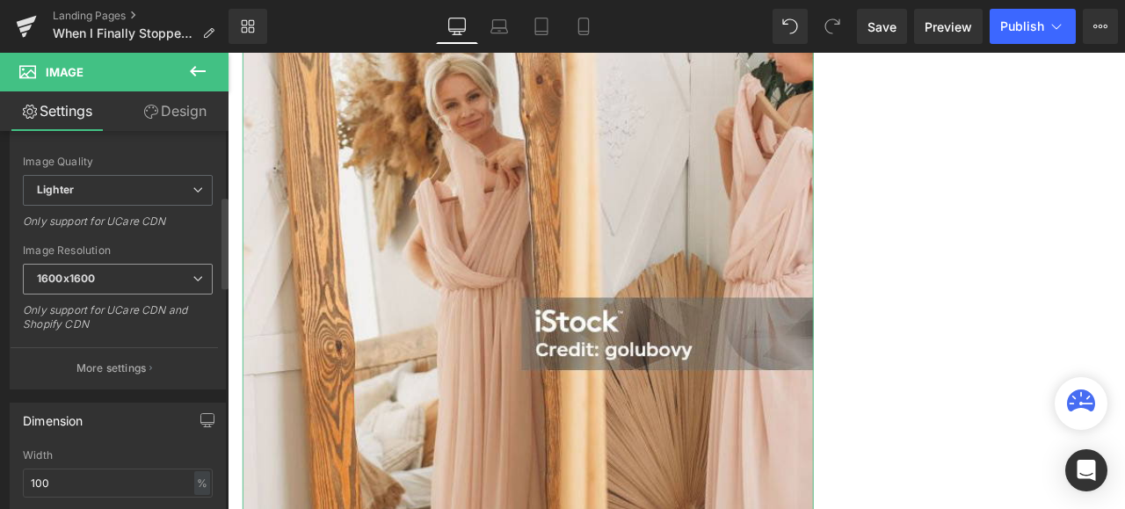
click at [192, 276] on icon at bounding box center [197, 278] width 11 height 11
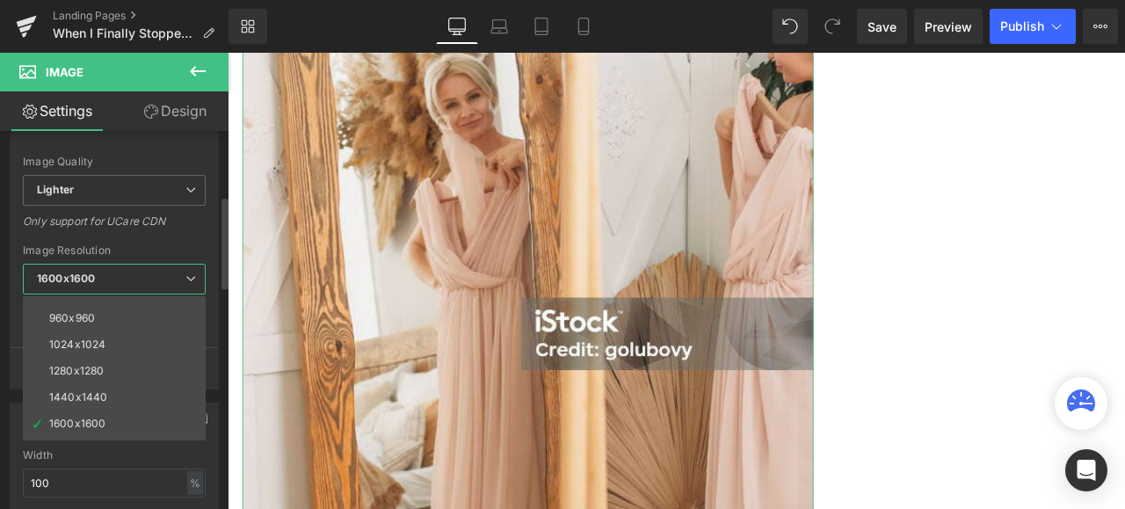
click at [83, 344] on div "1024x1024" at bounding box center [77, 344] width 56 height 12
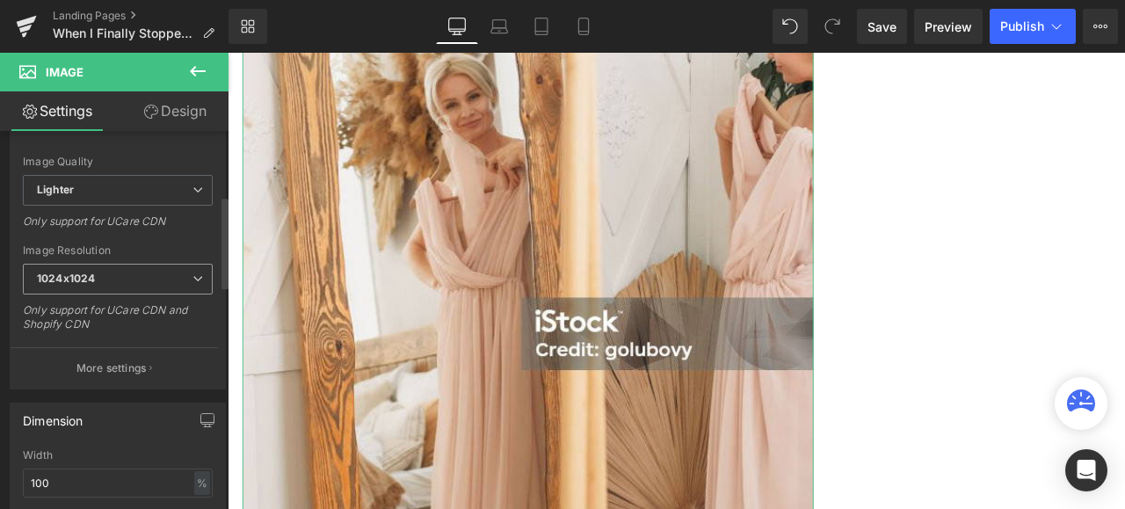
click at [192, 278] on icon at bounding box center [197, 278] width 11 height 11
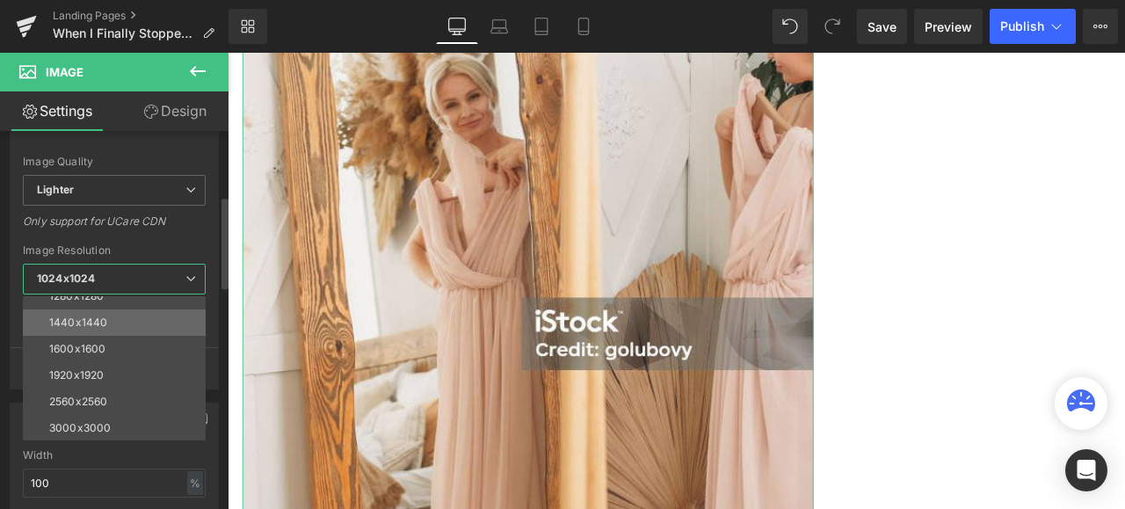
scroll to position [251, 0]
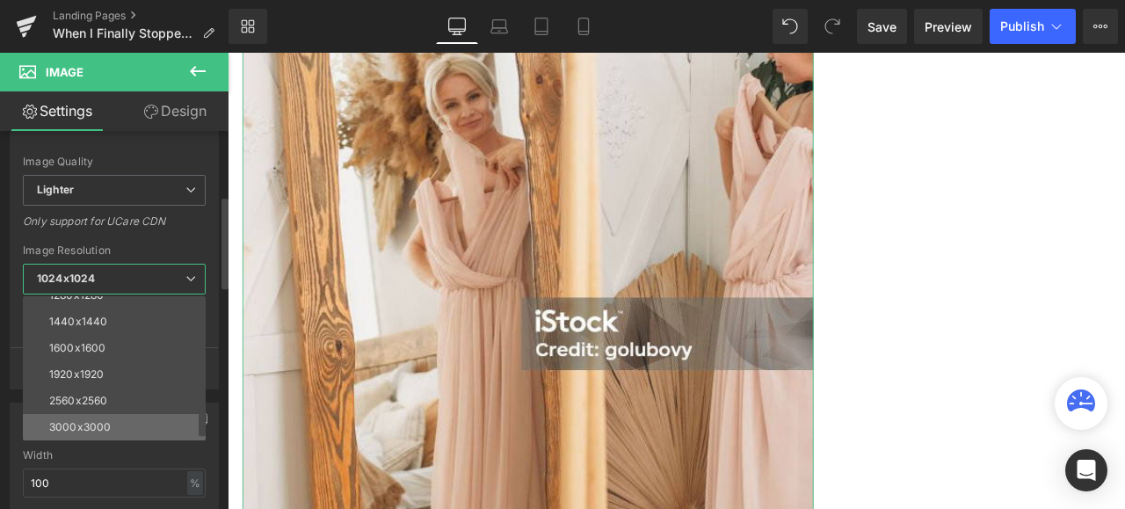
click at [83, 423] on div "3000x3000" at bounding box center [80, 427] width 62 height 12
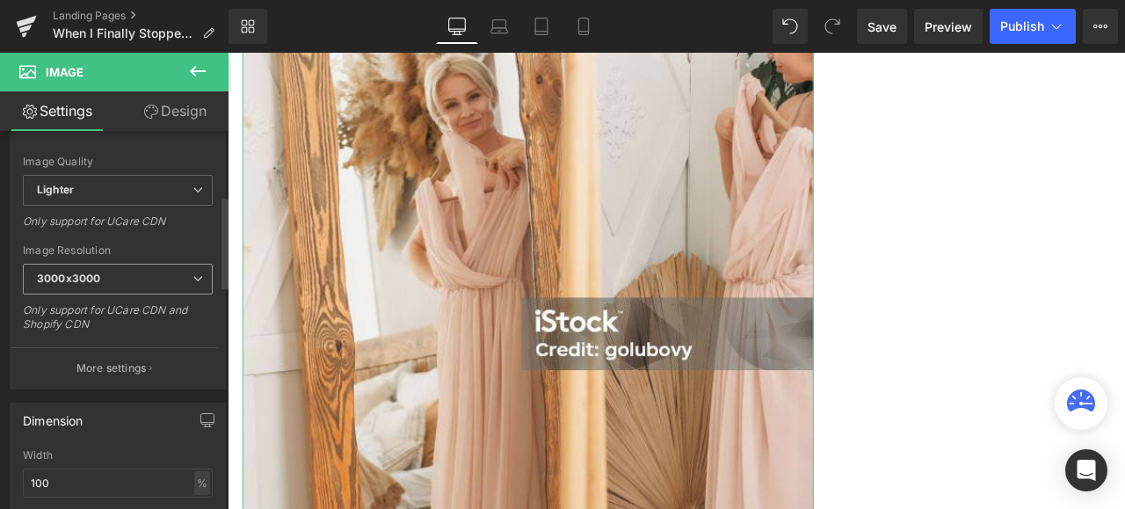
type input "[URL][DOMAIN_NAME]"
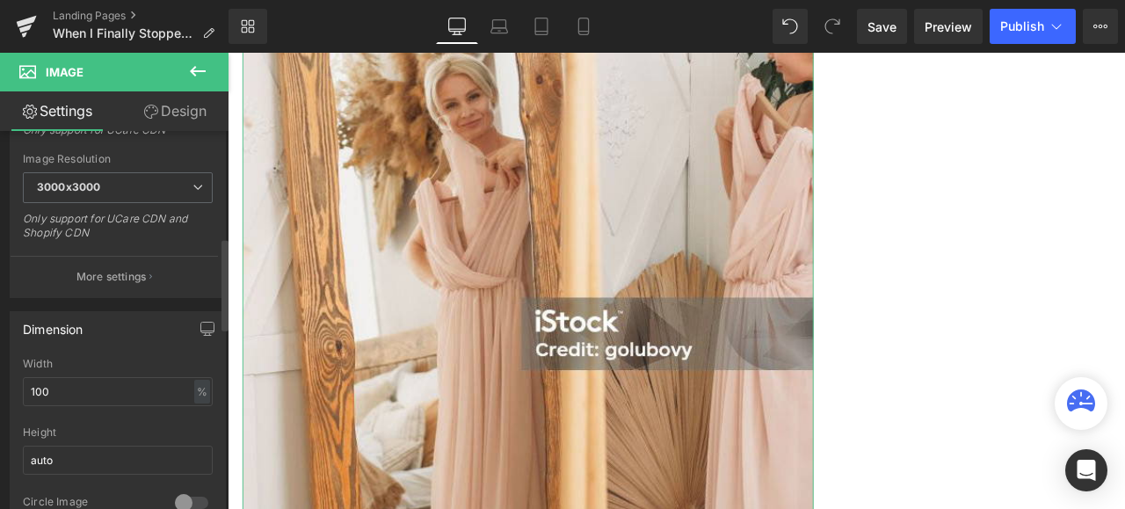
scroll to position [439, 0]
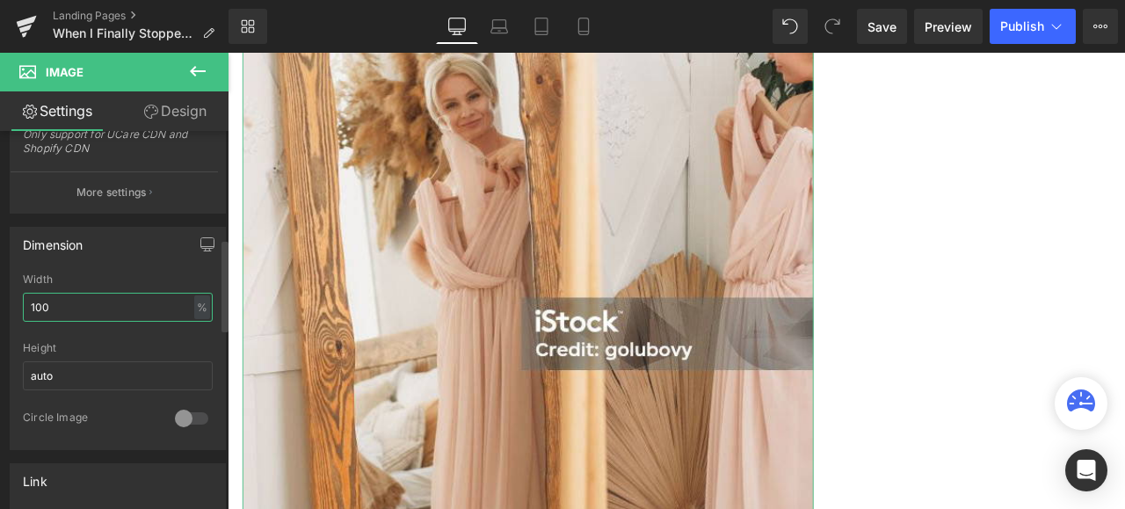
click at [69, 305] on input "100" at bounding box center [118, 307] width 190 height 29
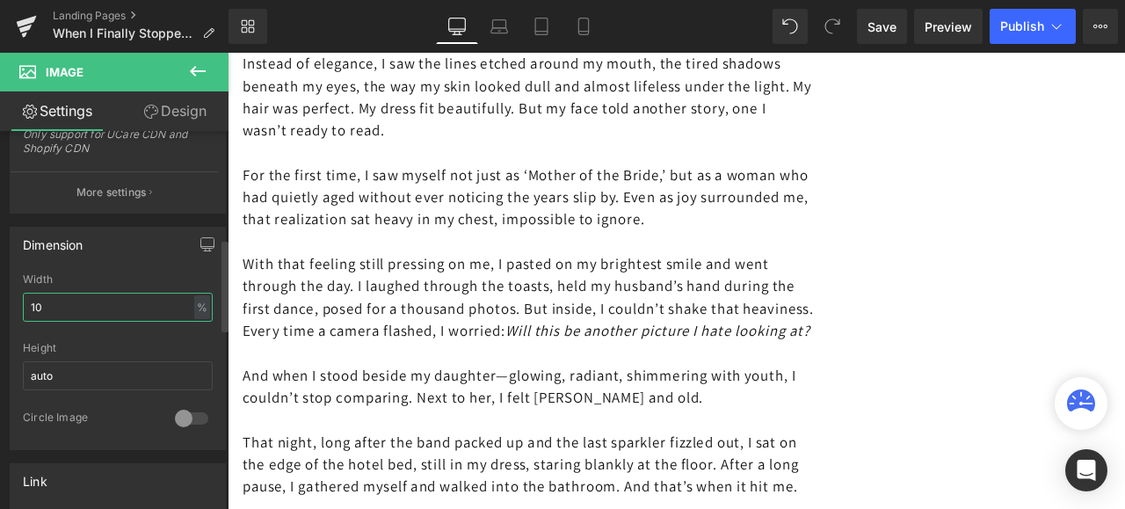
type input "1"
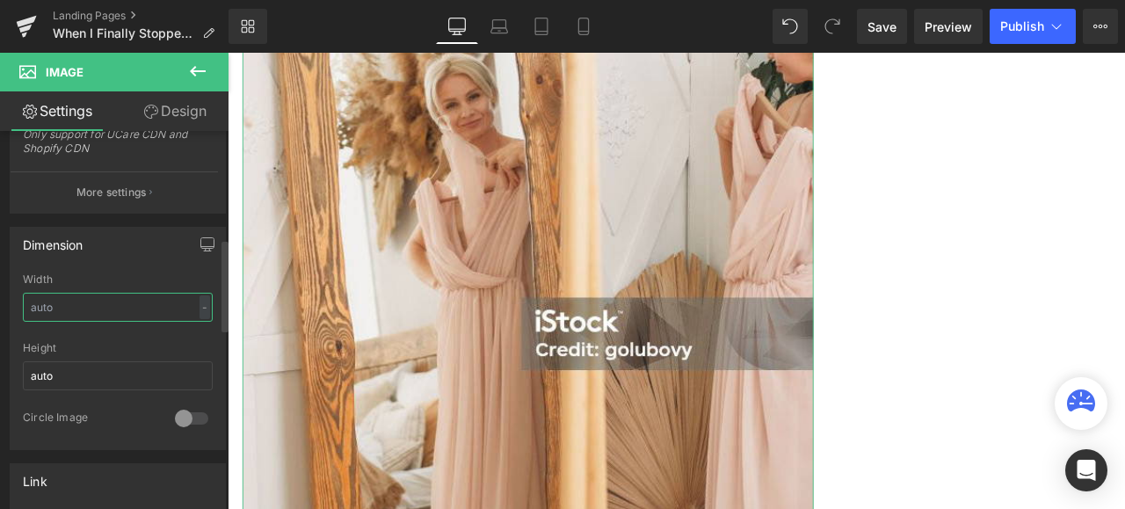
scroll to position [2801, 0]
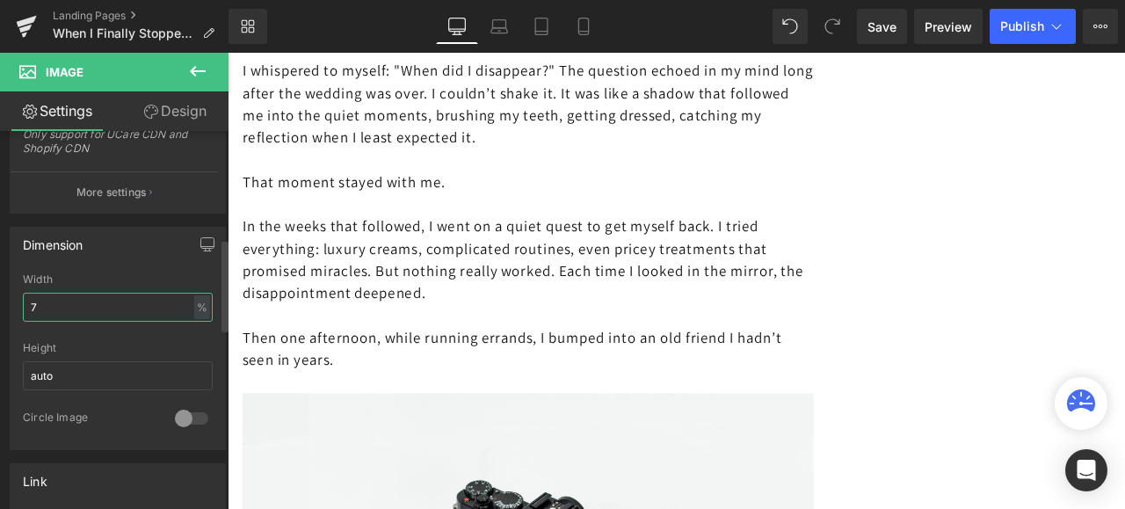
type input "74"
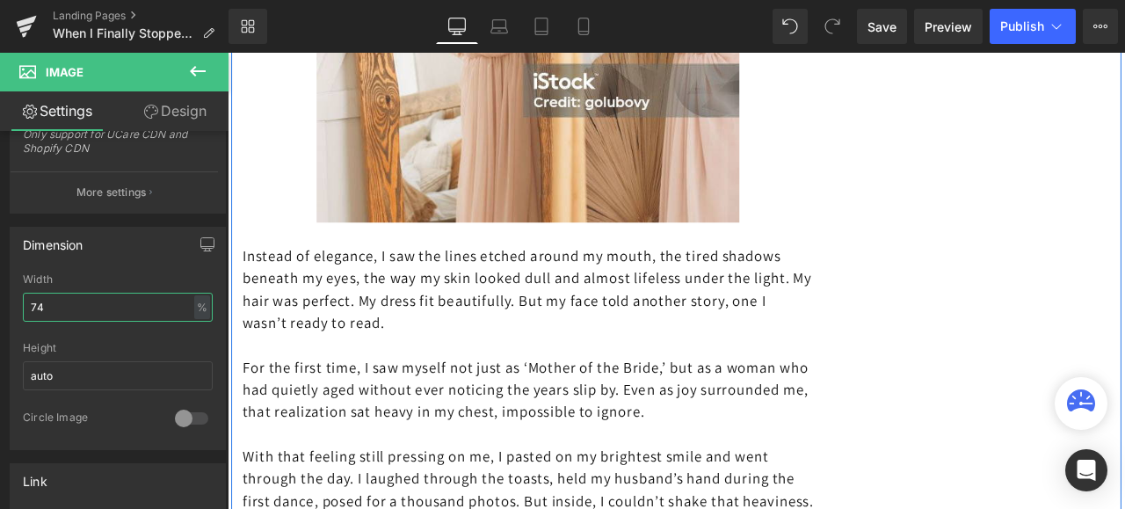
scroll to position [2198, 0]
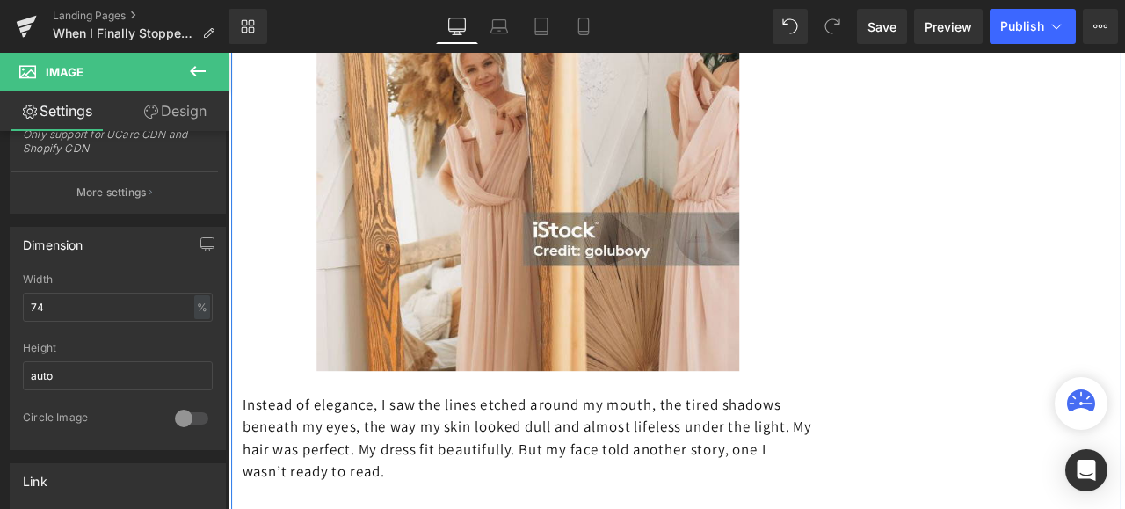
drag, startPoint x: 1022, startPoint y: 343, endPoint x: 957, endPoint y: 351, distance: 65.6
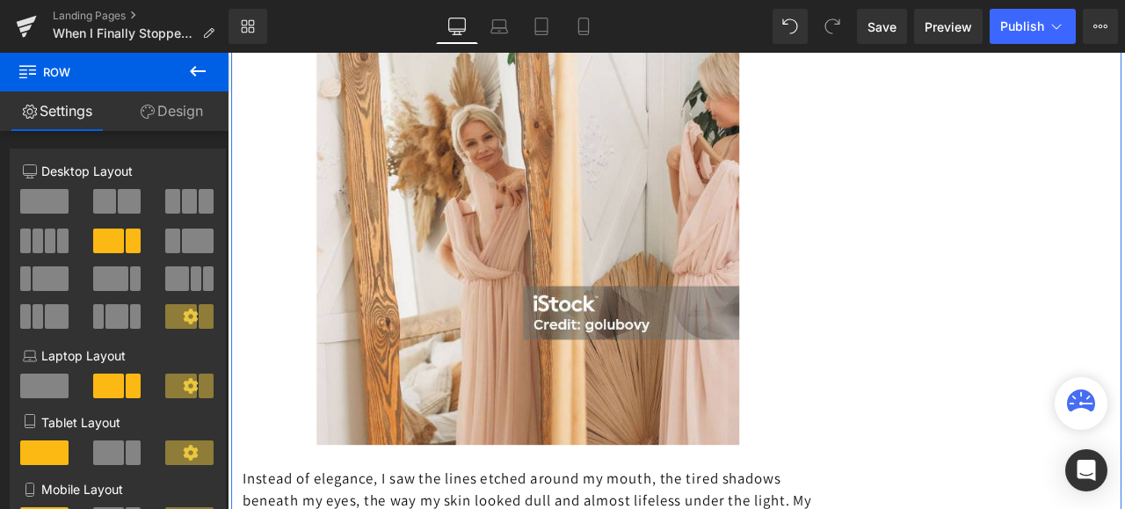
scroll to position [1935, 0]
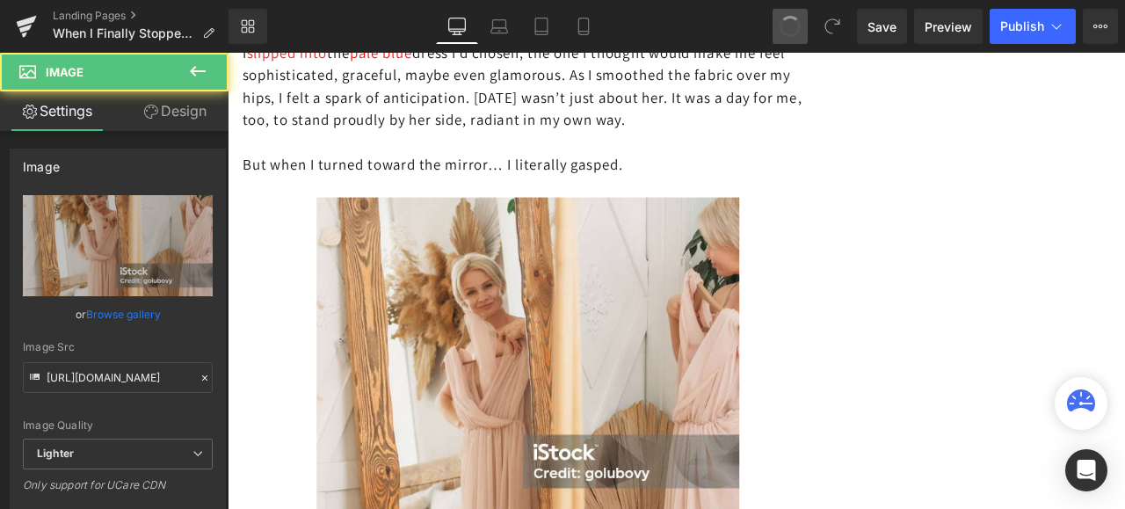
type input "100"
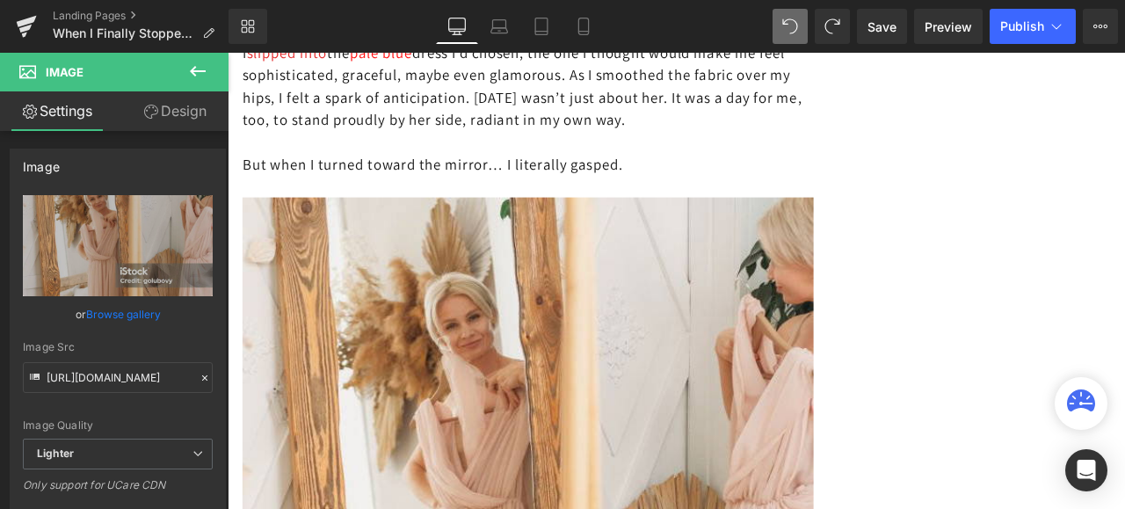
type input "[URL][DOMAIN_NAME]"
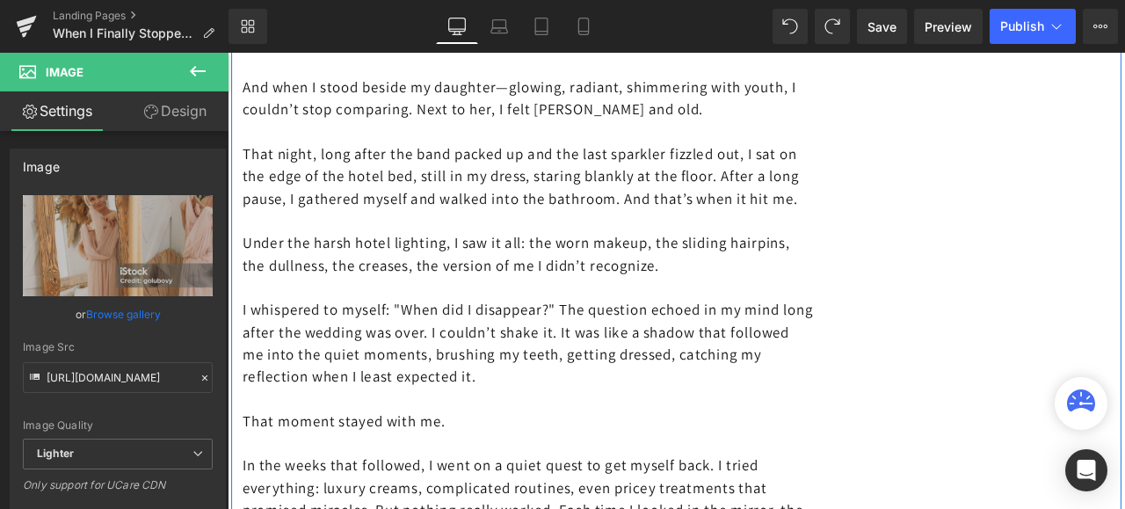
scroll to position [3077, 0]
